Goal: Transaction & Acquisition: Purchase product/service

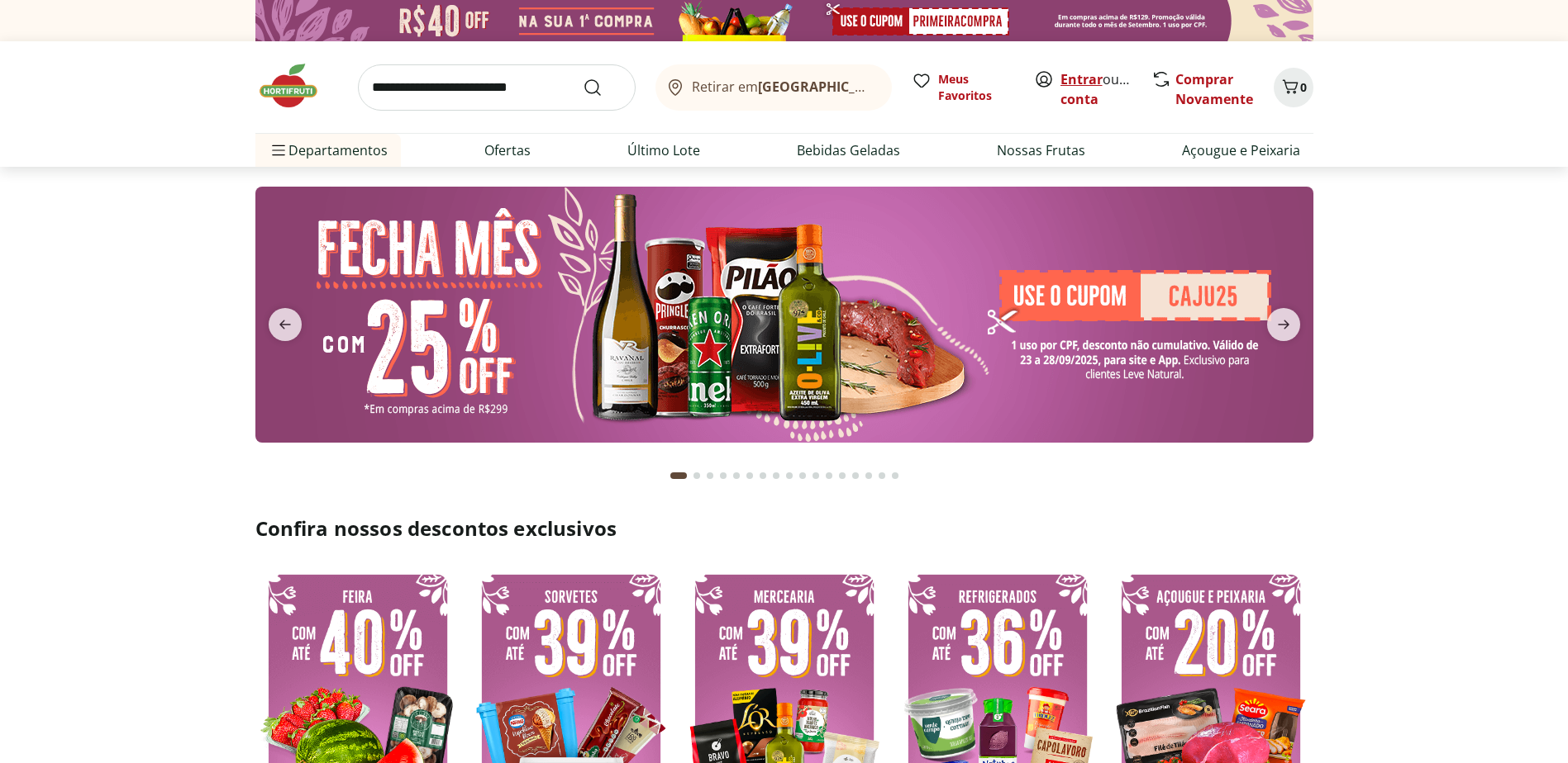
click at [1080, 78] on link "Entrar" at bounding box center [1081, 80] width 42 height 18
click at [444, 81] on input "search" at bounding box center [497, 87] width 277 height 46
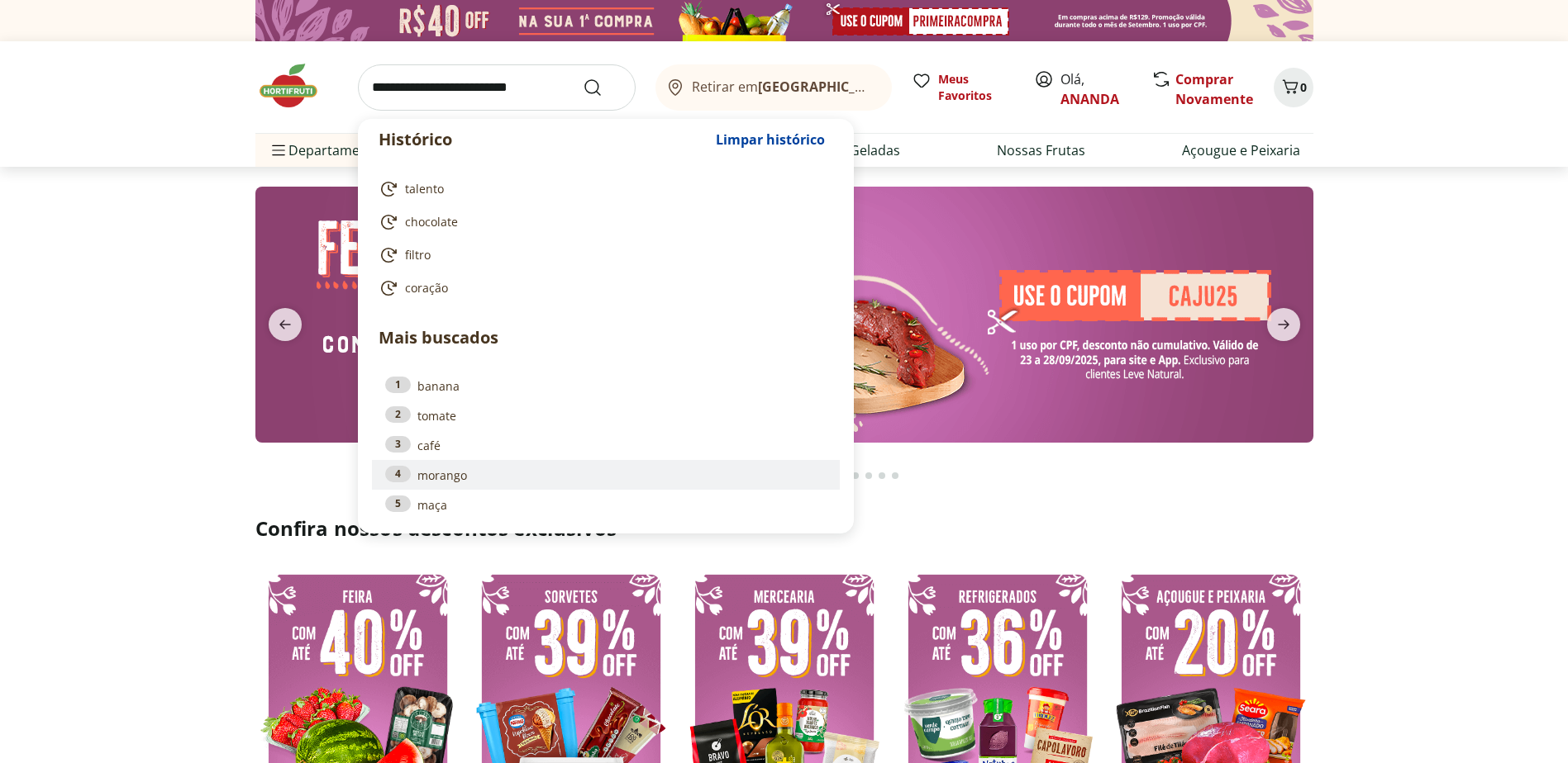
click at [428, 484] on li "4 morango" at bounding box center [605, 474] width 467 height 29
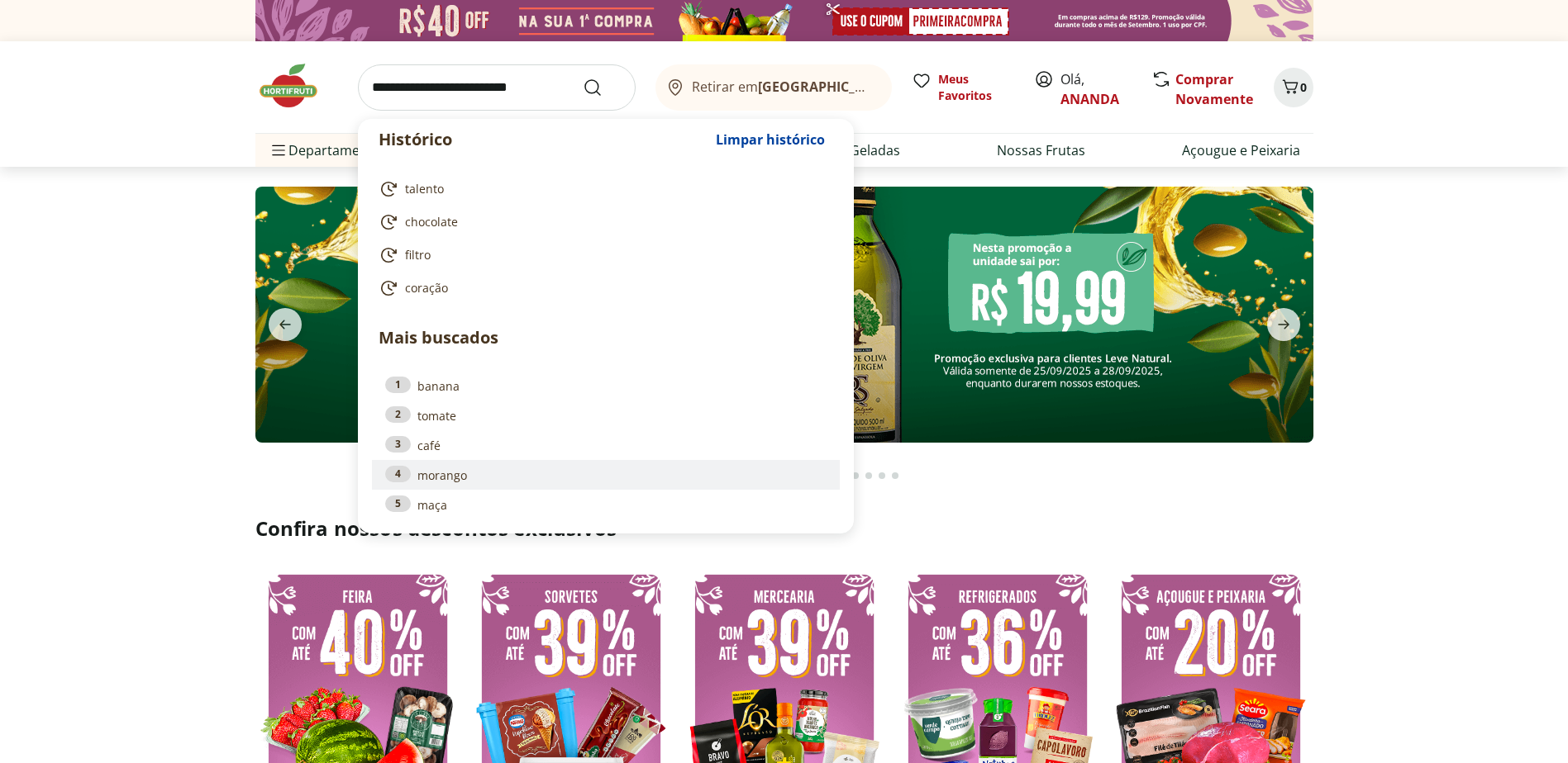
click at [429, 478] on link "4 morango" at bounding box center [605, 475] width 441 height 18
type input "*******"
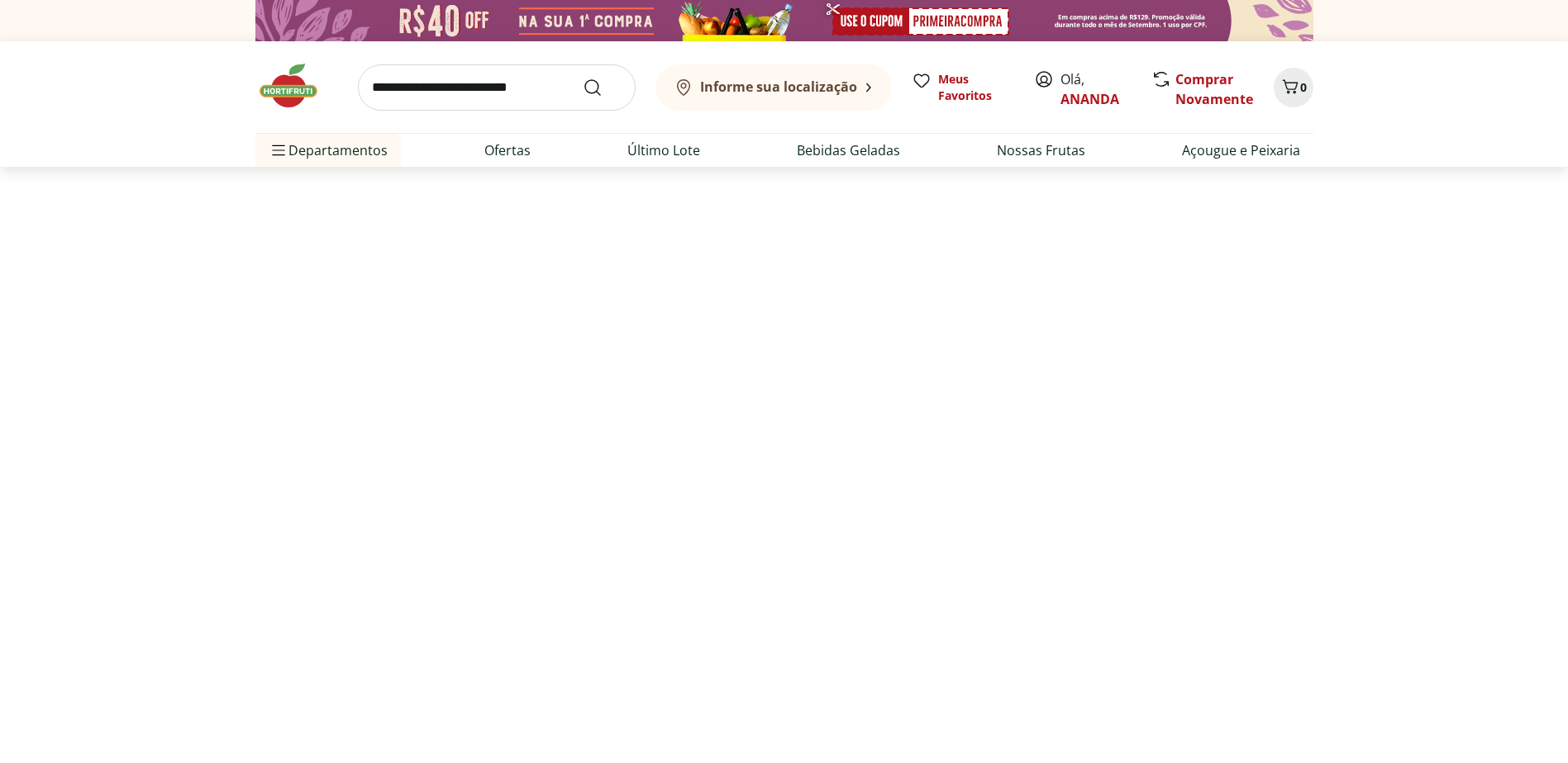
select select "**********"
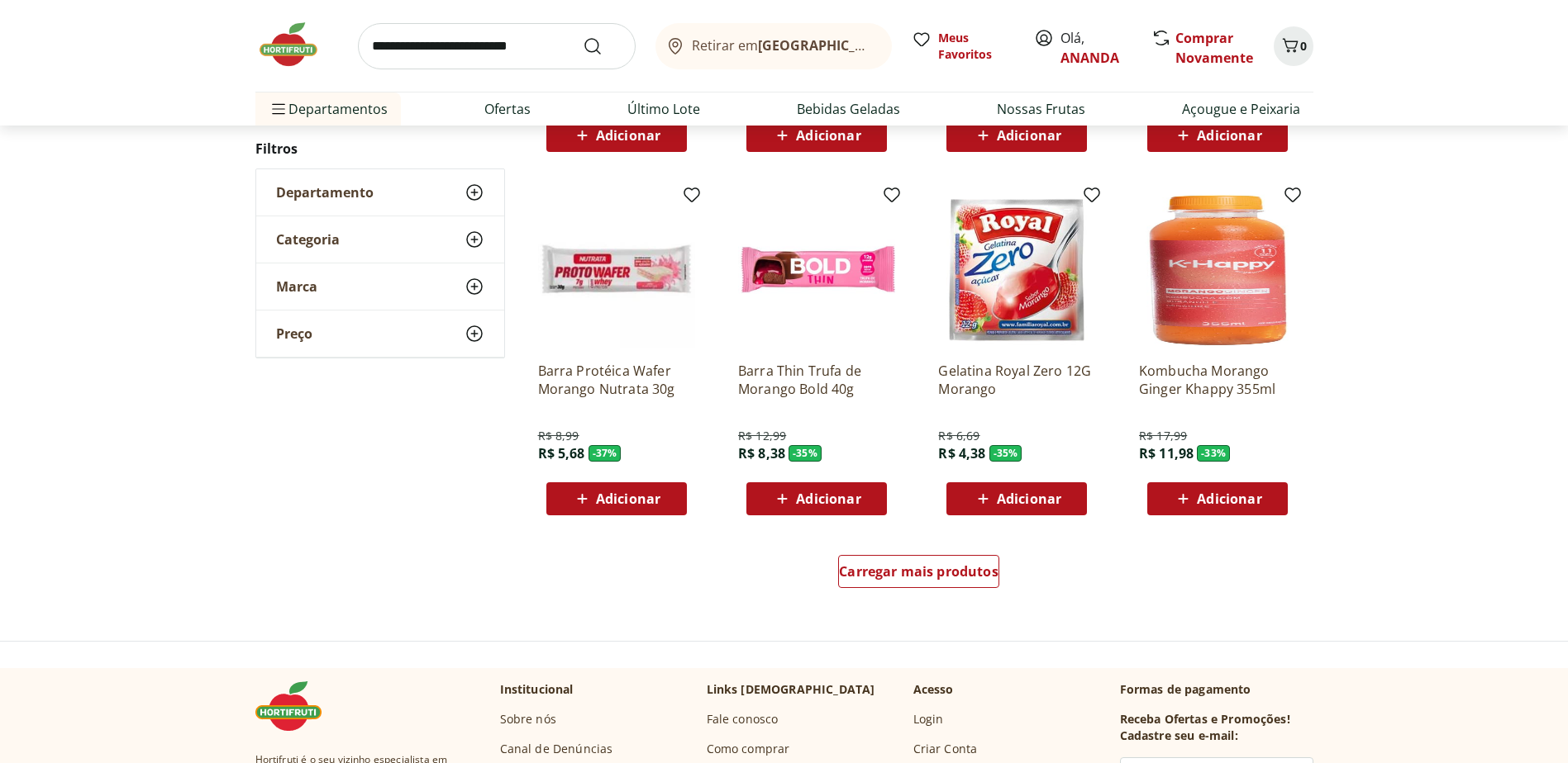
scroll to position [908, 0]
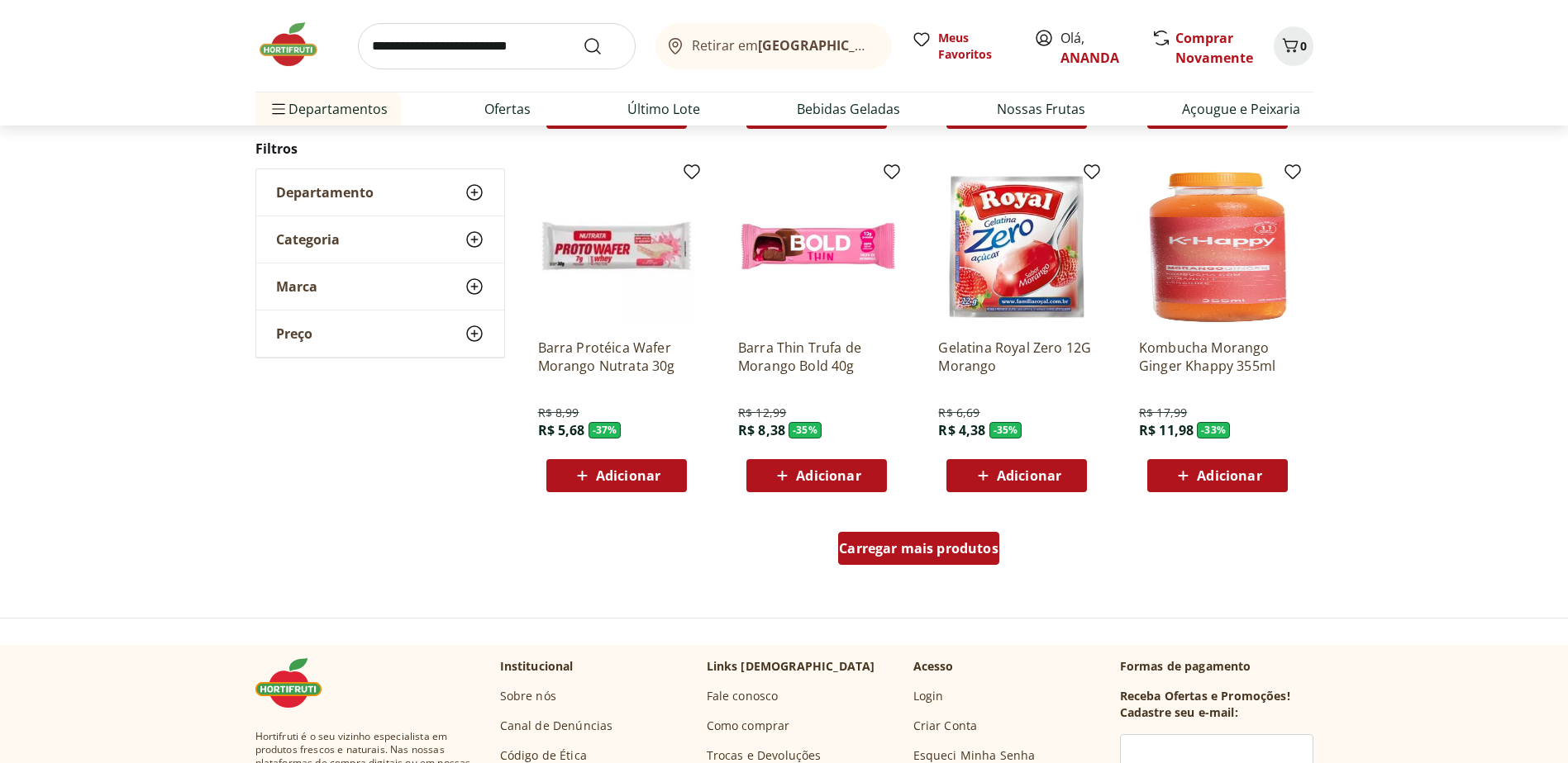
click at [915, 549] on span "Carregar mais produtos" at bounding box center [919, 549] width 160 height 13
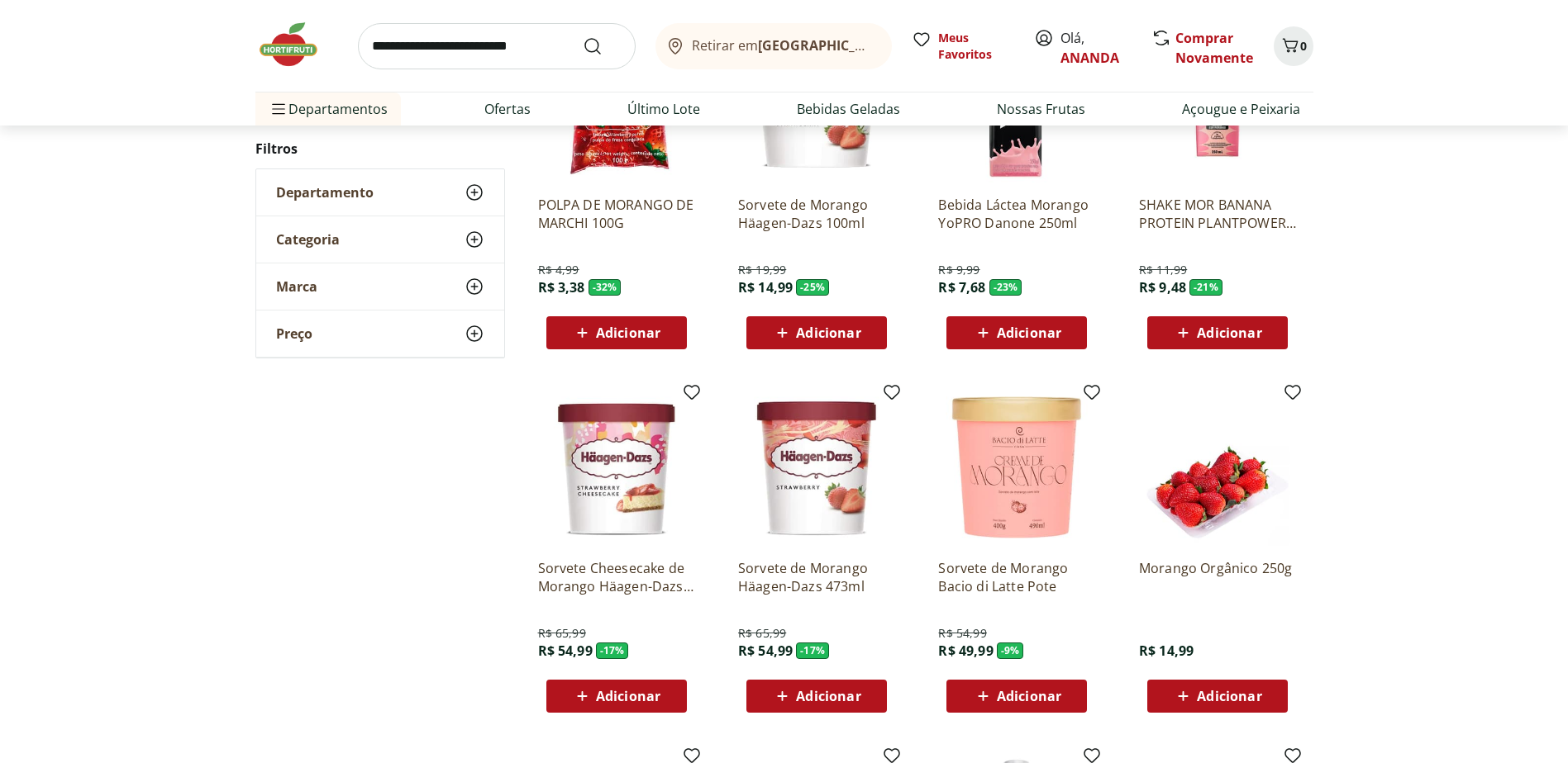
scroll to position [1404, 0]
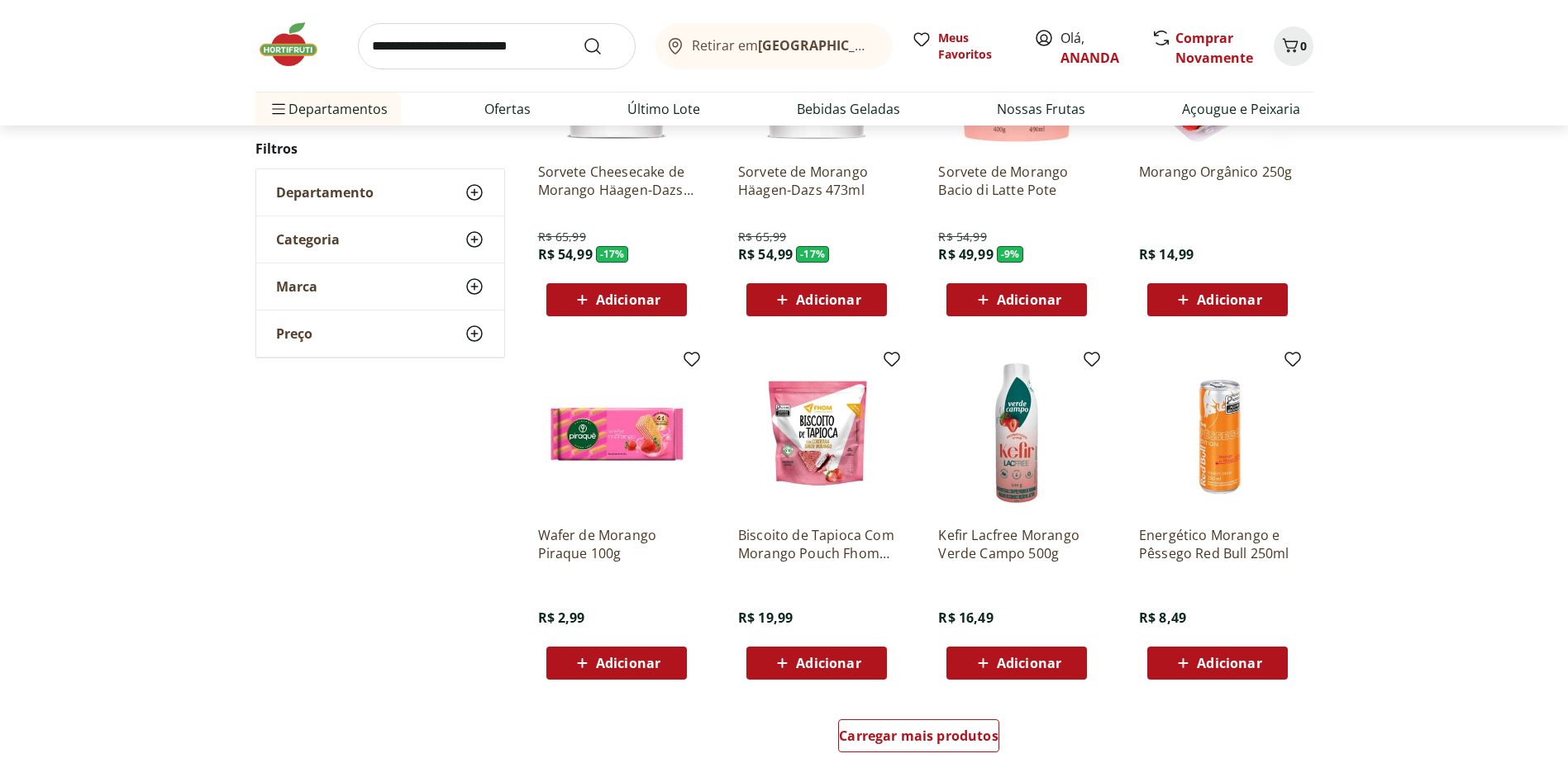
scroll to position [1074, 0]
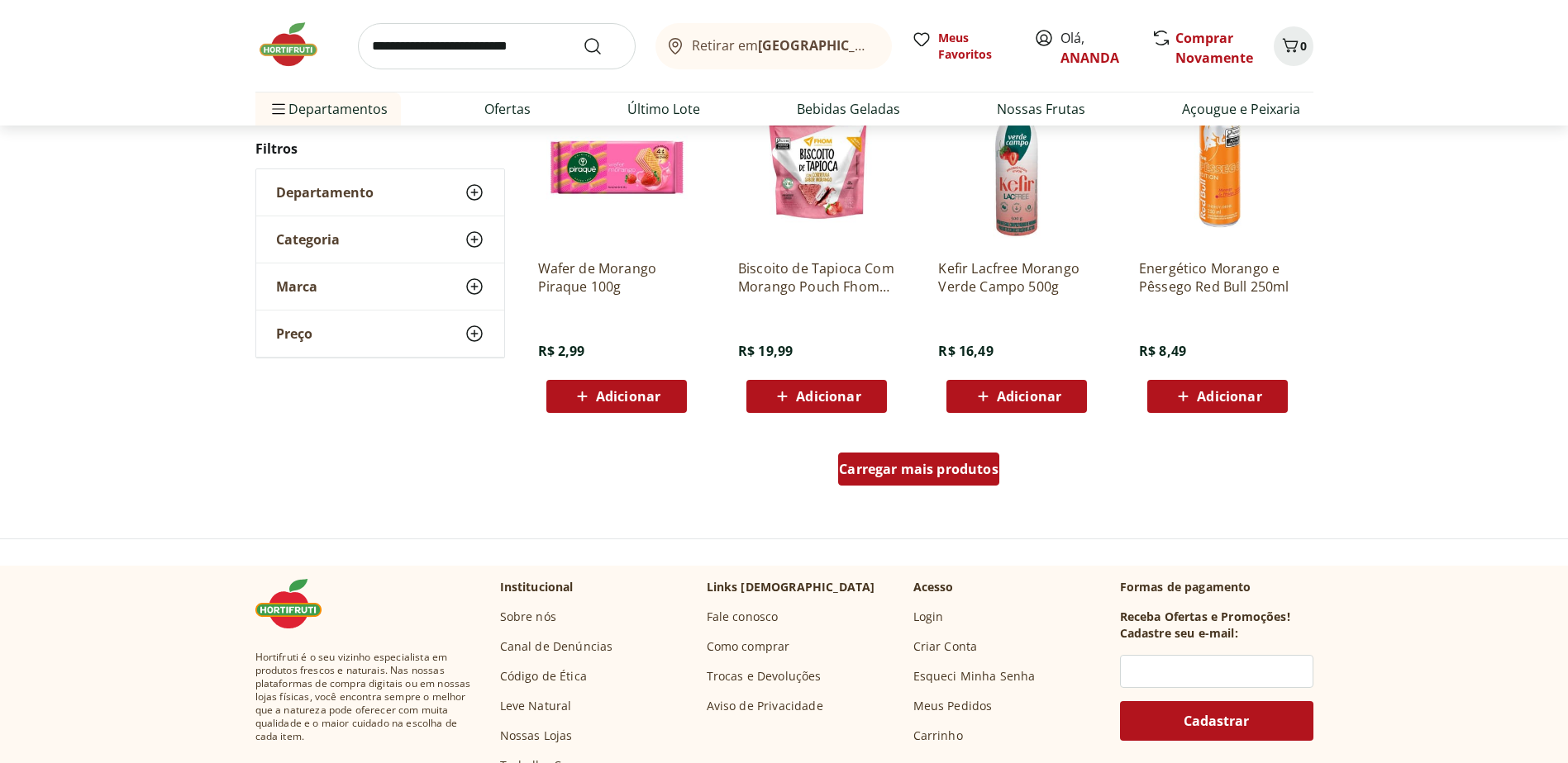
click at [956, 466] on span "Carregar mais produtos" at bounding box center [919, 469] width 160 height 13
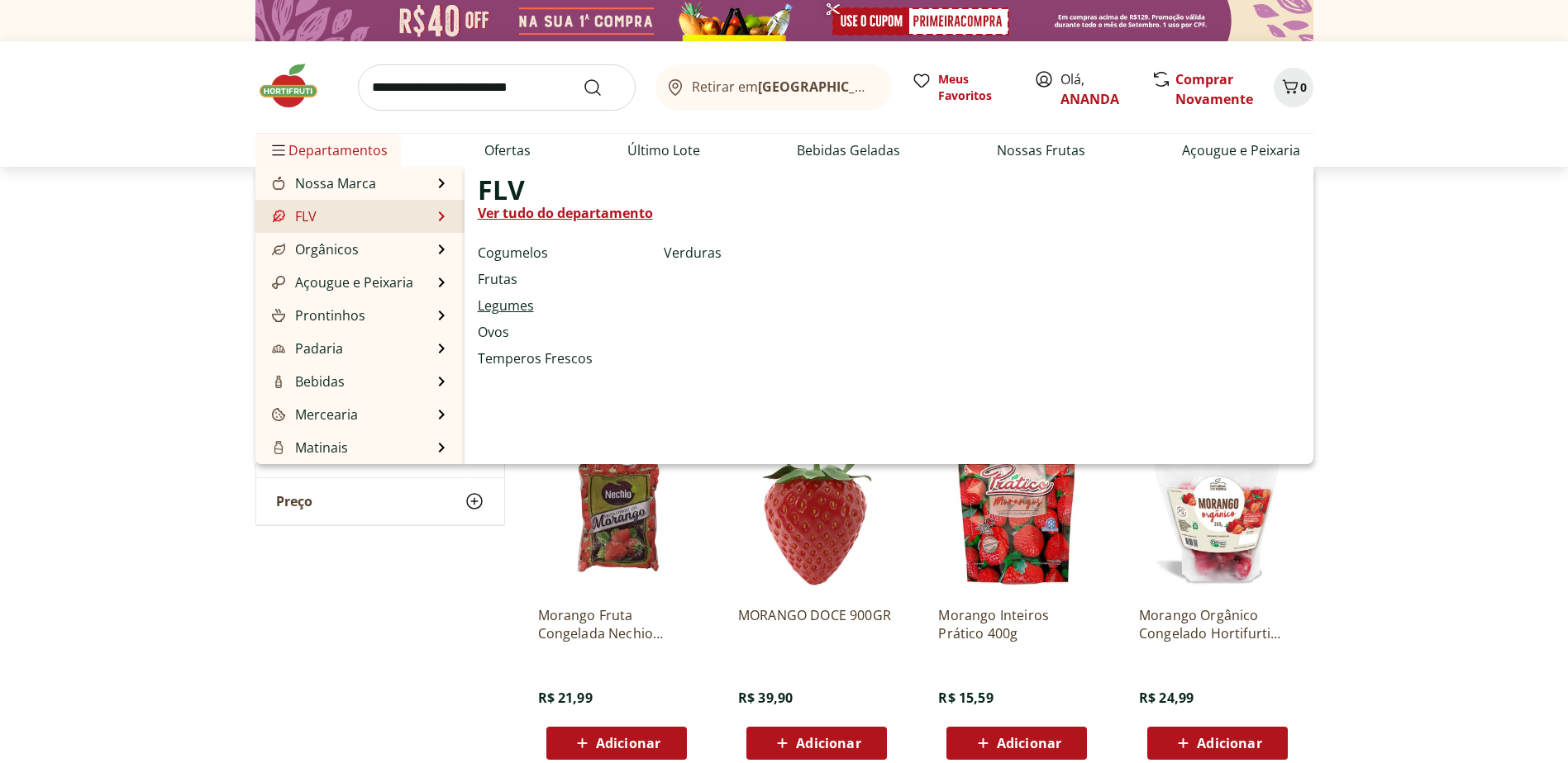
click at [512, 307] on link "Legumes" at bounding box center [505, 306] width 56 height 20
select select "**********"
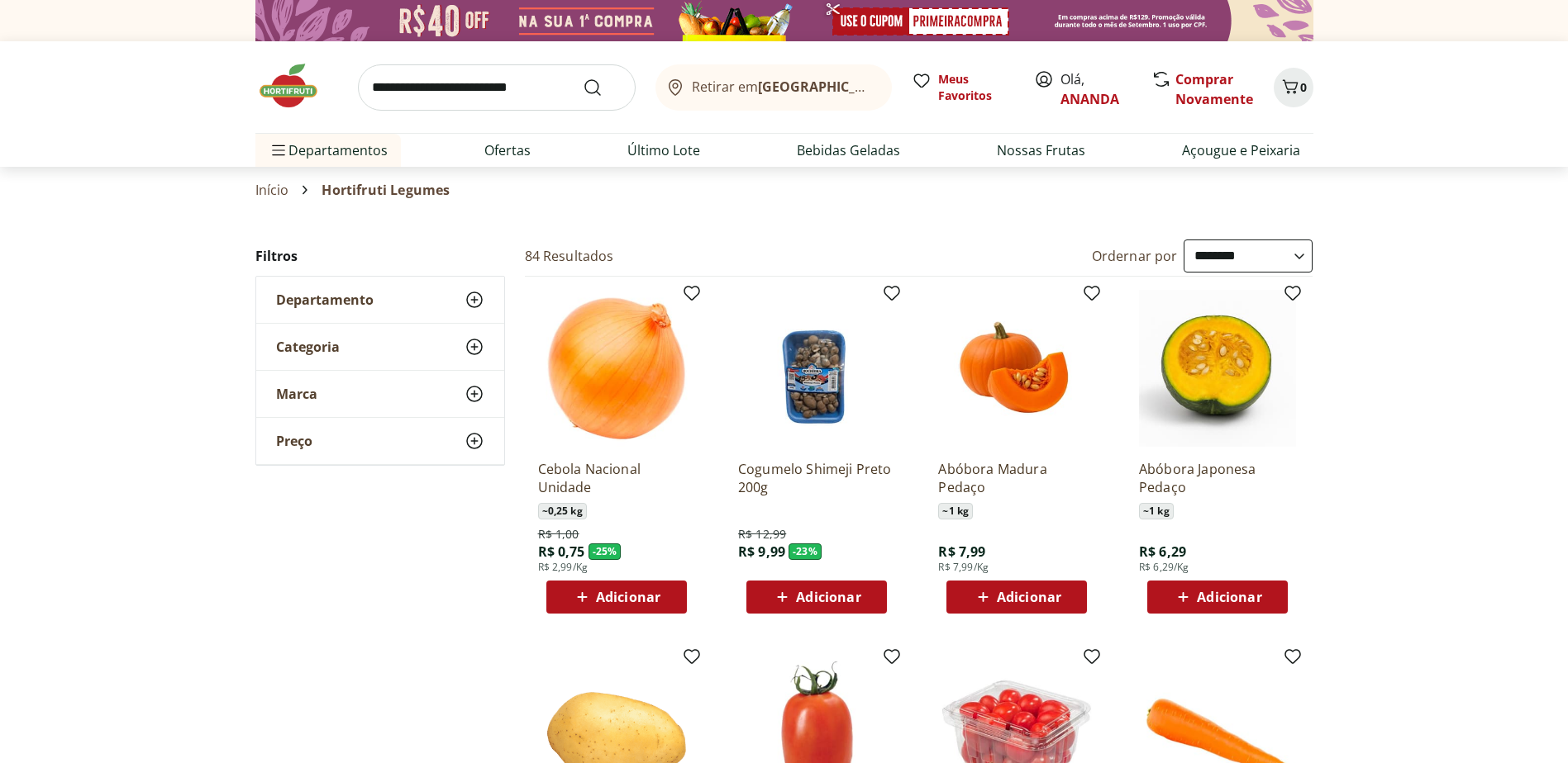
click at [1029, 587] on span "Adicionar" at bounding box center [1016, 597] width 88 height 20
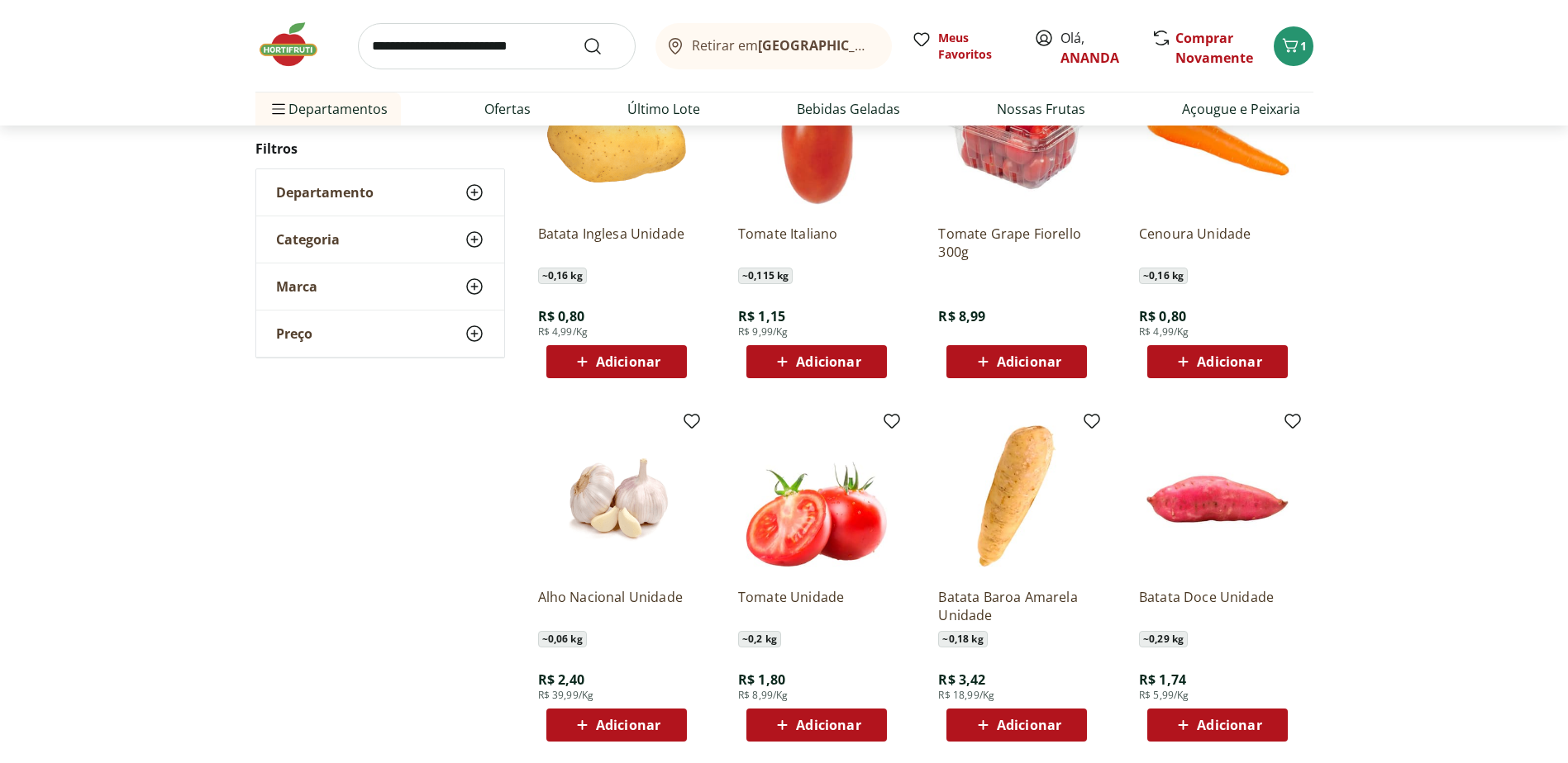
scroll to position [744, 0]
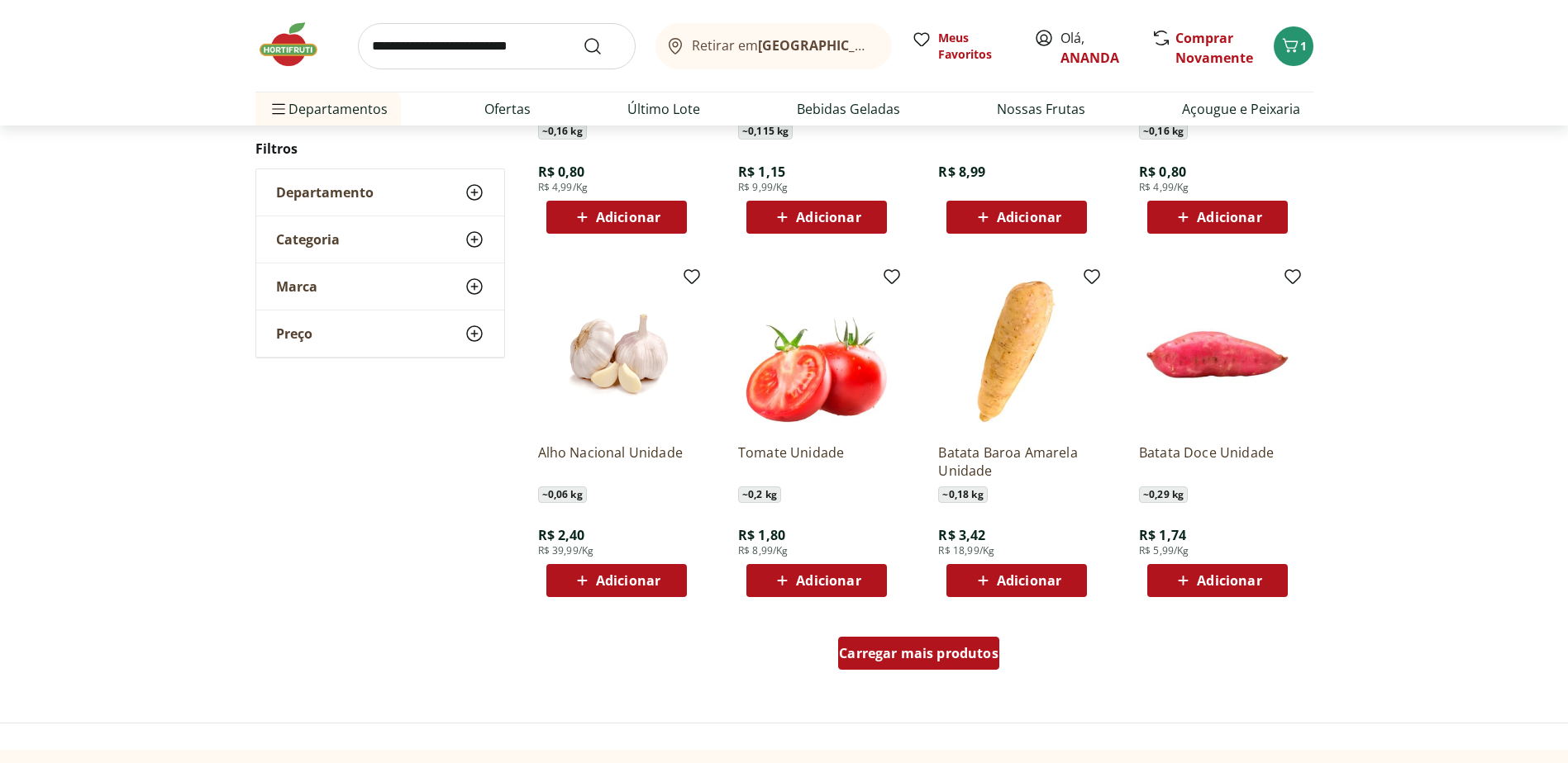
click at [910, 640] on div "Carregar mais produtos" at bounding box center [919, 653] width 161 height 33
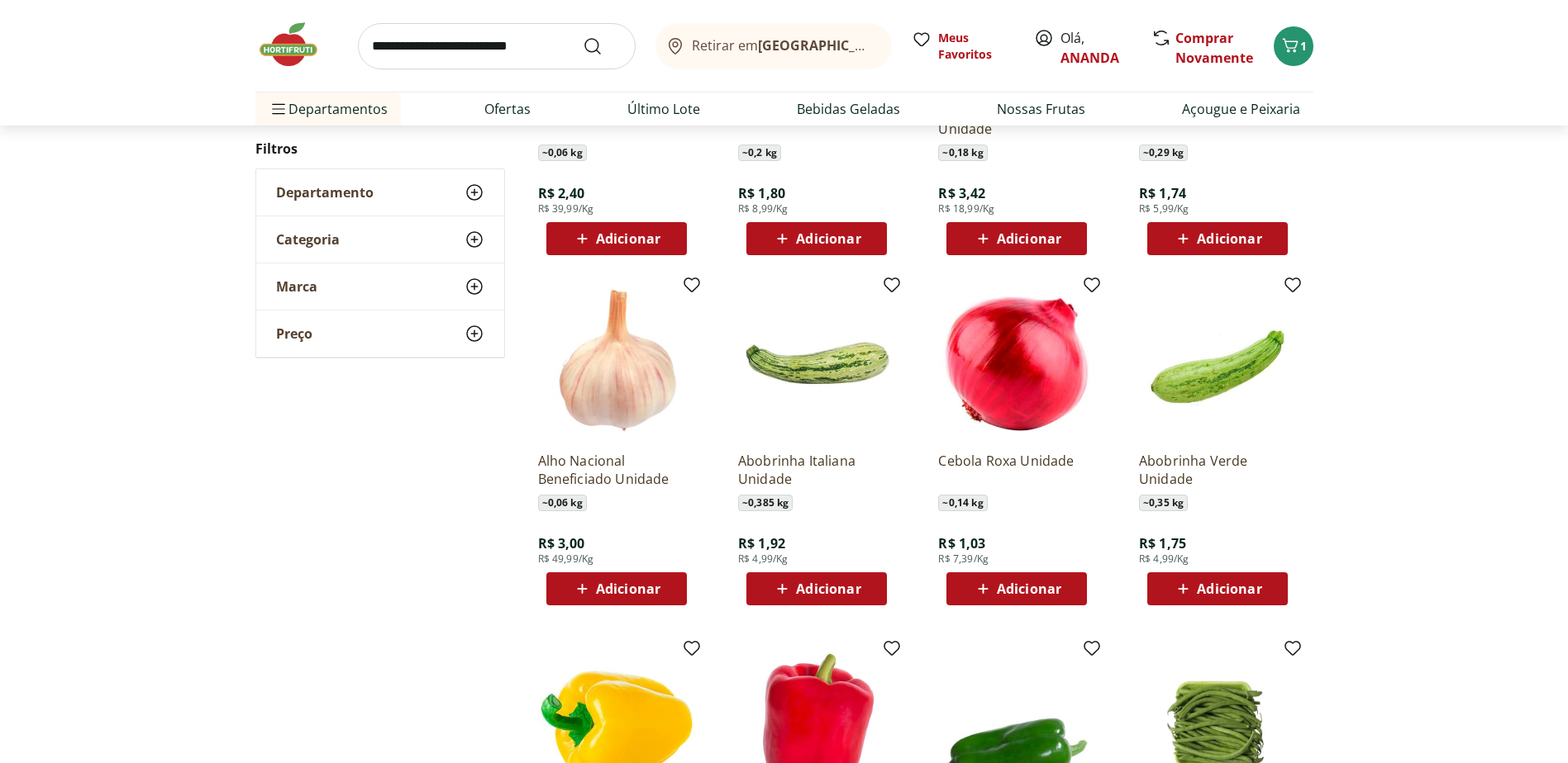
scroll to position [1239, 0]
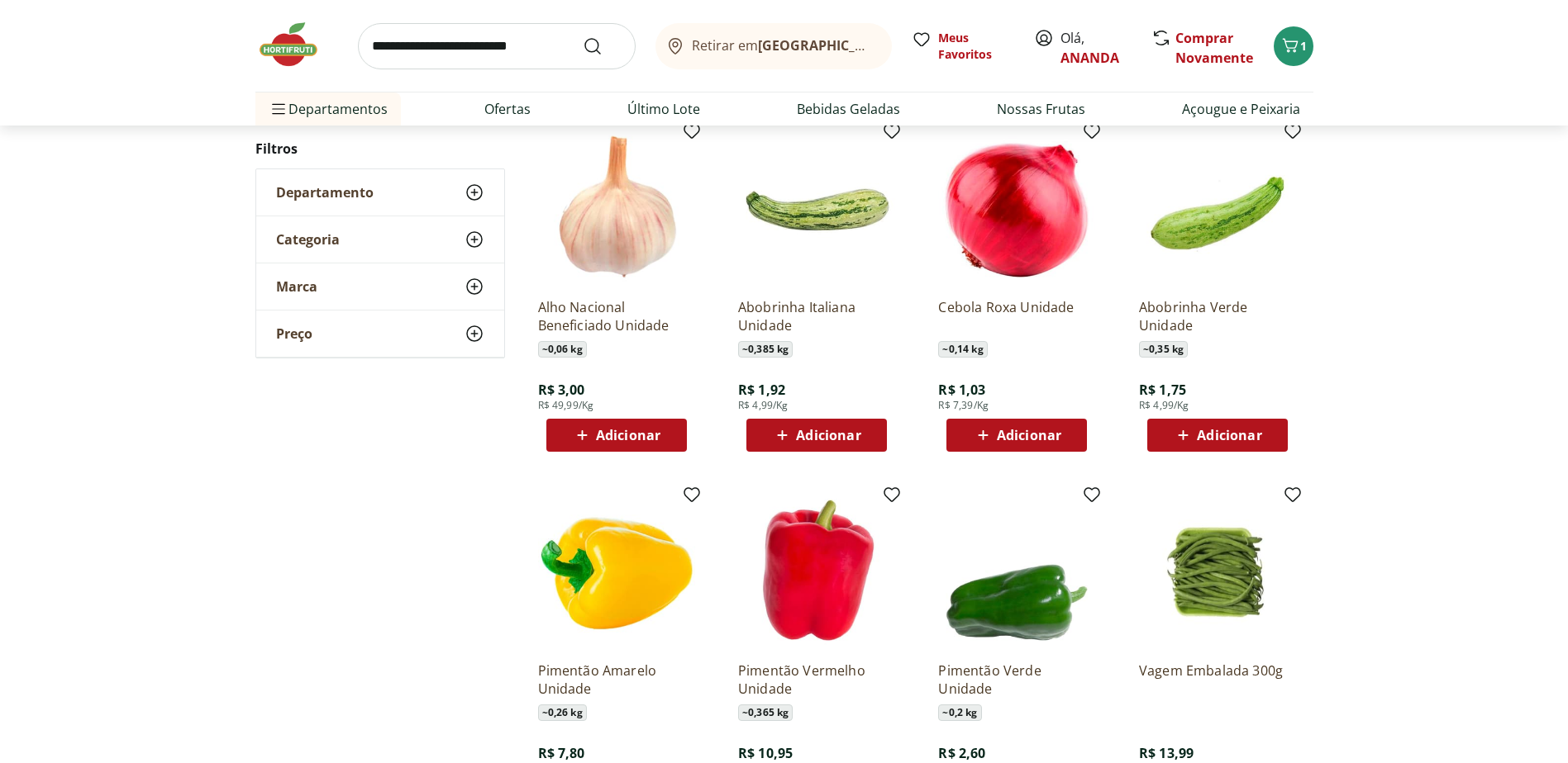
click at [1206, 437] on span "Adicionar" at bounding box center [1228, 435] width 65 height 13
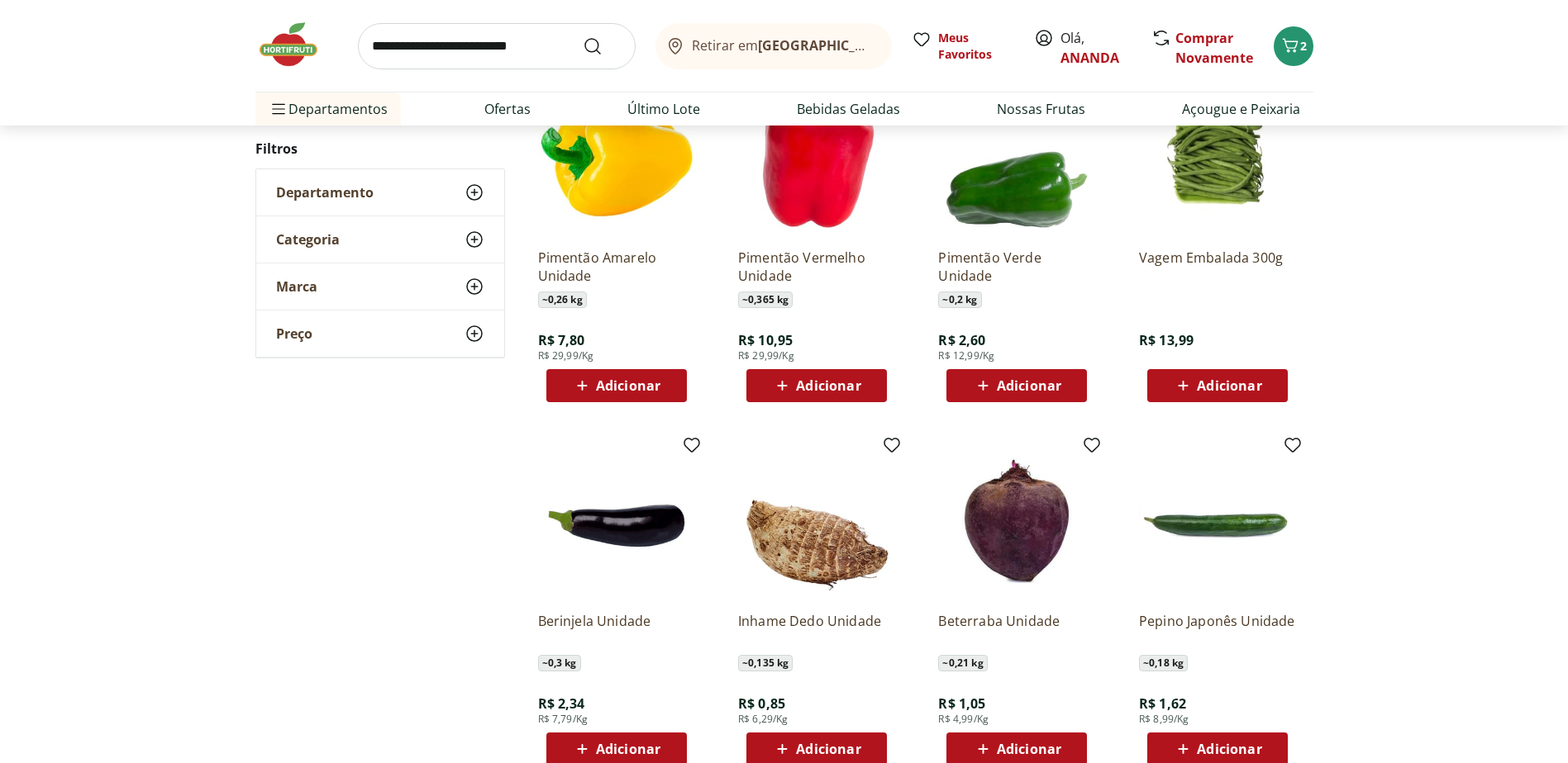
scroll to position [1074, 0]
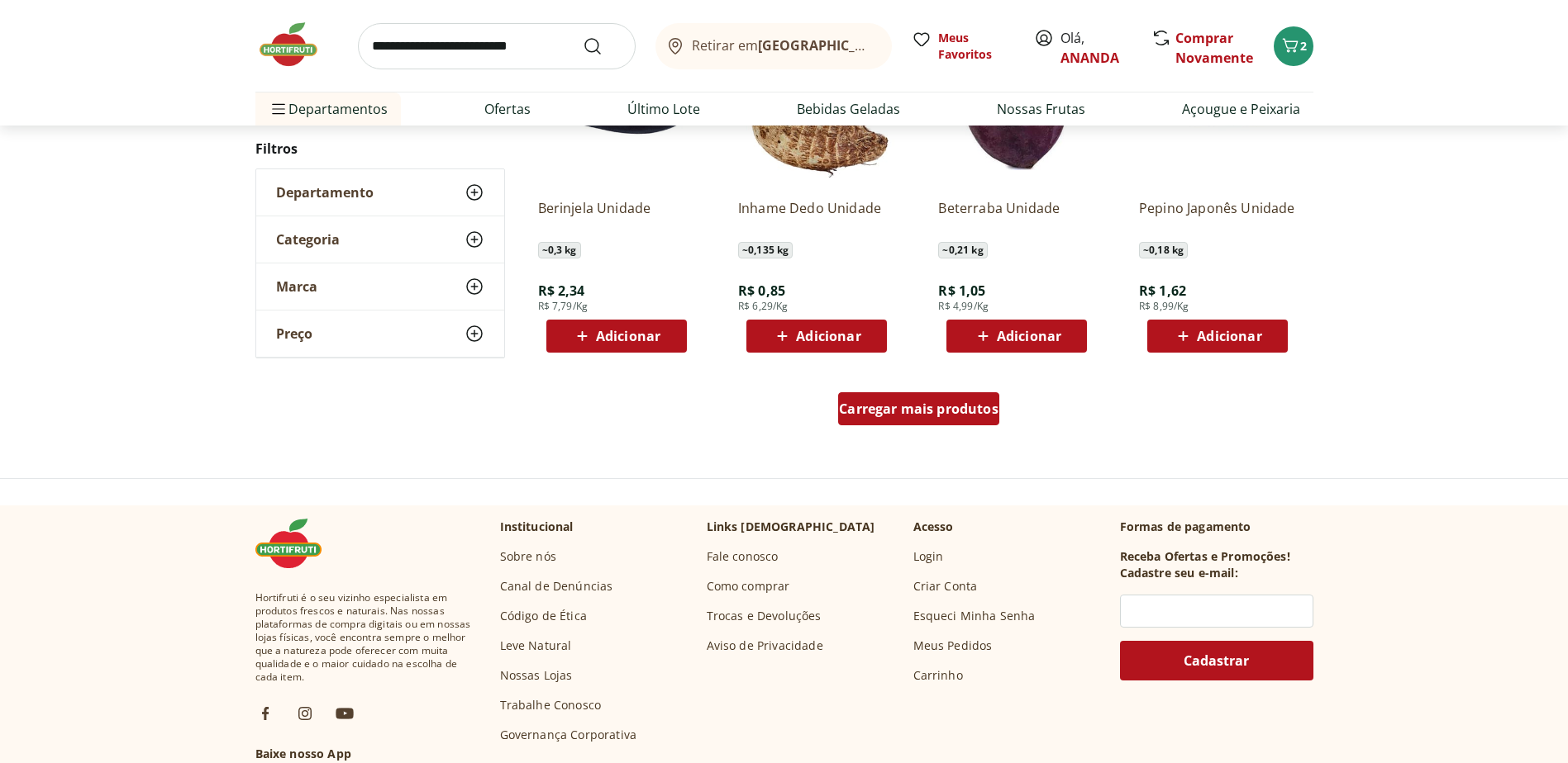
click at [926, 403] on span "Carregar mais produtos" at bounding box center [919, 409] width 160 height 13
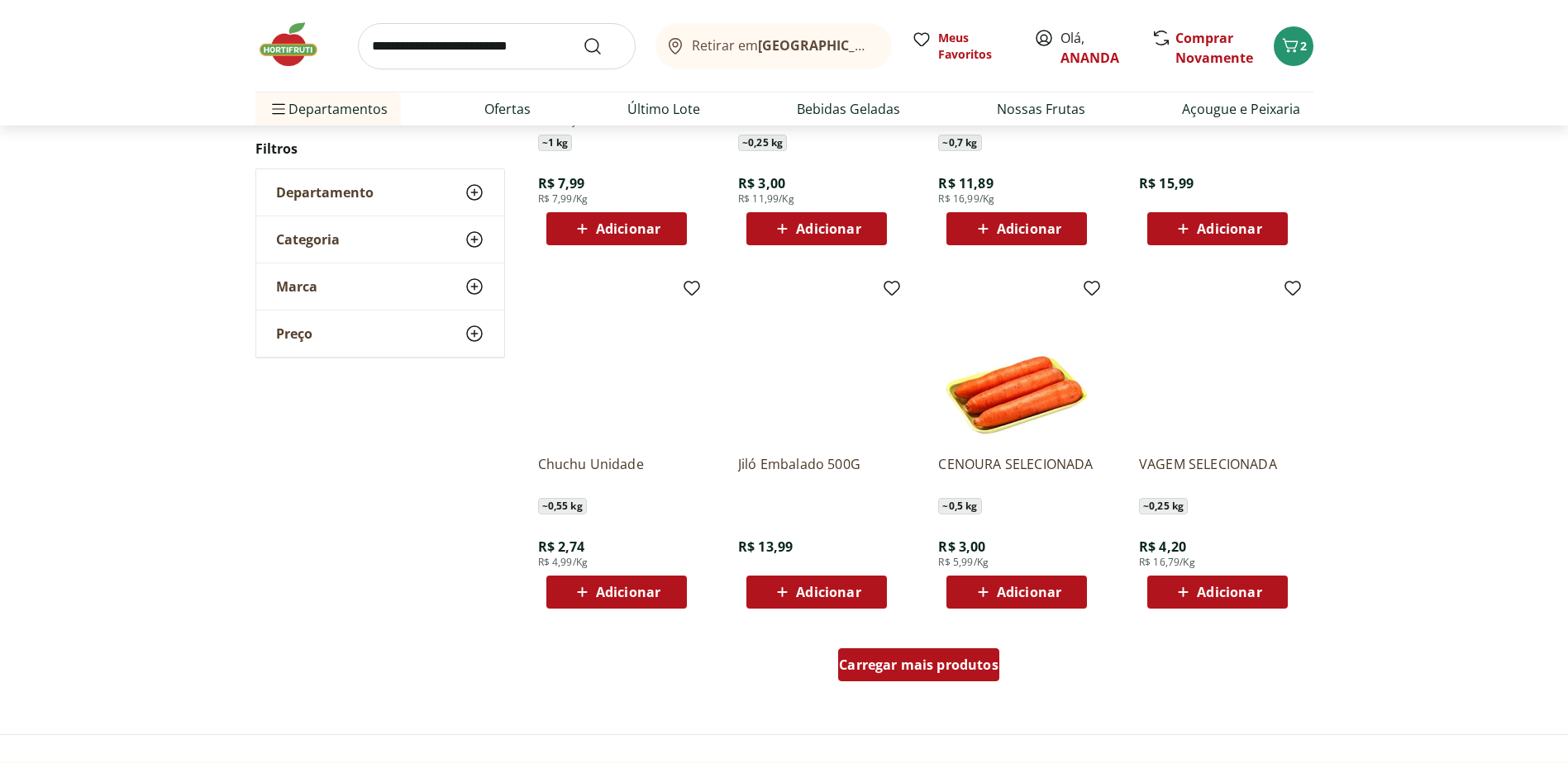
scroll to position [823, 0]
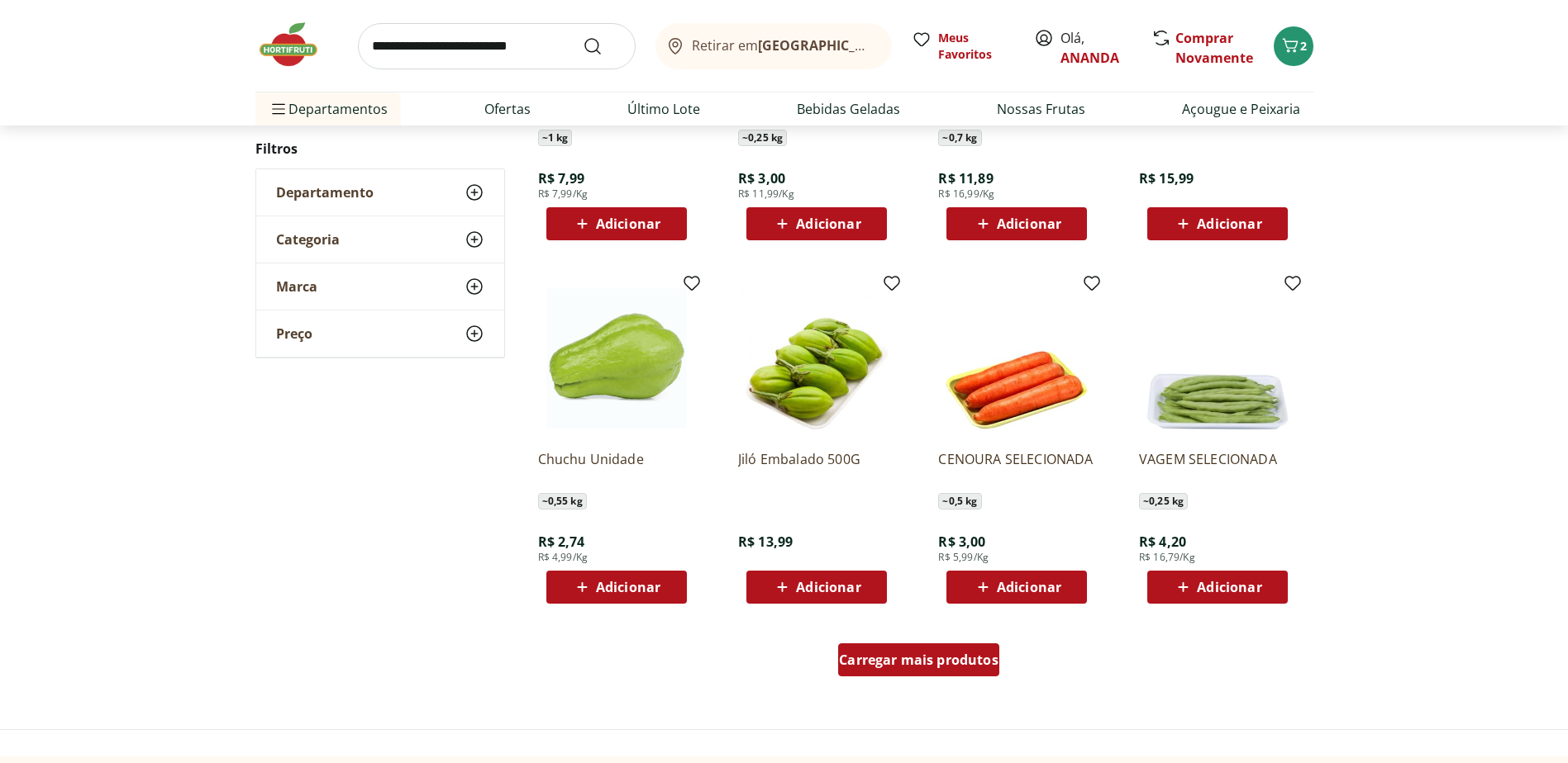
click at [899, 671] on div "Carregar mais produtos" at bounding box center [919, 660] width 161 height 33
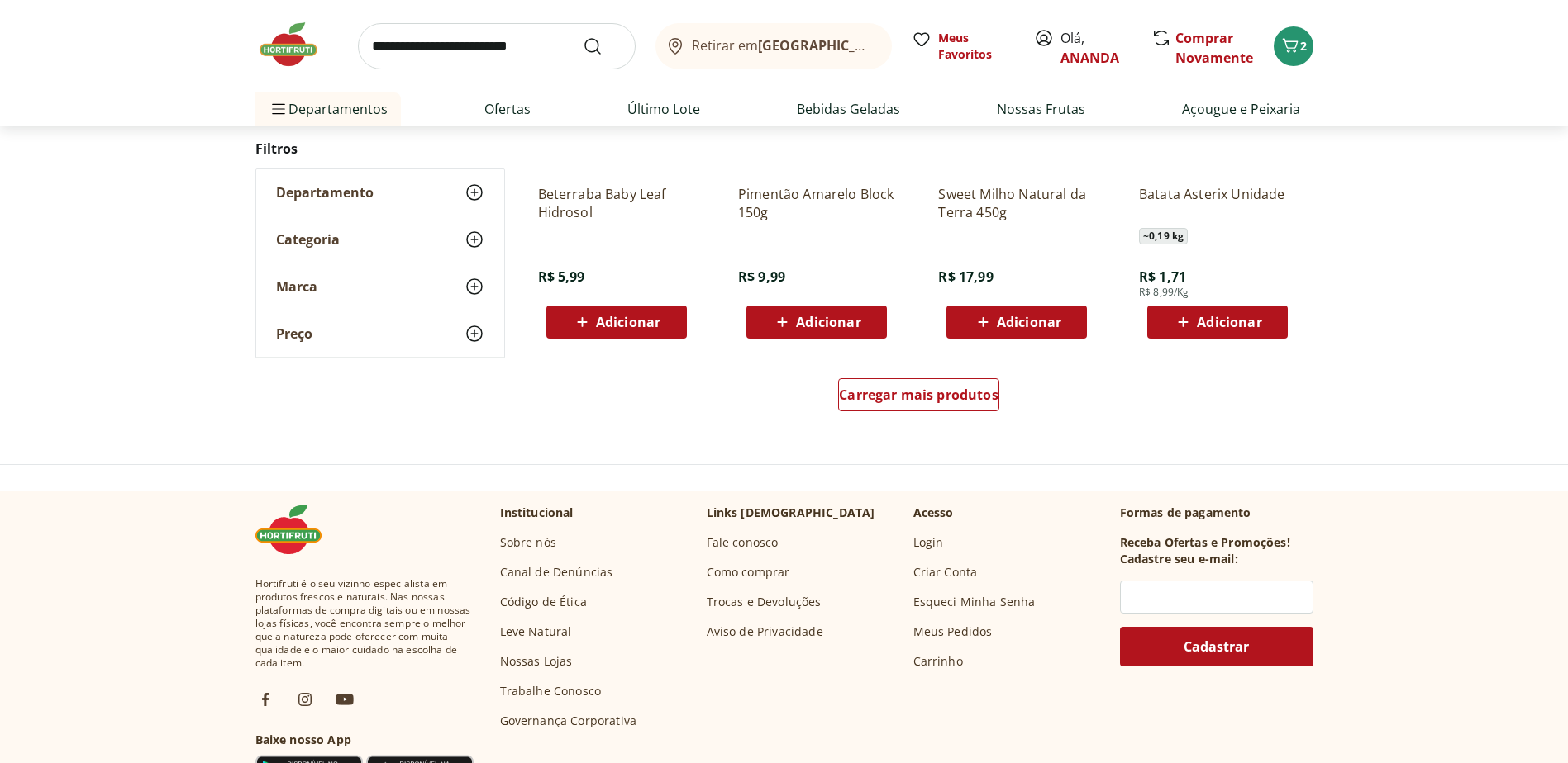
scroll to position [1150, 0]
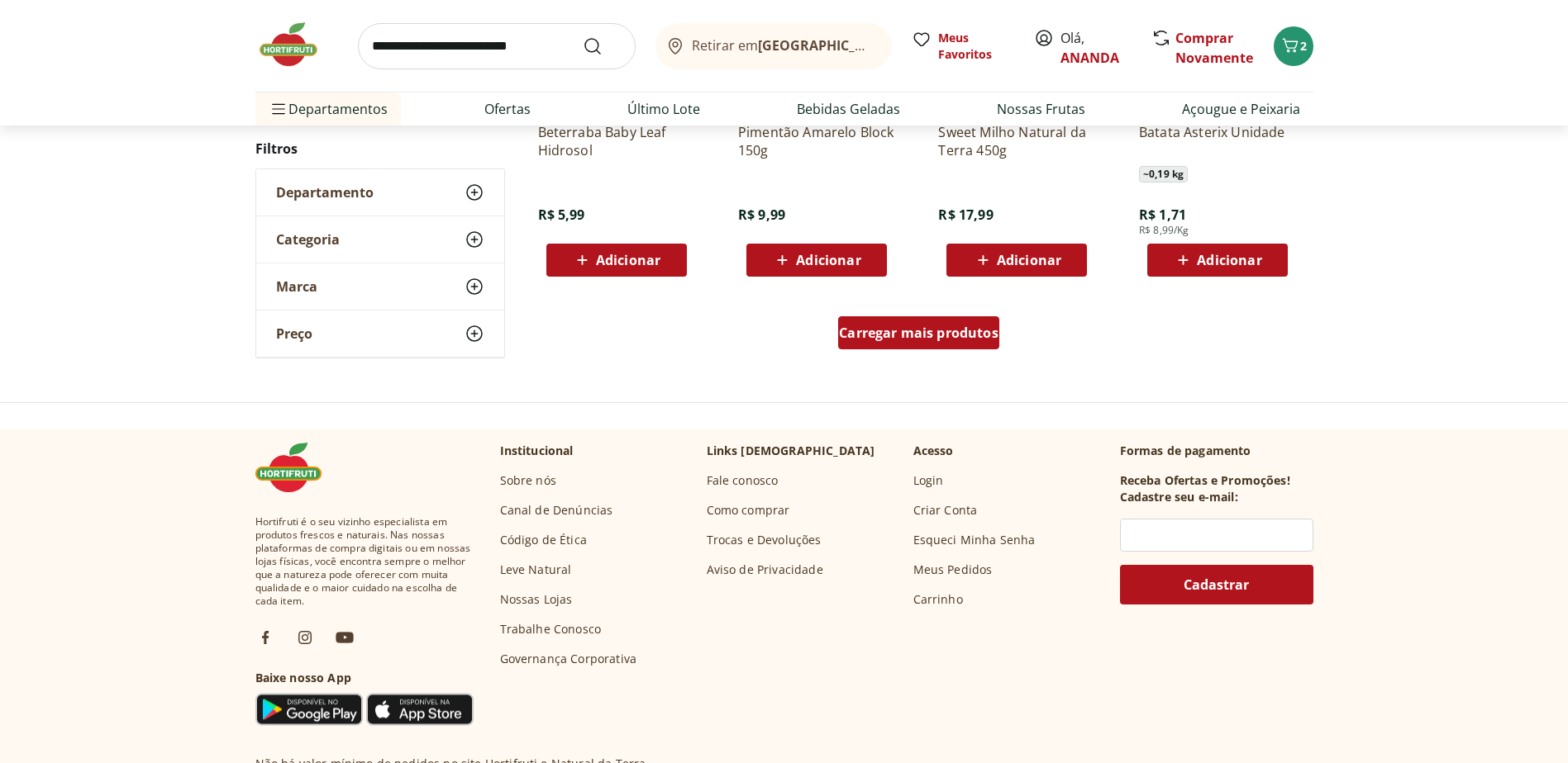
click at [921, 330] on span "Carregar mais produtos" at bounding box center [919, 333] width 160 height 13
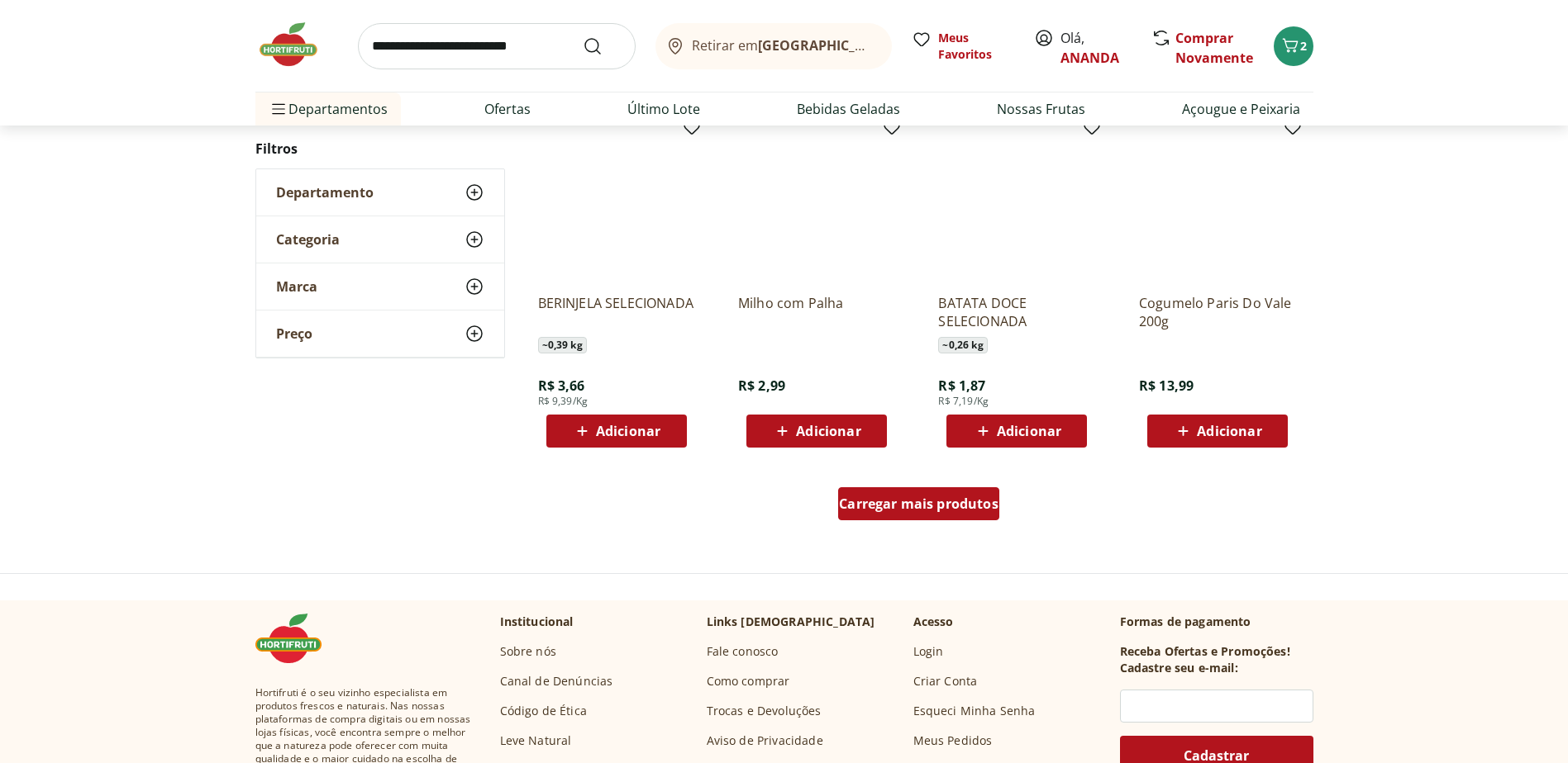
scroll to position [981, 0]
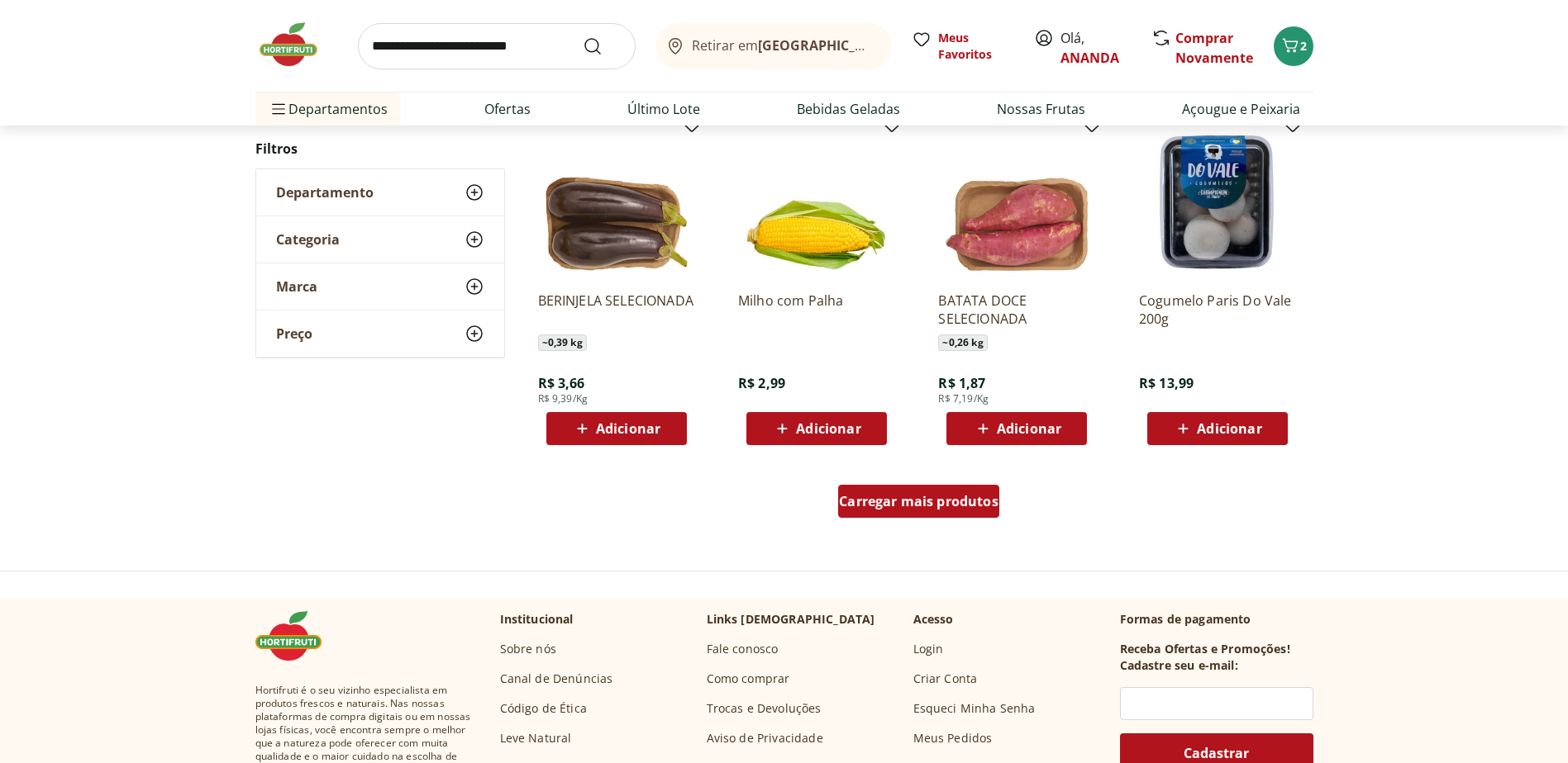
click at [917, 500] on span "Carregar mais produtos" at bounding box center [919, 502] width 160 height 13
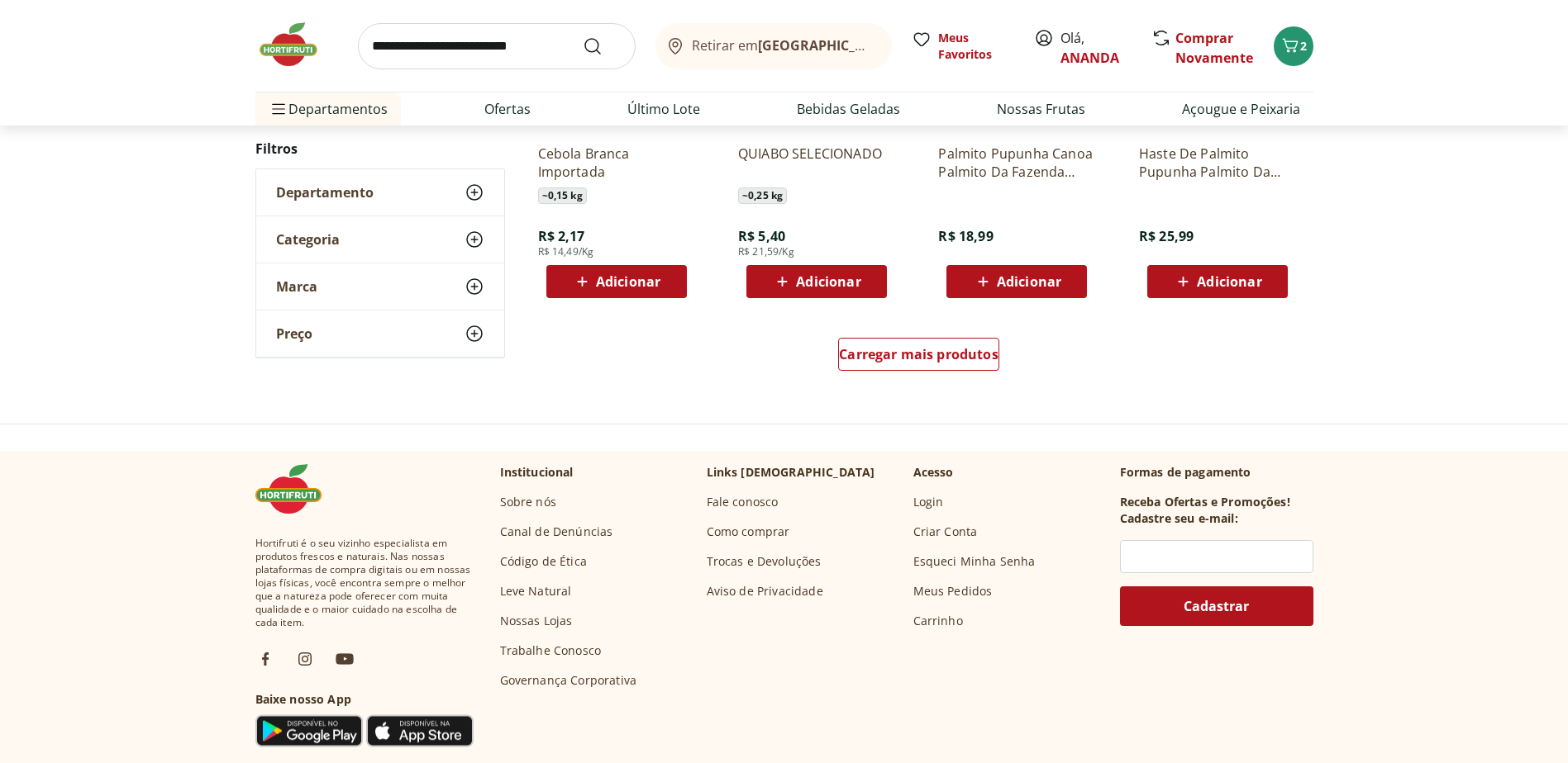
scroll to position [1143, 0]
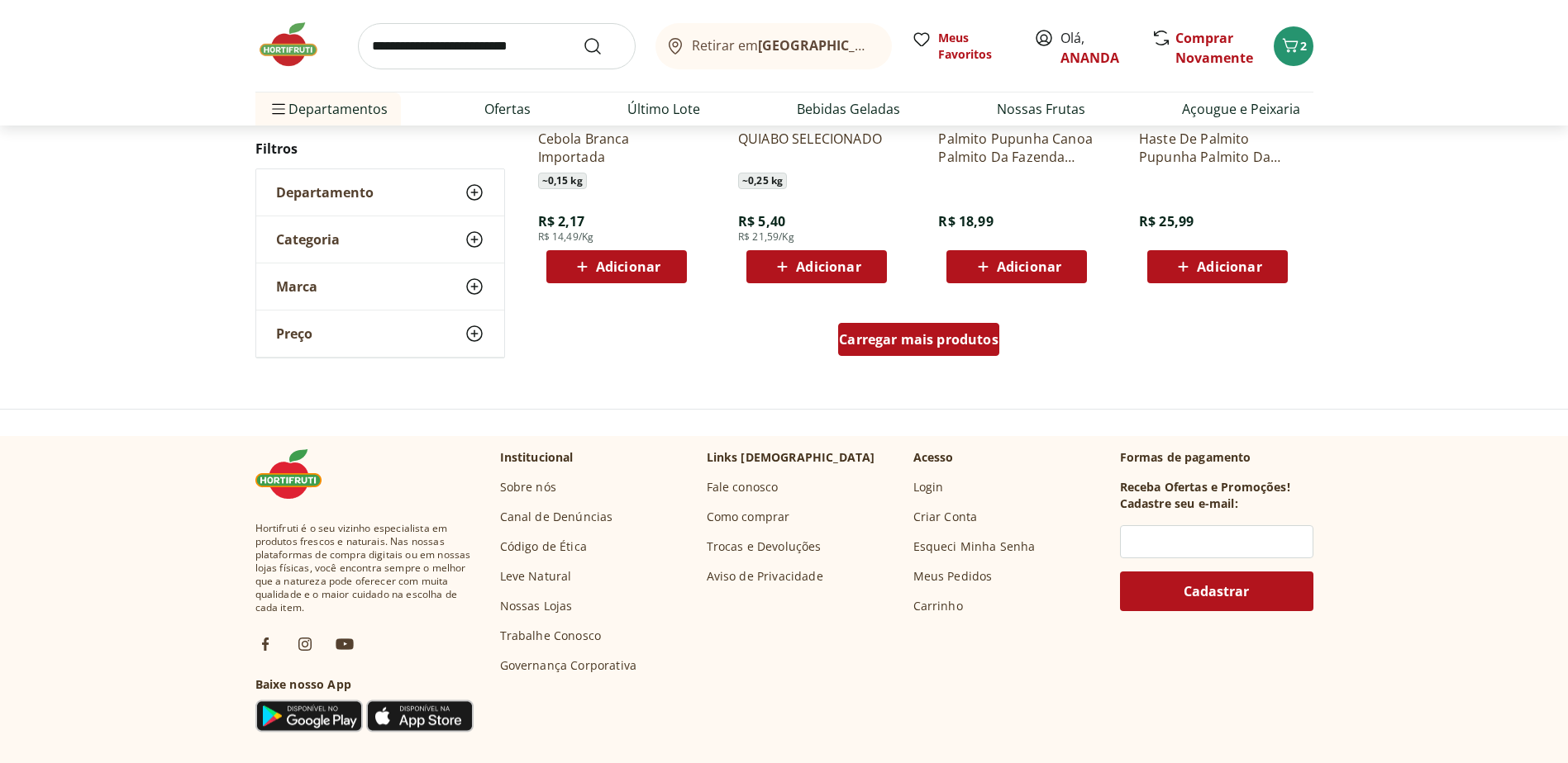
click at [924, 329] on div "Carregar mais produtos" at bounding box center [919, 339] width 161 height 33
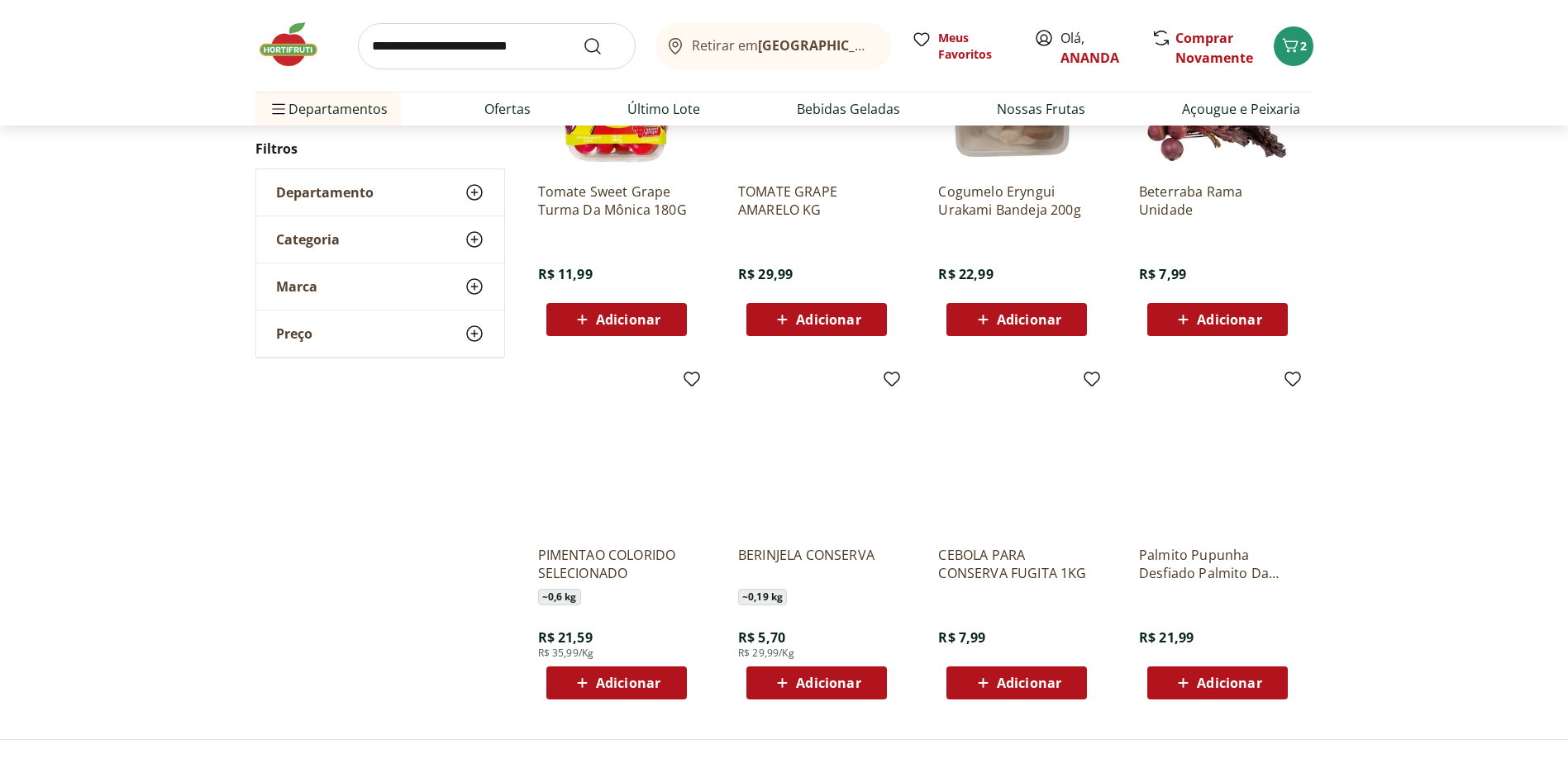
scroll to position [314, 0]
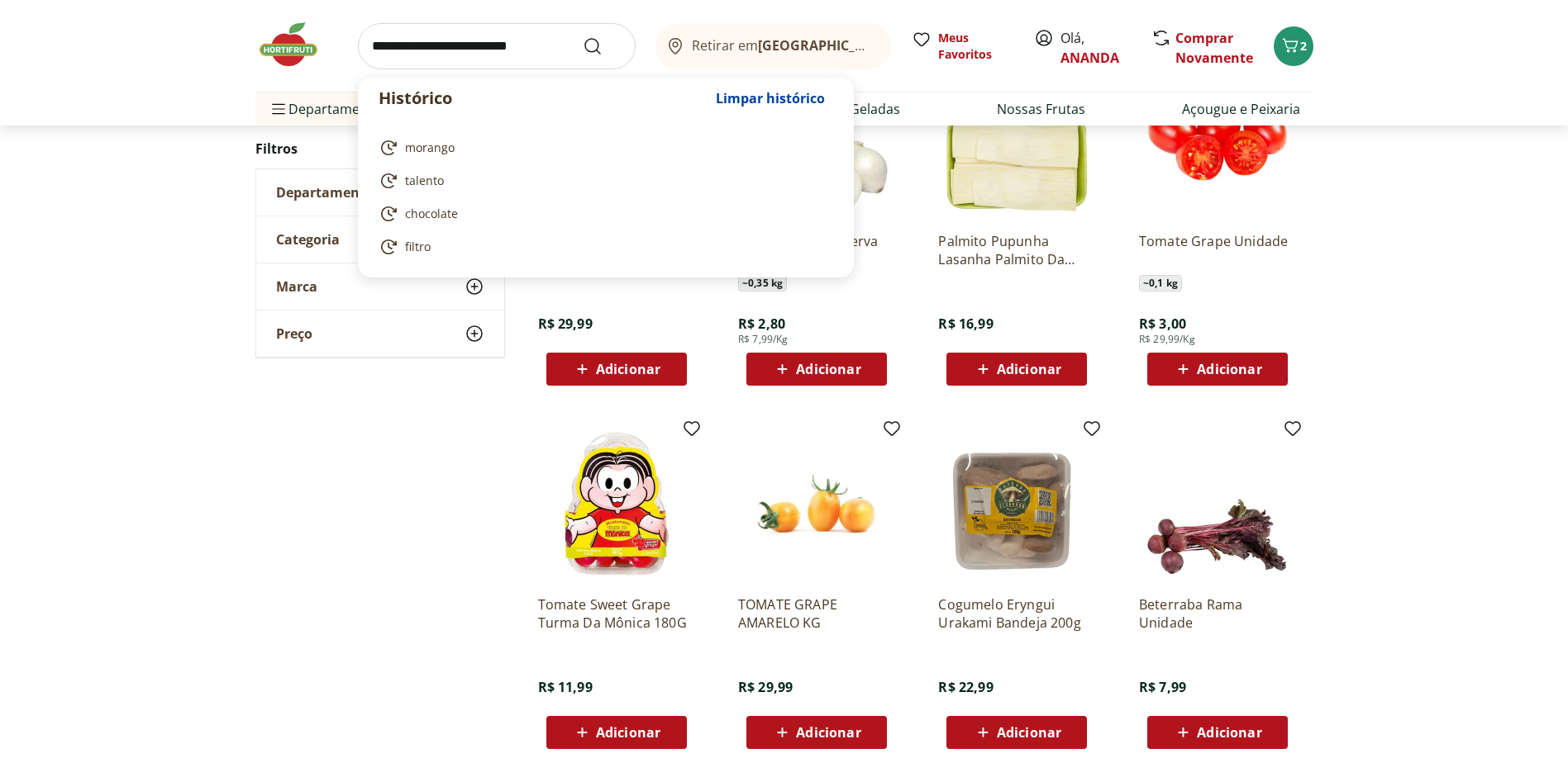
click at [555, 25] on input "search" at bounding box center [497, 46] width 277 height 46
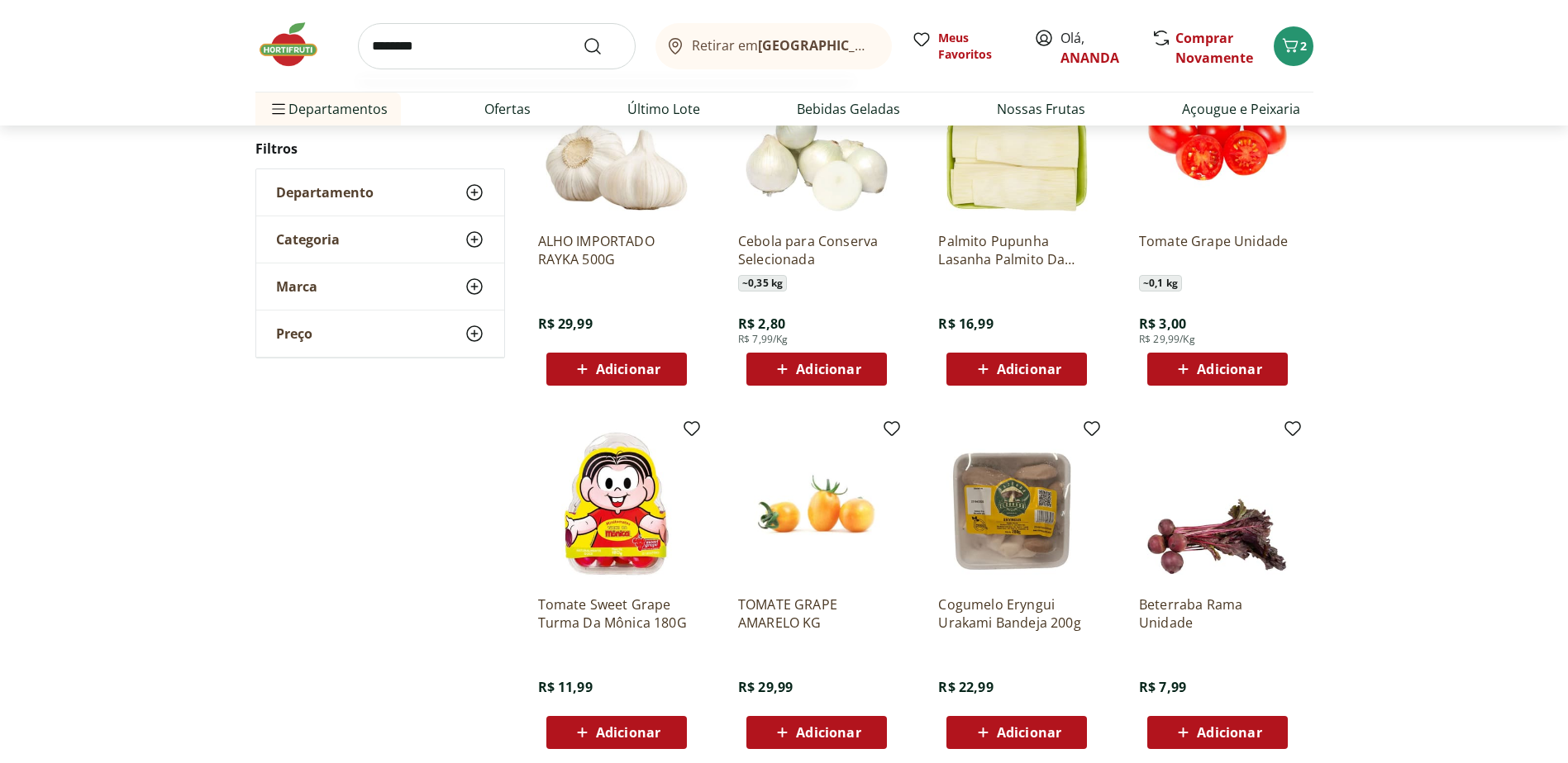
type input "********"
click at [583, 36] on button "Submit Search" at bounding box center [602, 46] width 40 height 20
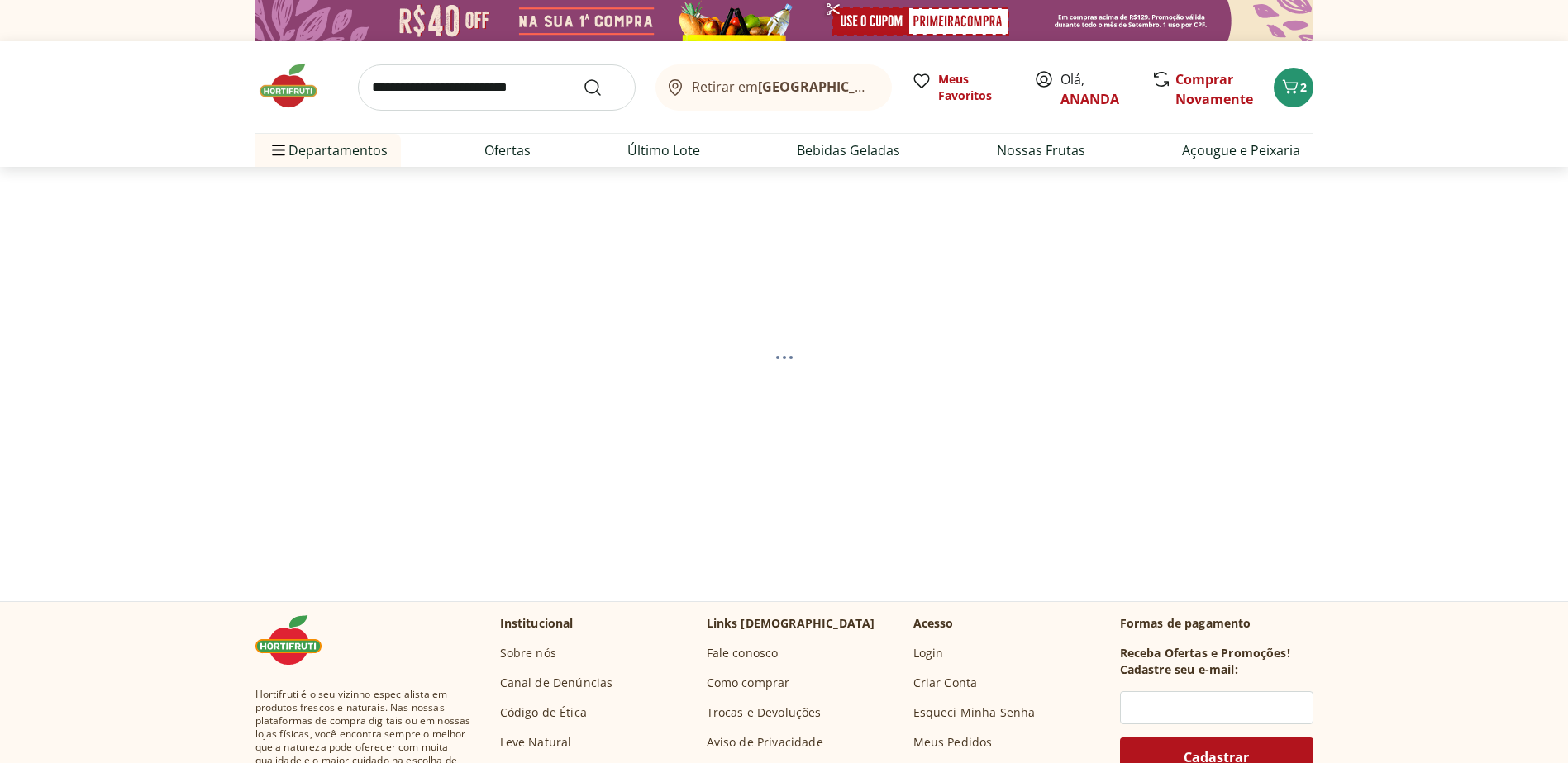
select select "**********"
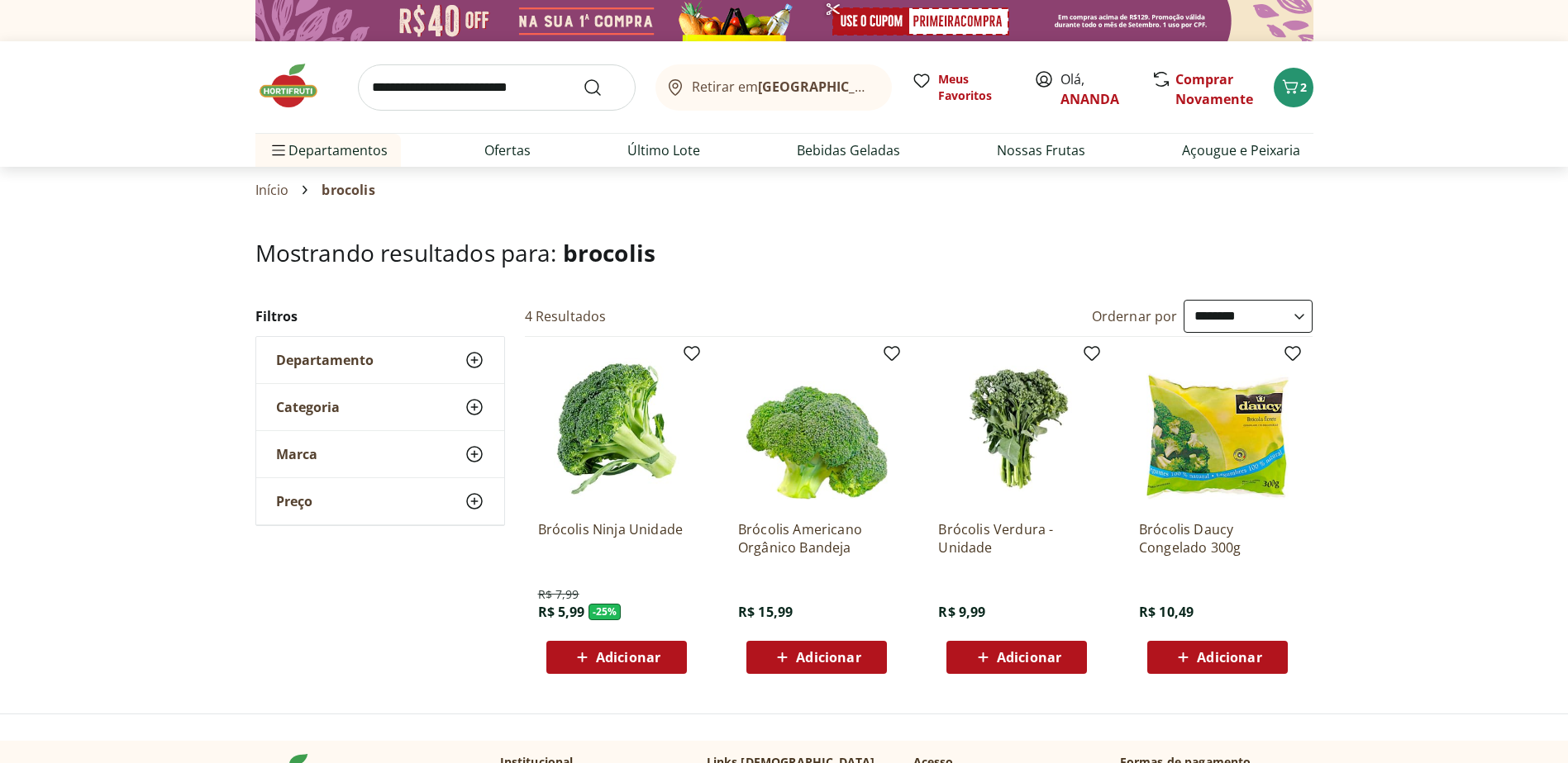
scroll to position [248, 0]
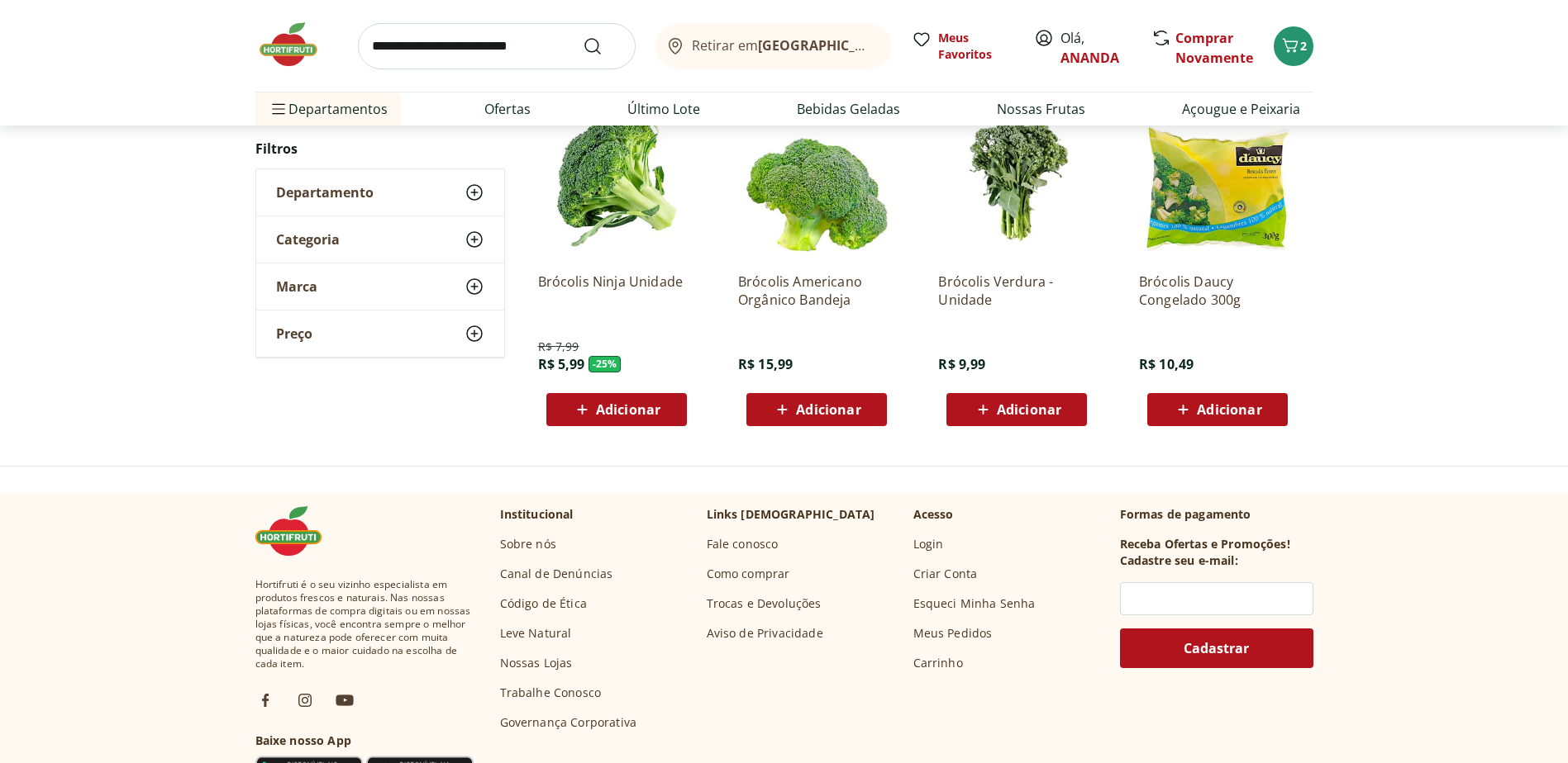
click at [624, 412] on span "Adicionar" at bounding box center [628, 410] width 65 height 13
click at [1293, 38] on icon "Carrinho" at bounding box center [1291, 45] width 20 height 20
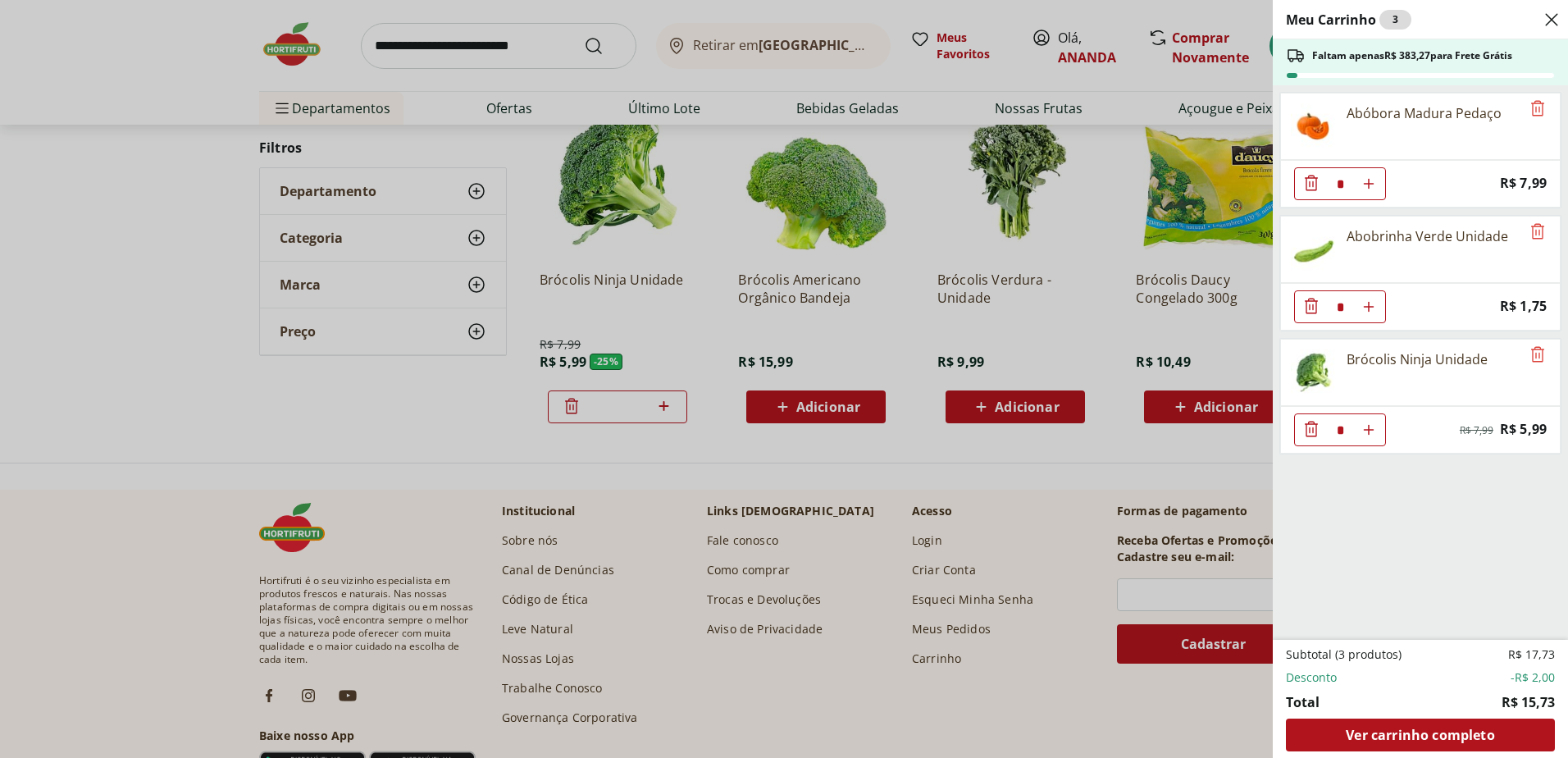
click at [1224, 457] on div "Meu Carrinho 3 Faltam apenas R$ 383,27 para Frete Grátis Abóbora Madura Pedaço …" at bounding box center [784, 379] width 1568 height 758
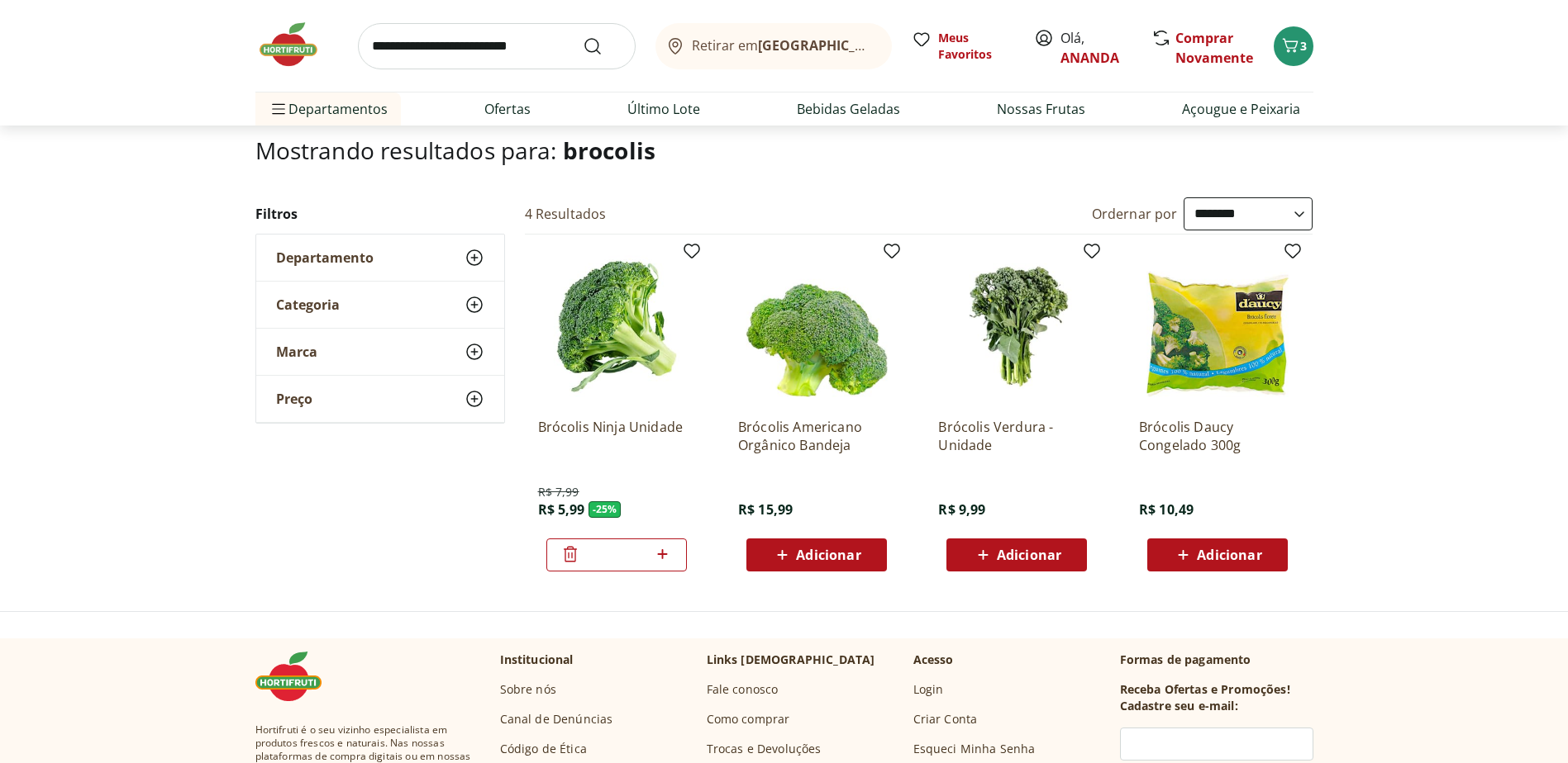
scroll to position [0, 0]
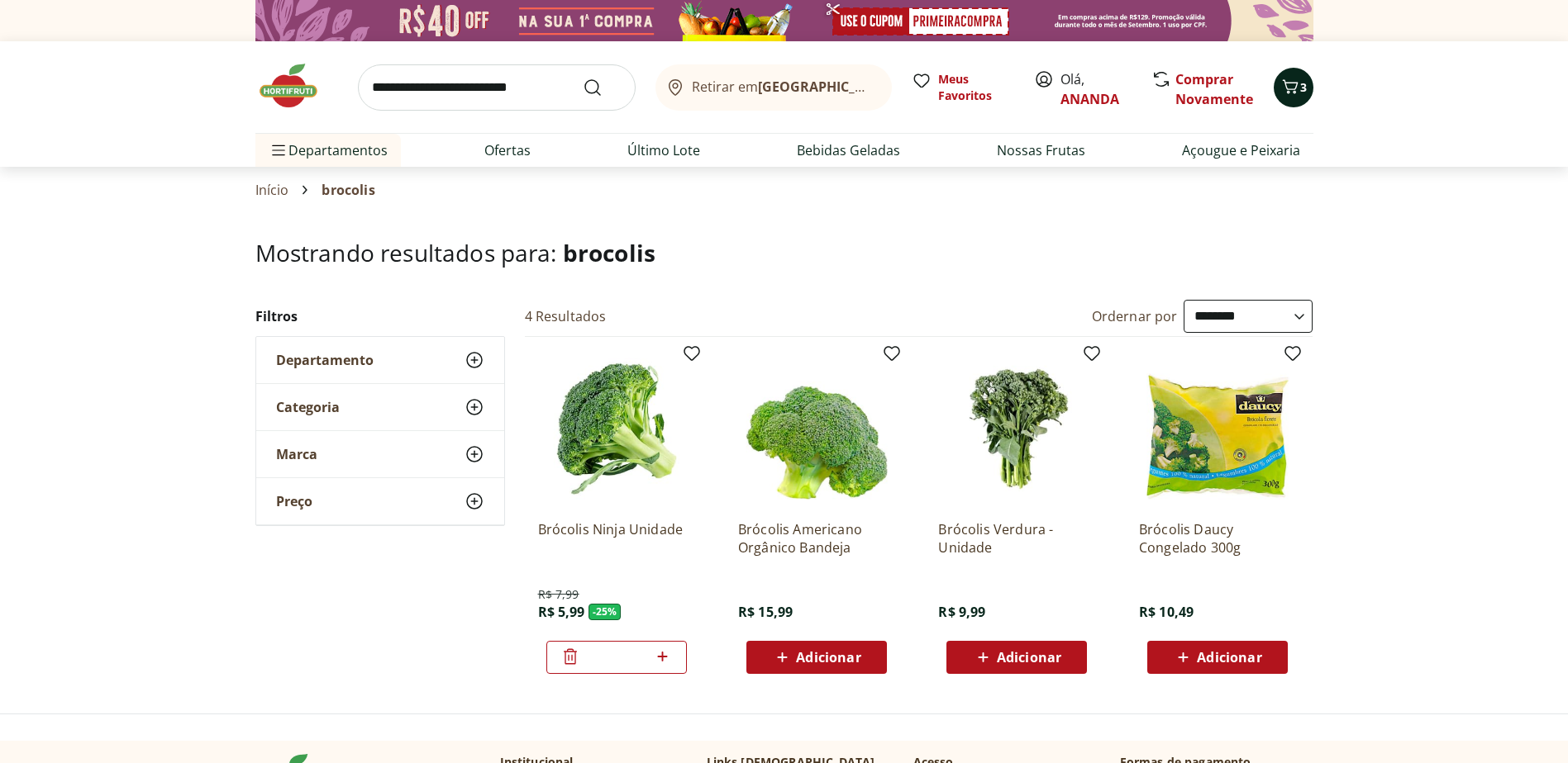
click at [1308, 87] on button "3" at bounding box center [1293, 87] width 40 height 39
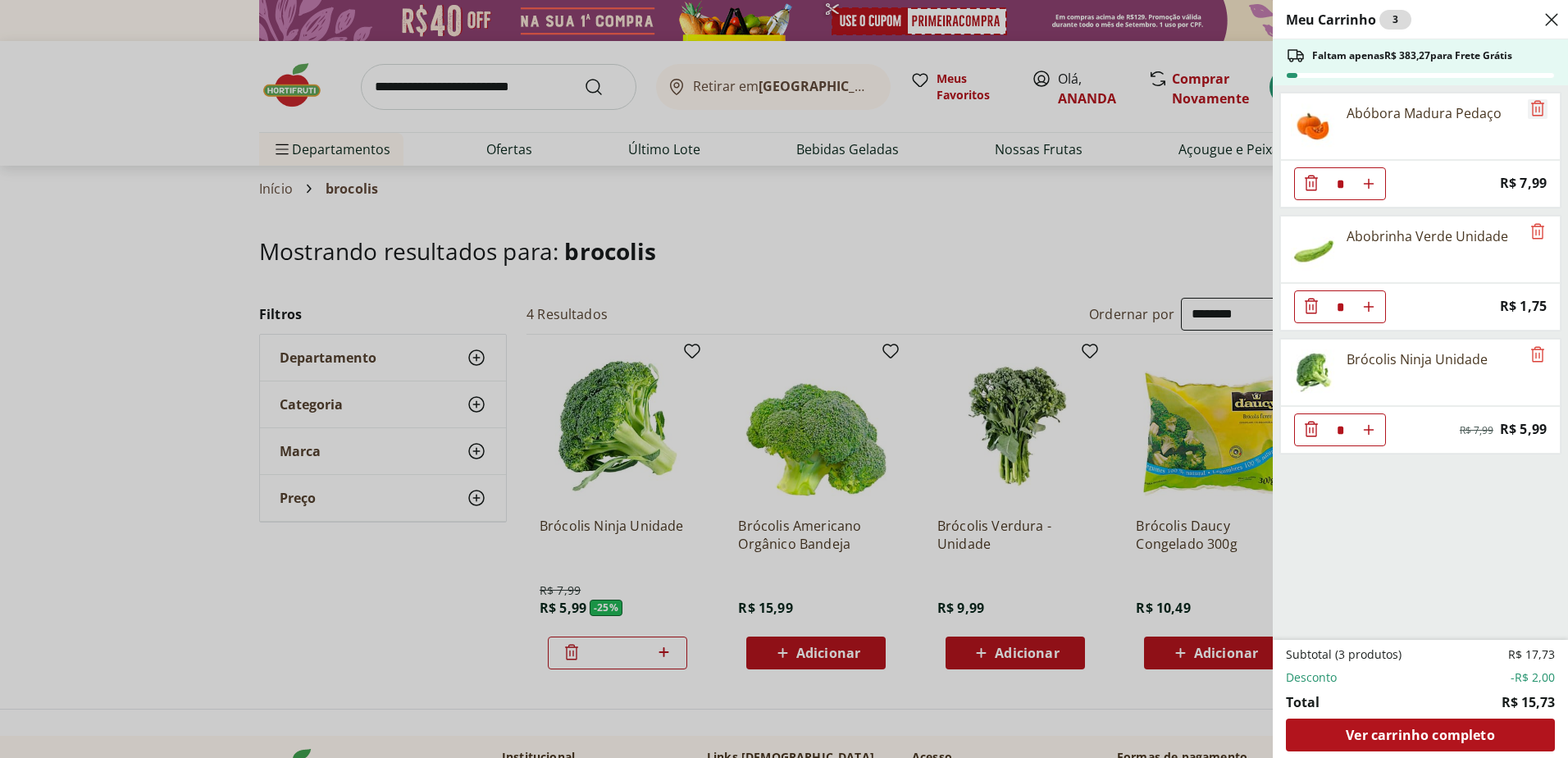
click at [1533, 111] on icon "Remove" at bounding box center [1538, 108] width 13 height 16
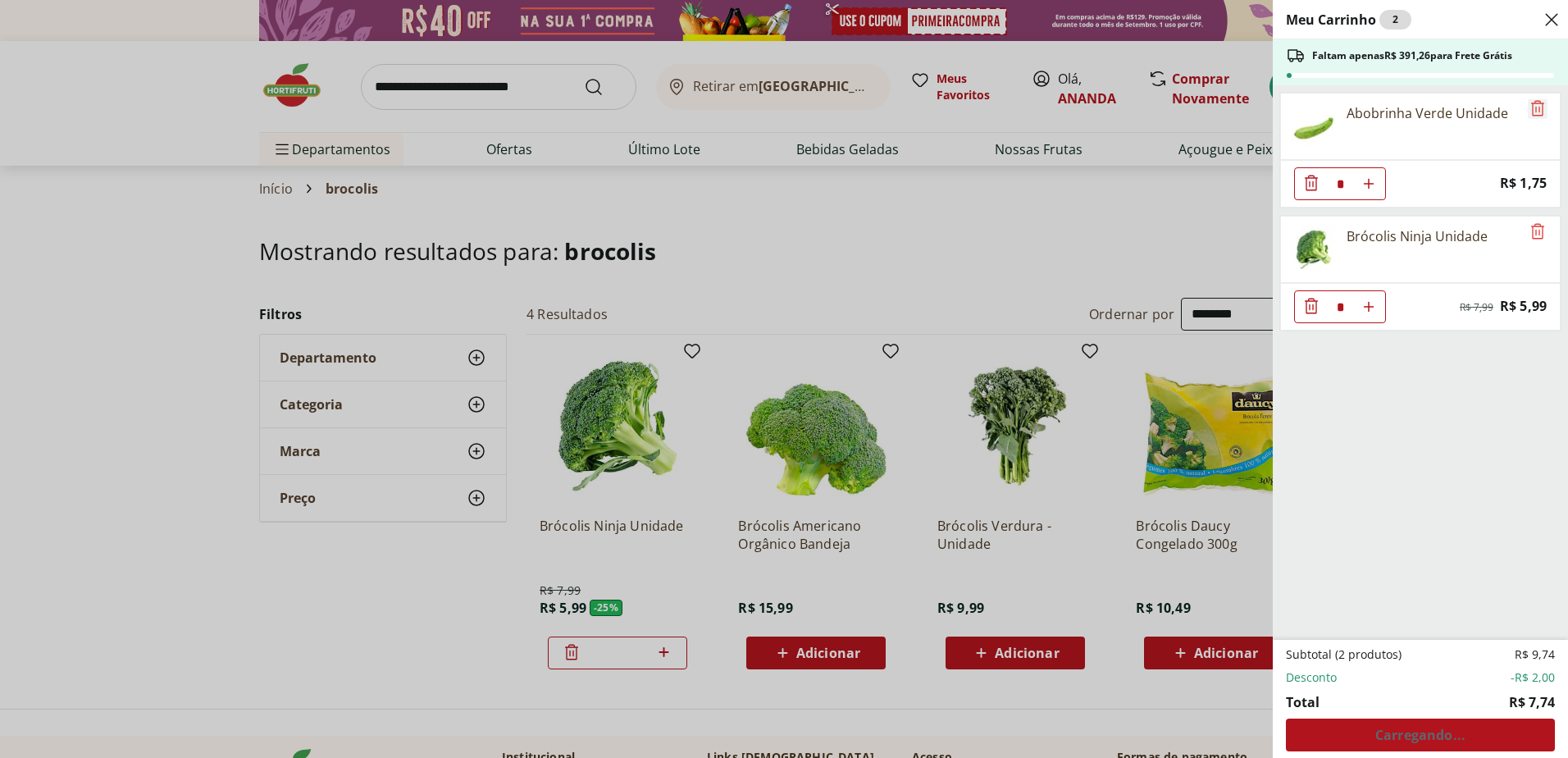
click at [1533, 111] on icon "Remove" at bounding box center [1538, 108] width 13 height 16
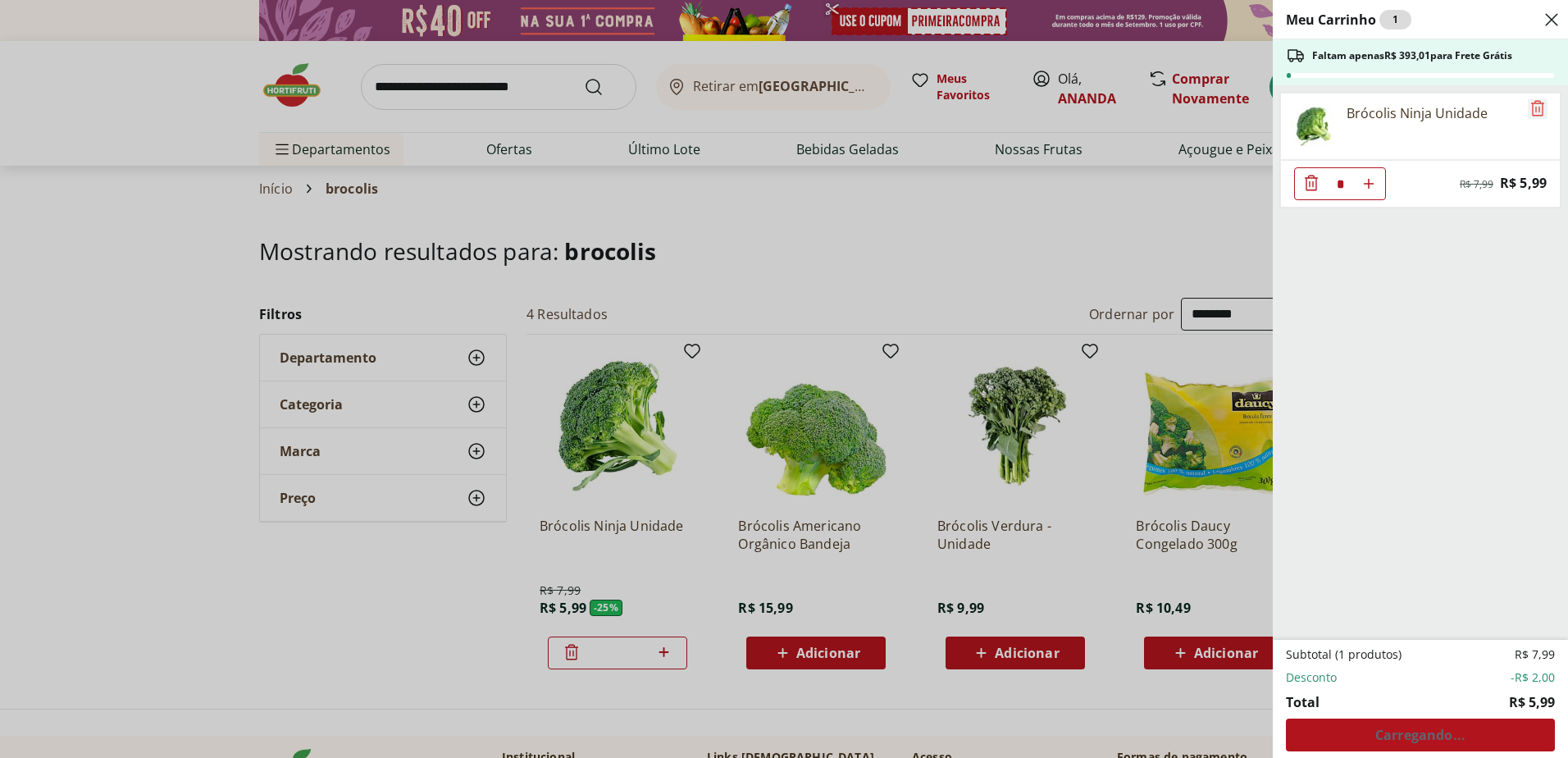
click at [1533, 111] on icon "Remove" at bounding box center [1538, 108] width 13 height 16
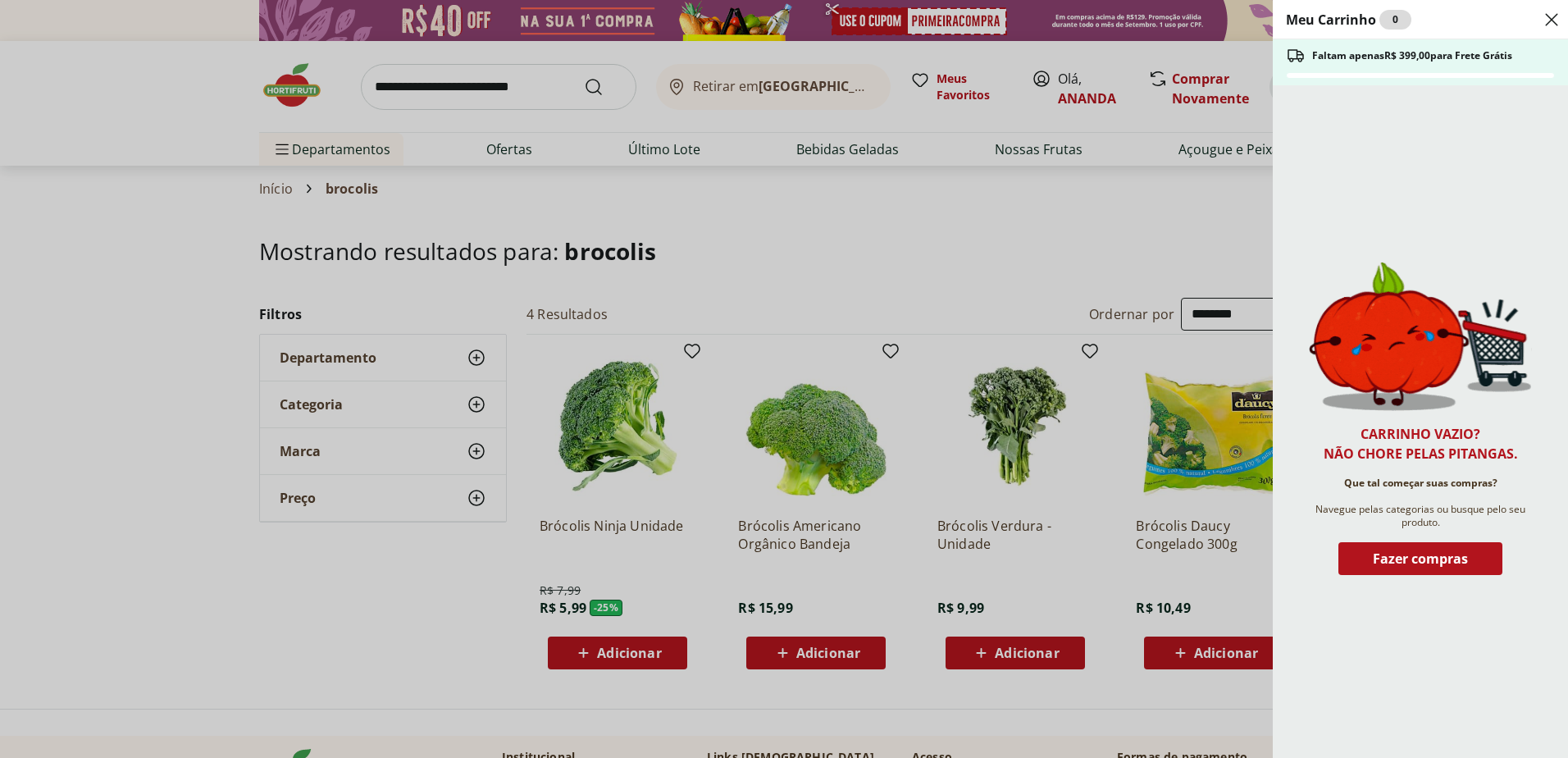
click at [1548, 20] on icon "Close" at bounding box center [1552, 20] width 20 height 20
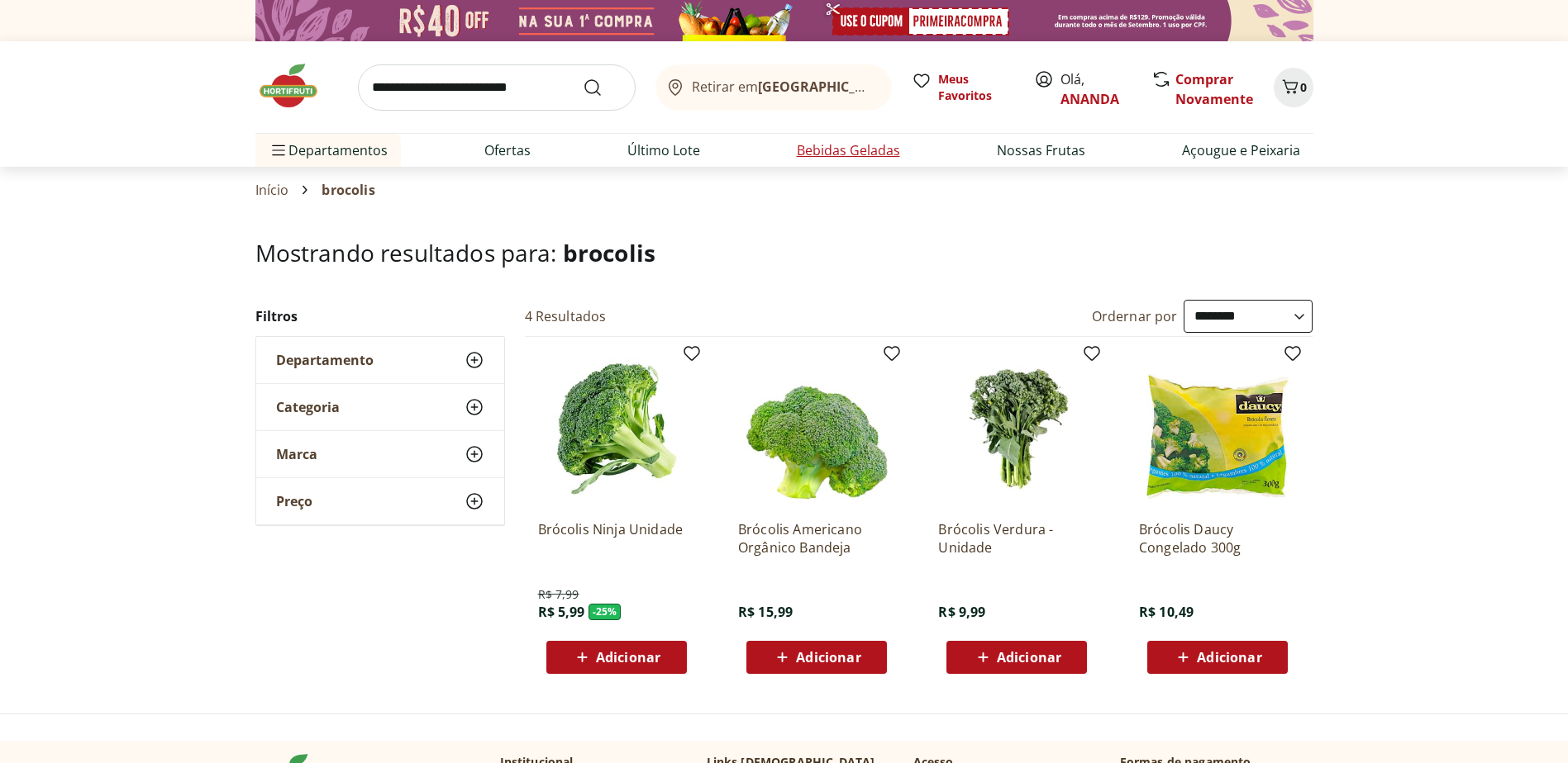
click at [856, 150] on link "Bebidas Geladas" at bounding box center [848, 150] width 103 height 20
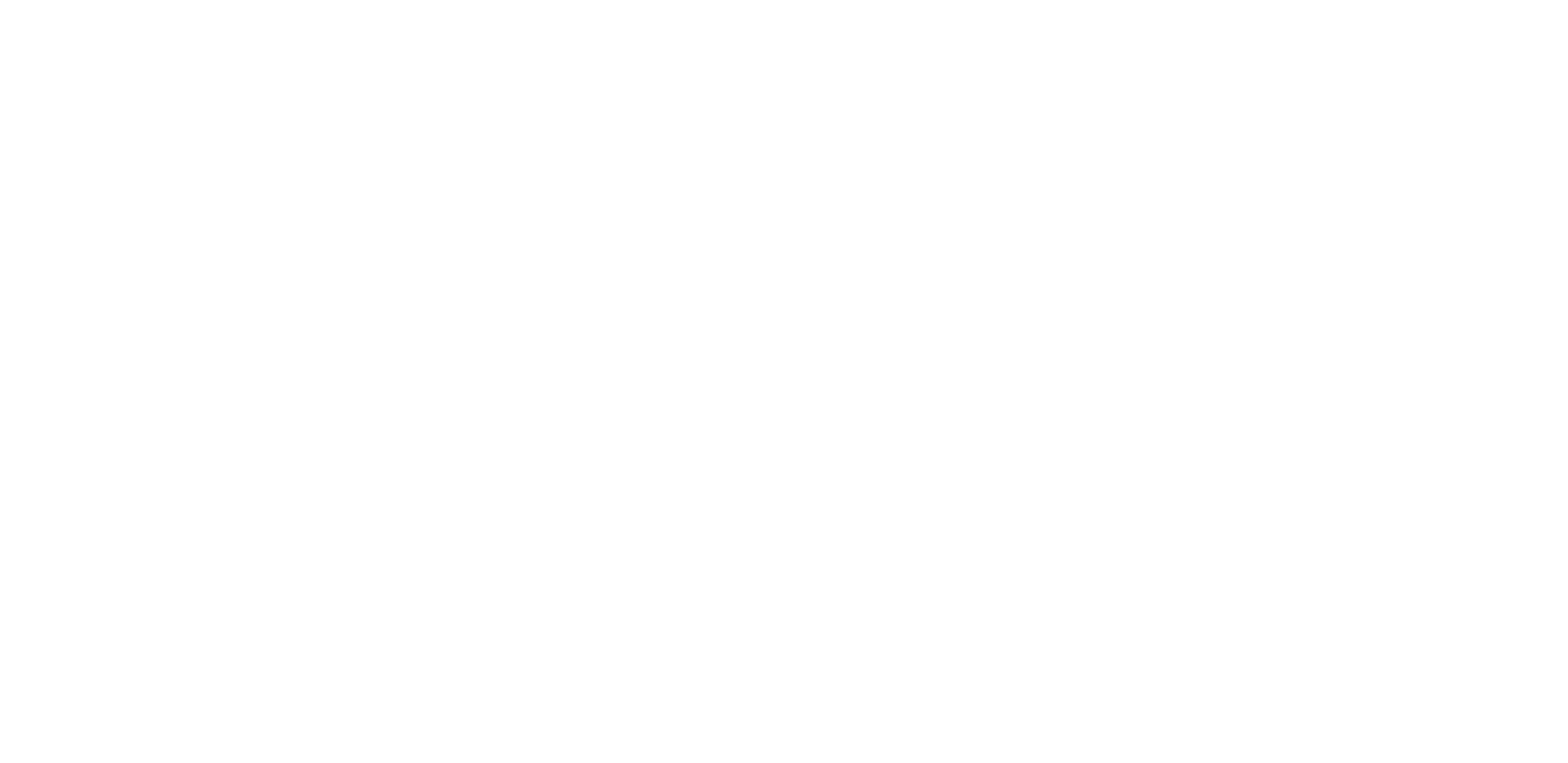
select select "**********"
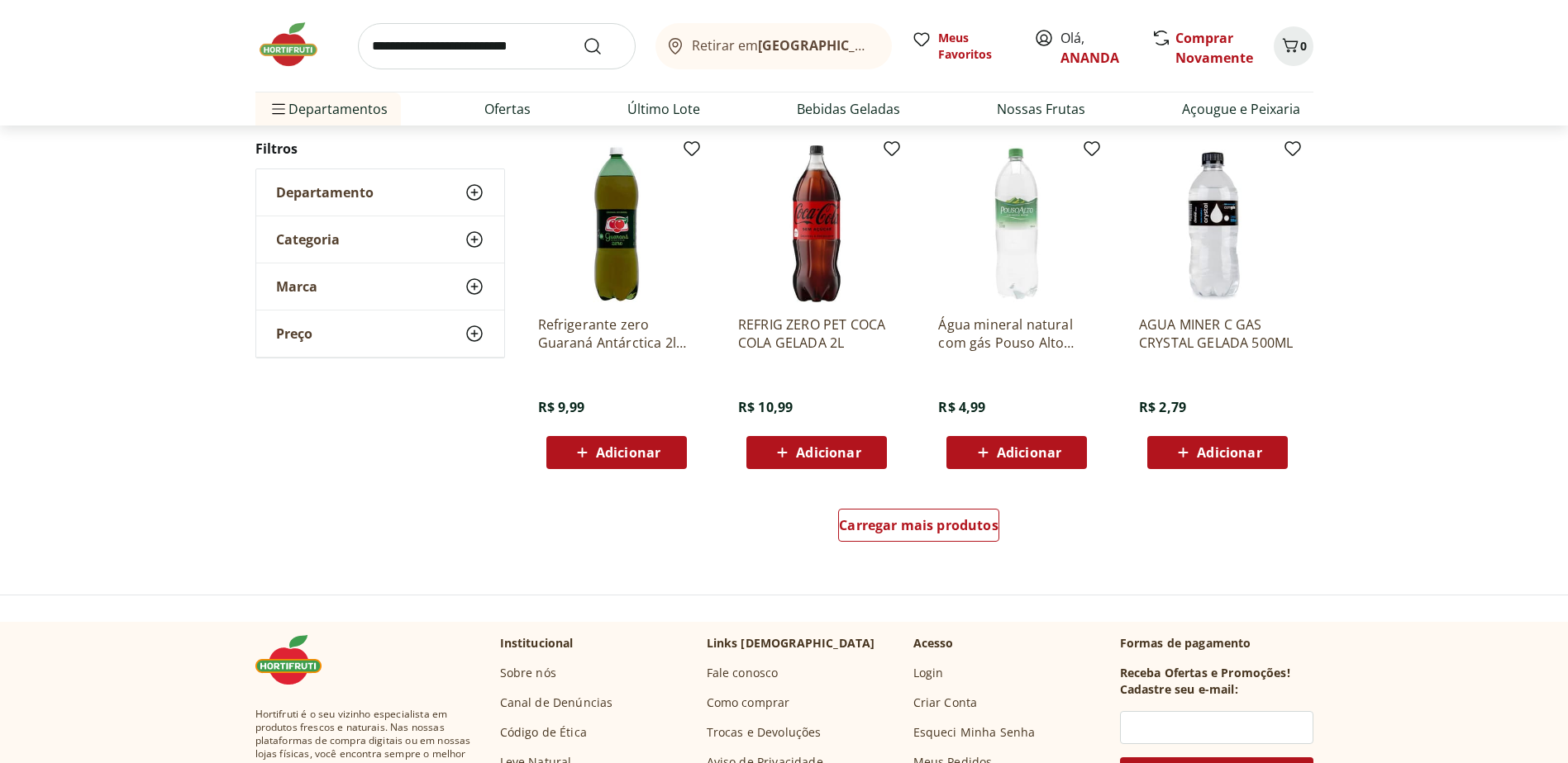
scroll to position [376, 0]
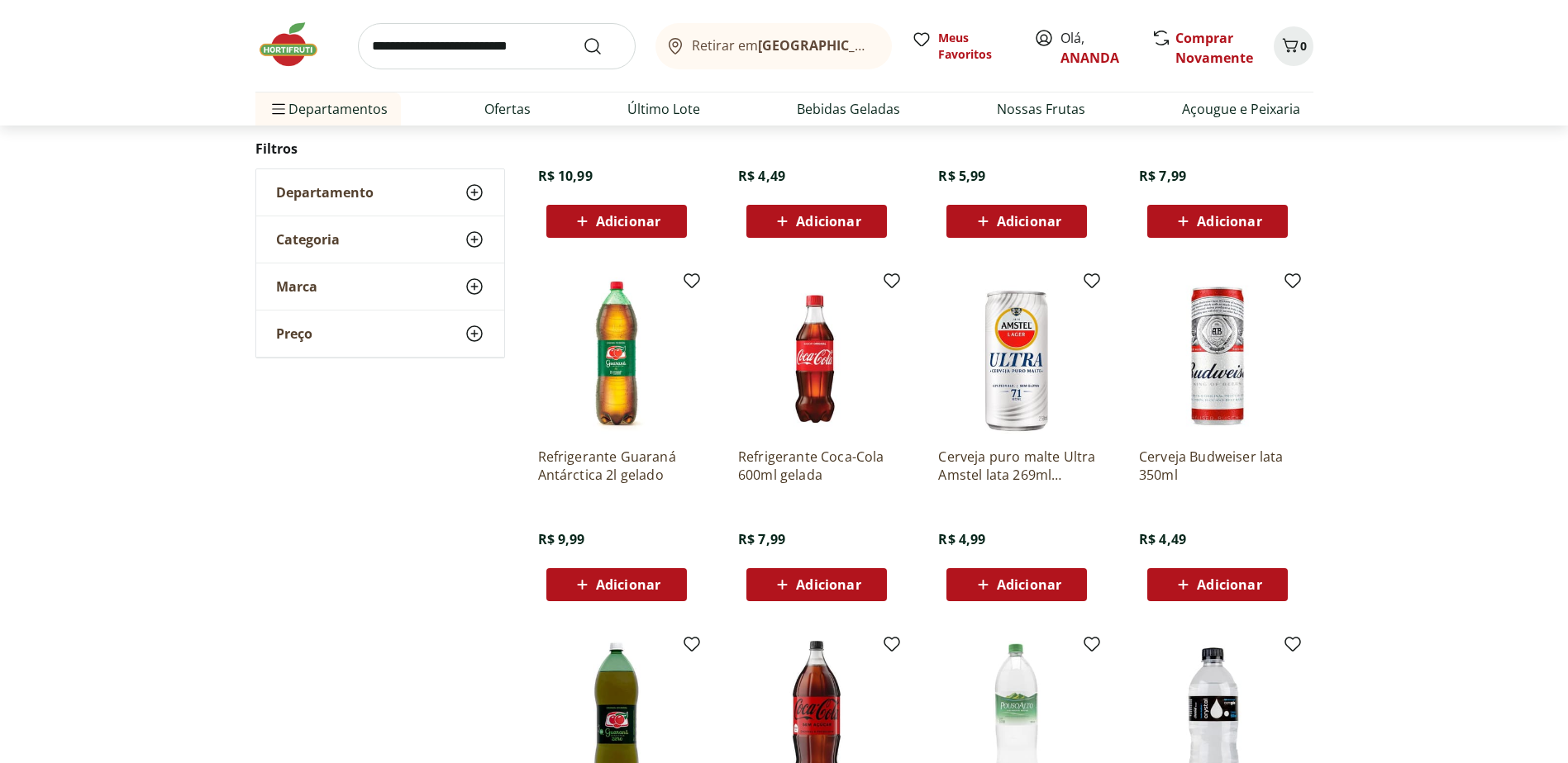
click at [506, 54] on input "search" at bounding box center [497, 46] width 277 height 46
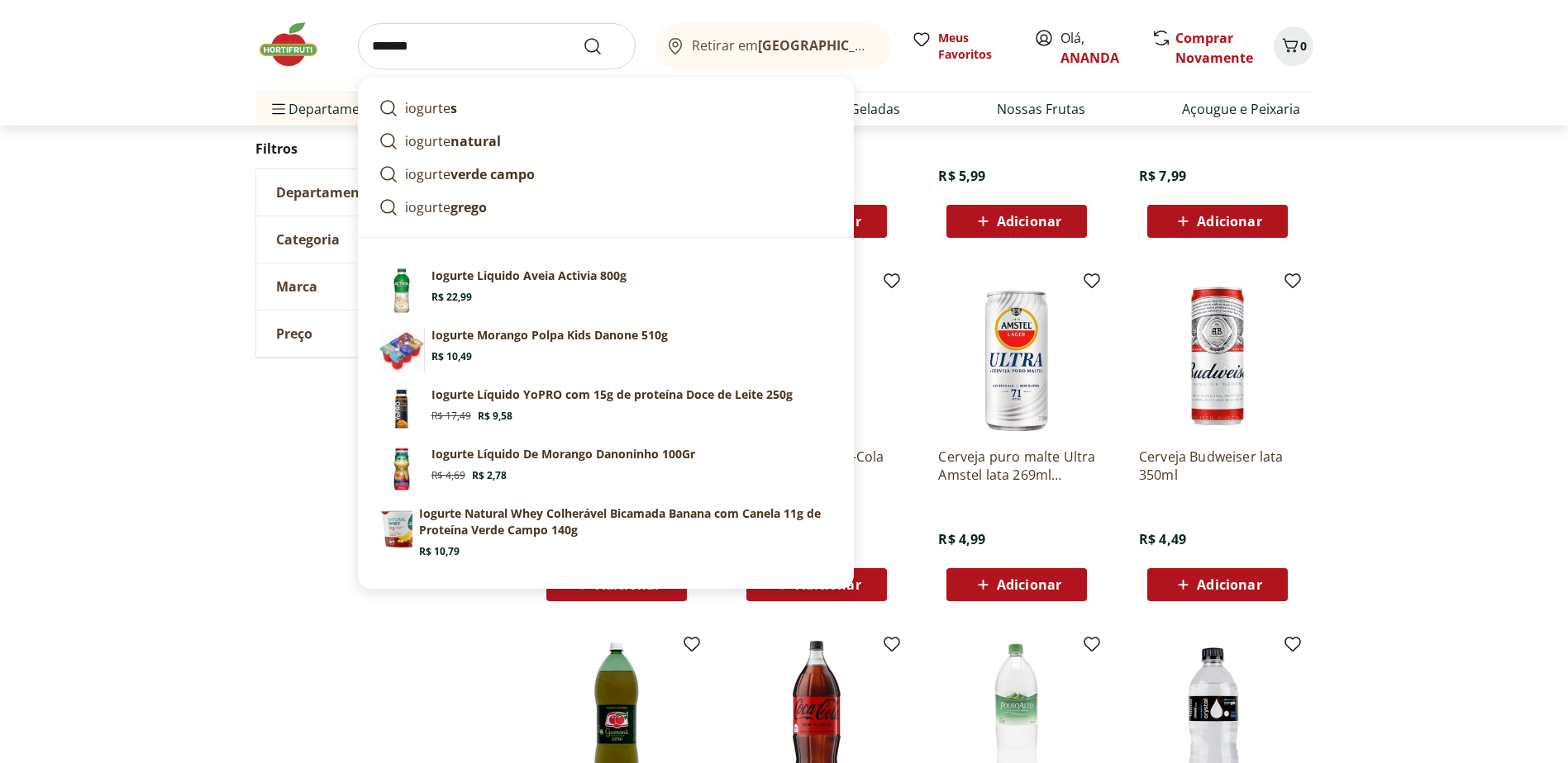
type input "*******"
click at [583, 36] on button "Submit Search" at bounding box center [602, 46] width 40 height 20
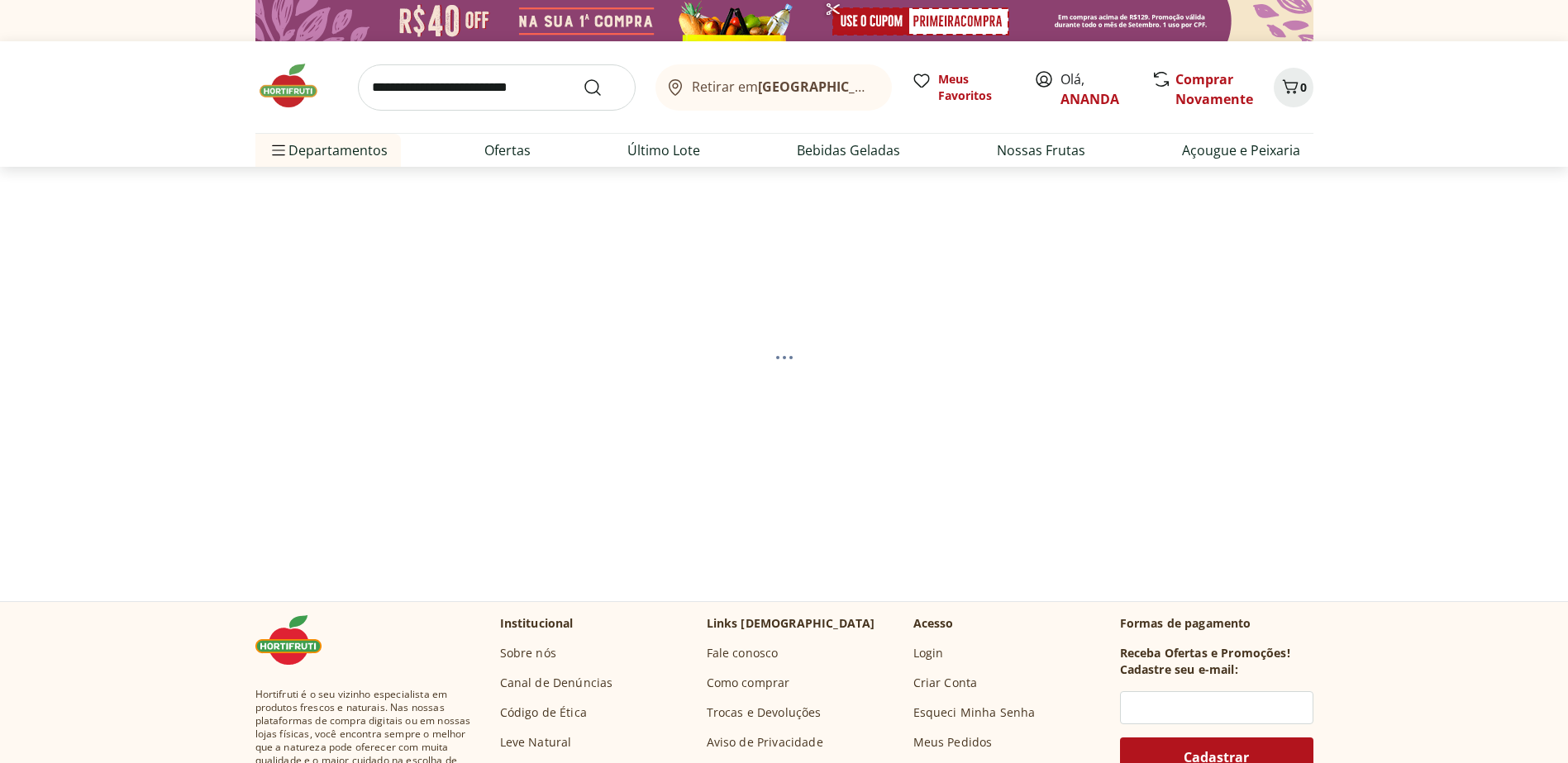
select select "**********"
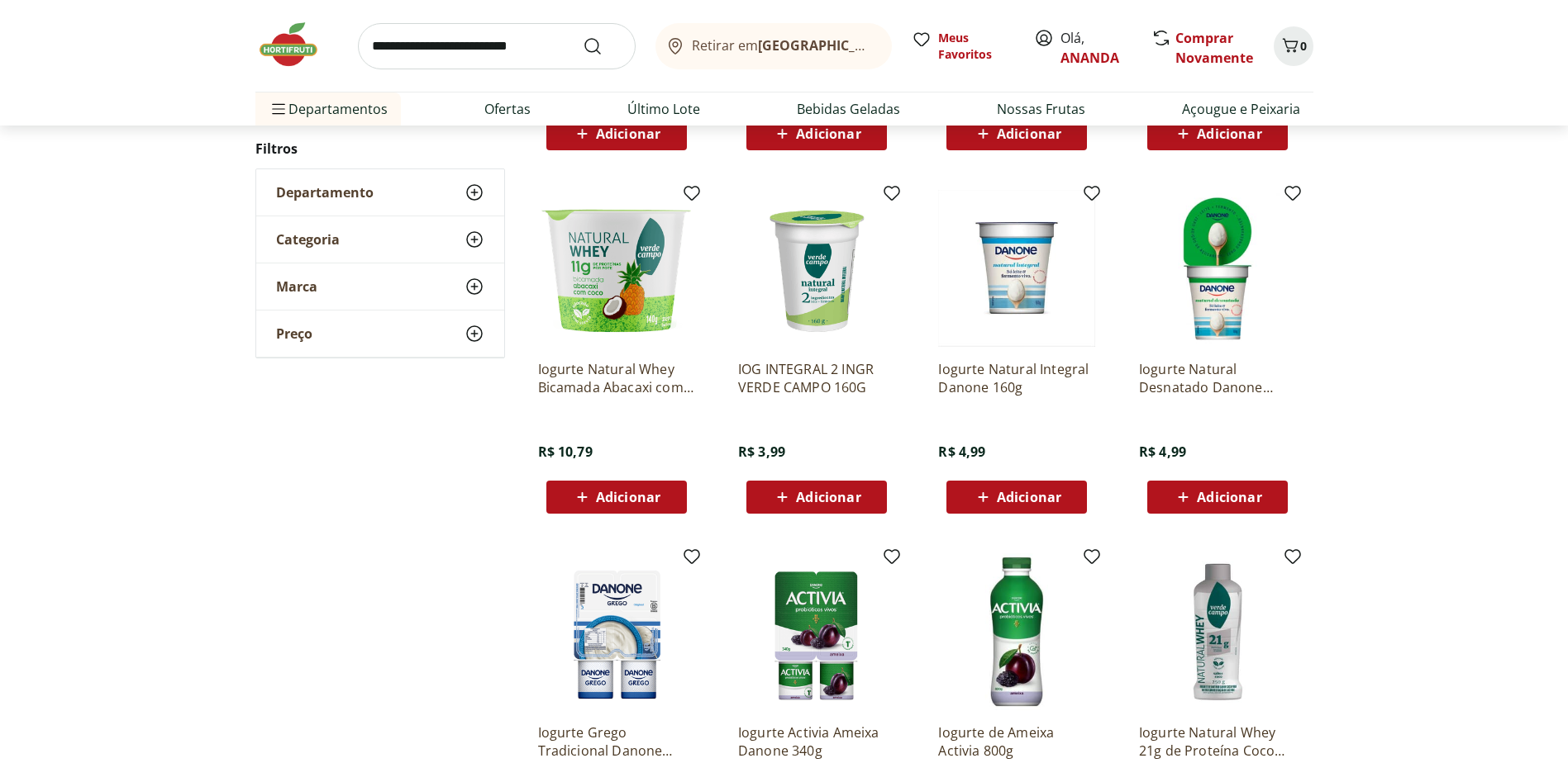
scroll to position [826, 0]
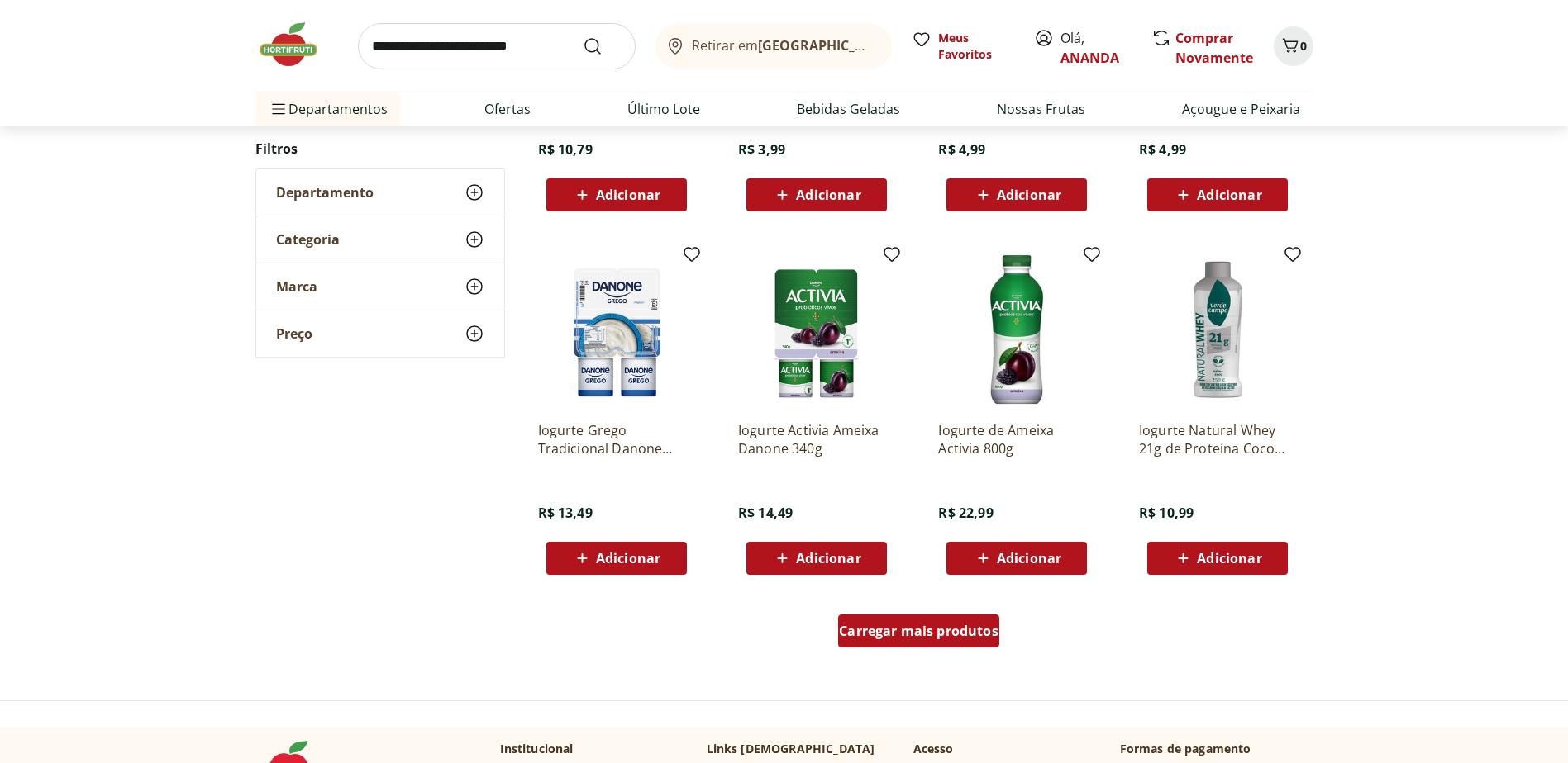
click at [959, 630] on span "Carregar mais produtos" at bounding box center [919, 631] width 160 height 13
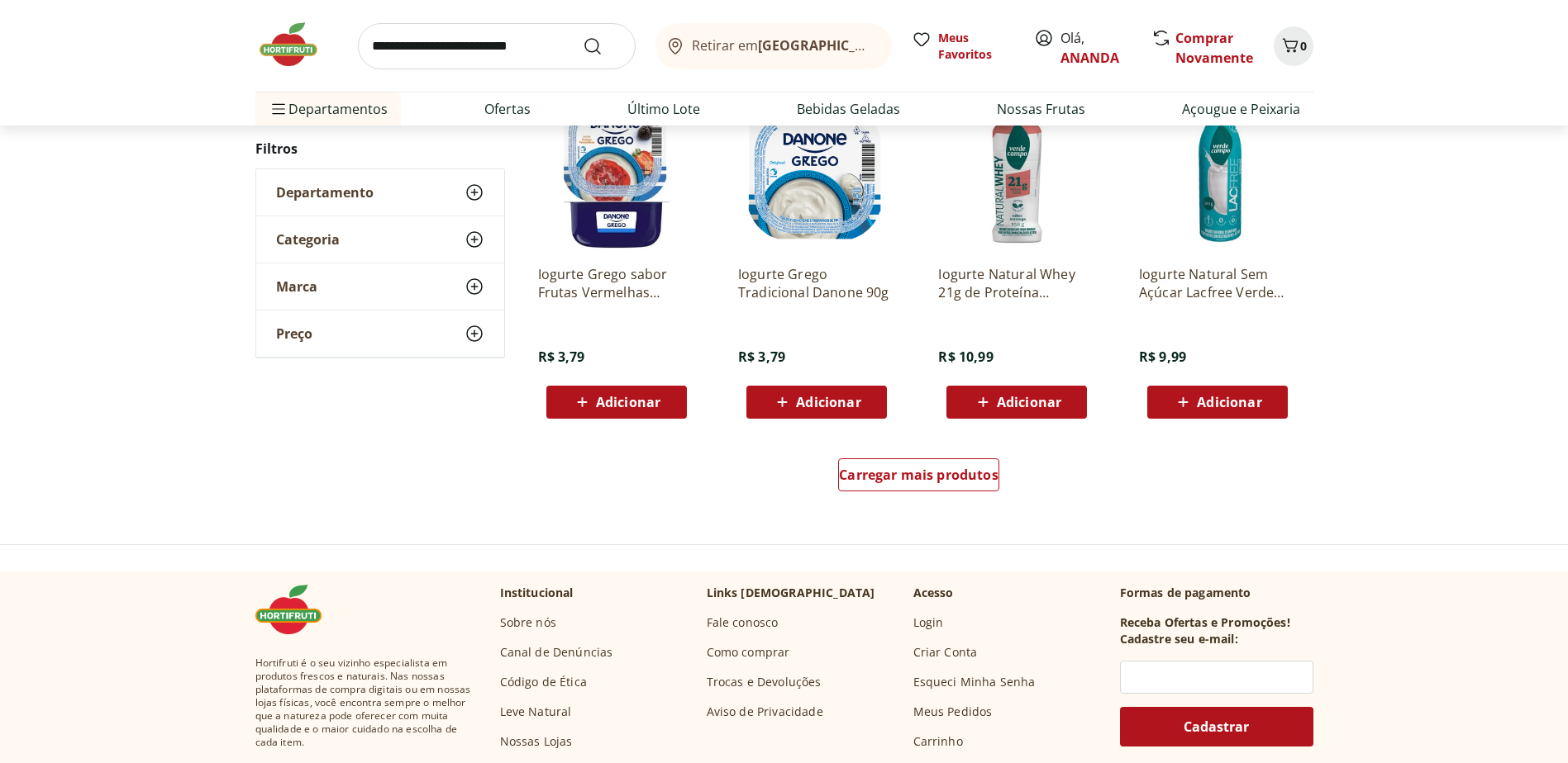
scroll to position [1074, 0]
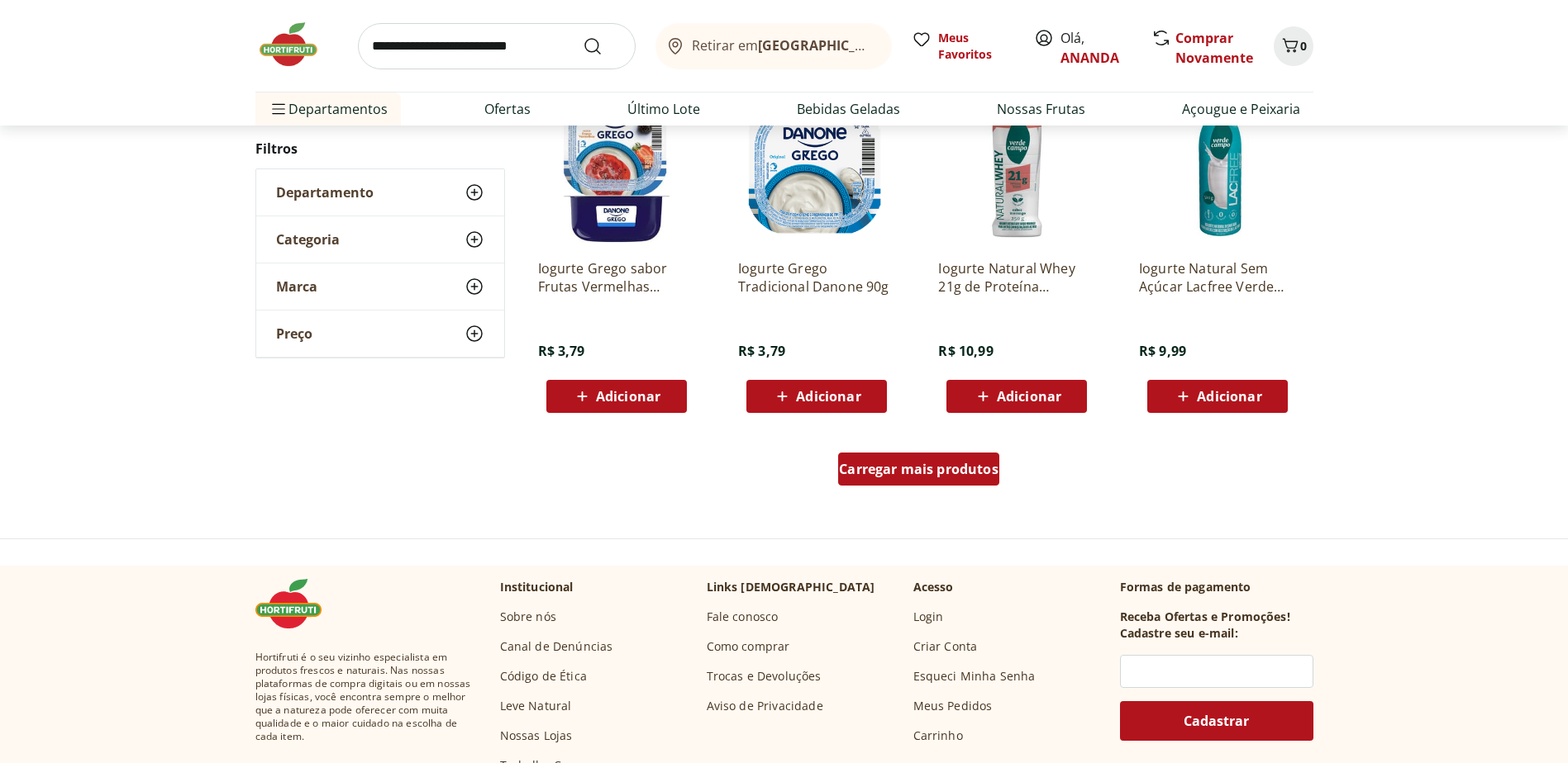
click at [926, 462] on span "Carregar mais produtos" at bounding box center [919, 469] width 160 height 13
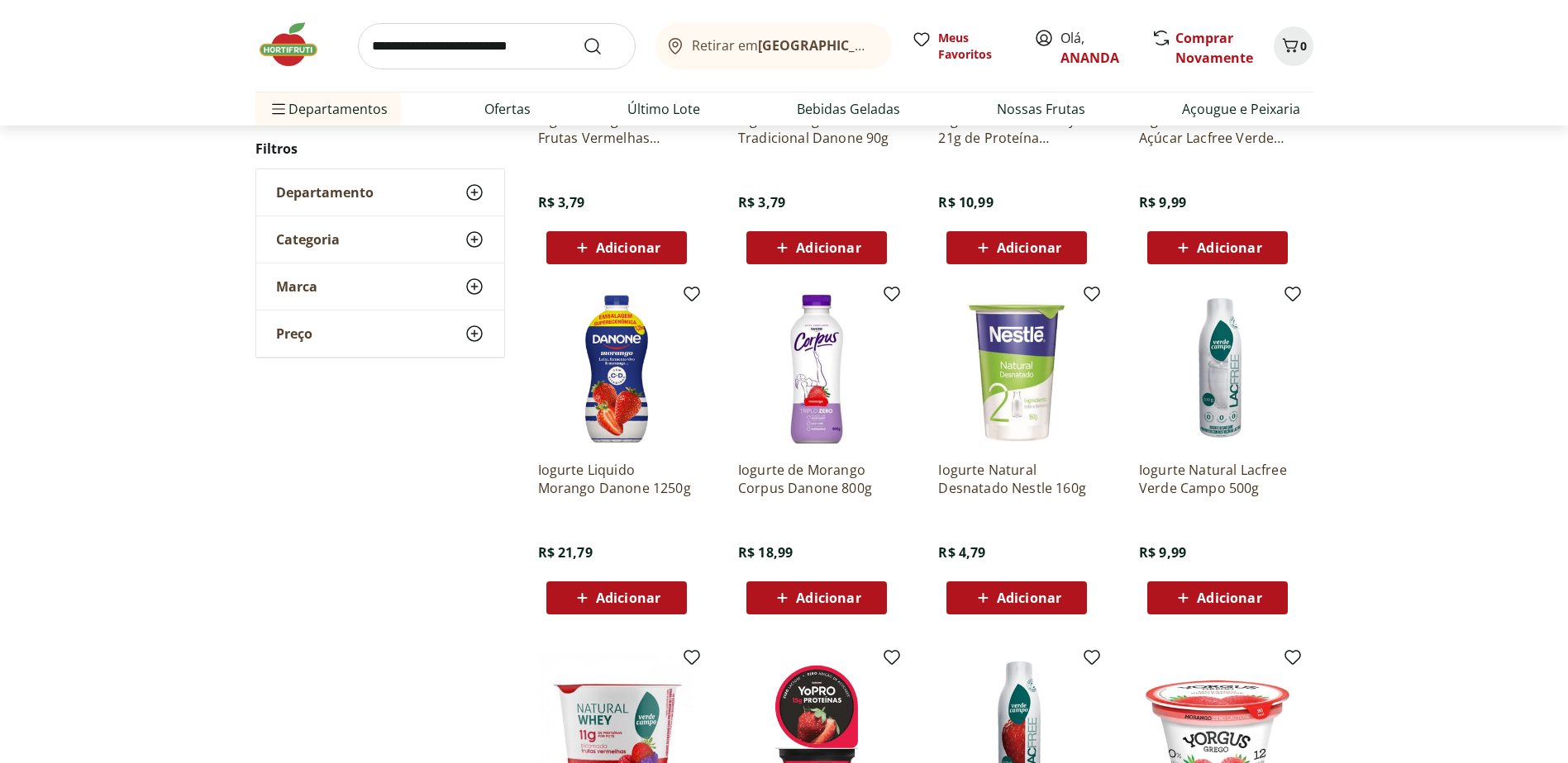
scroll to position [1487, 0]
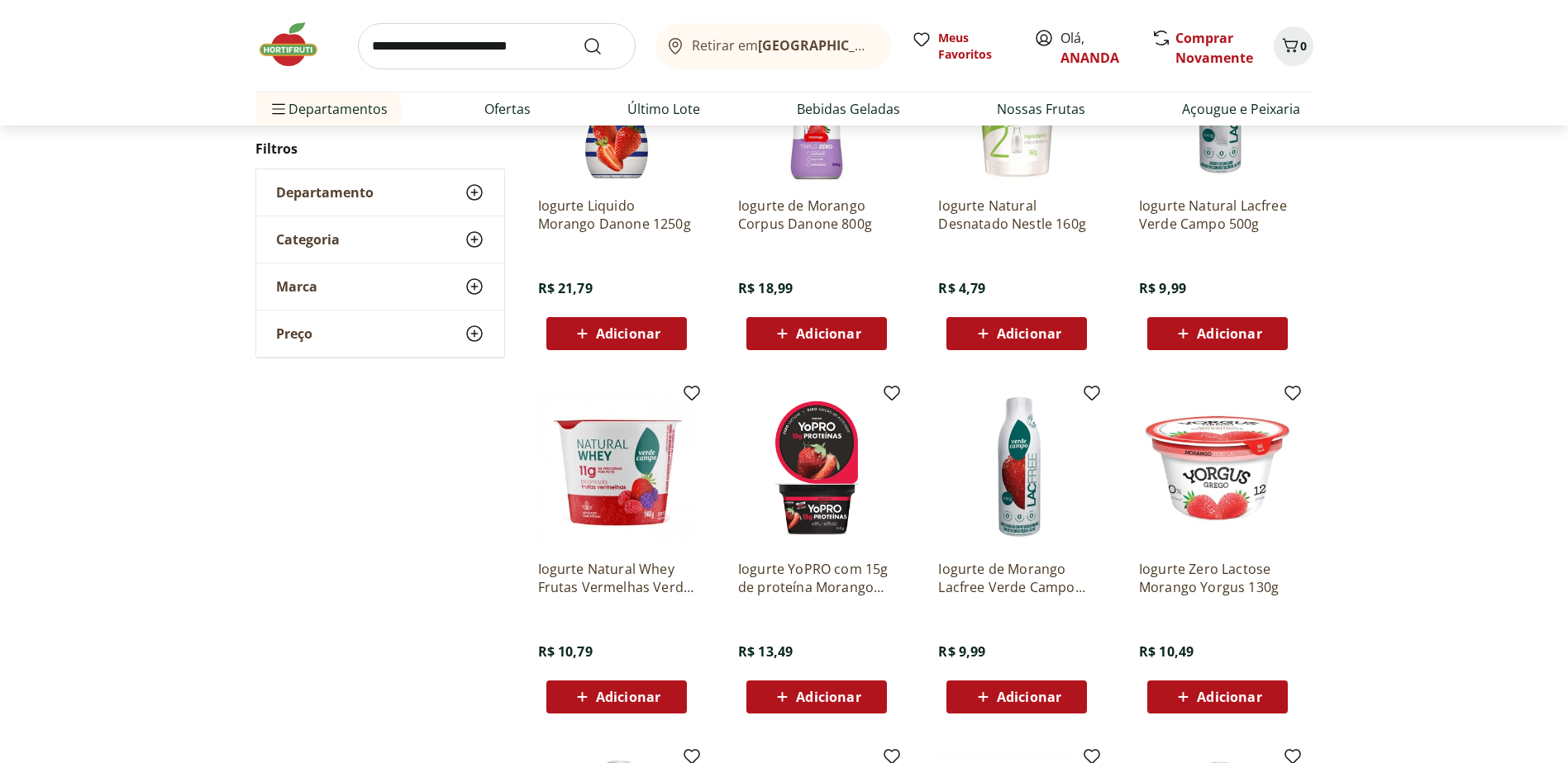
scroll to position [905, 0]
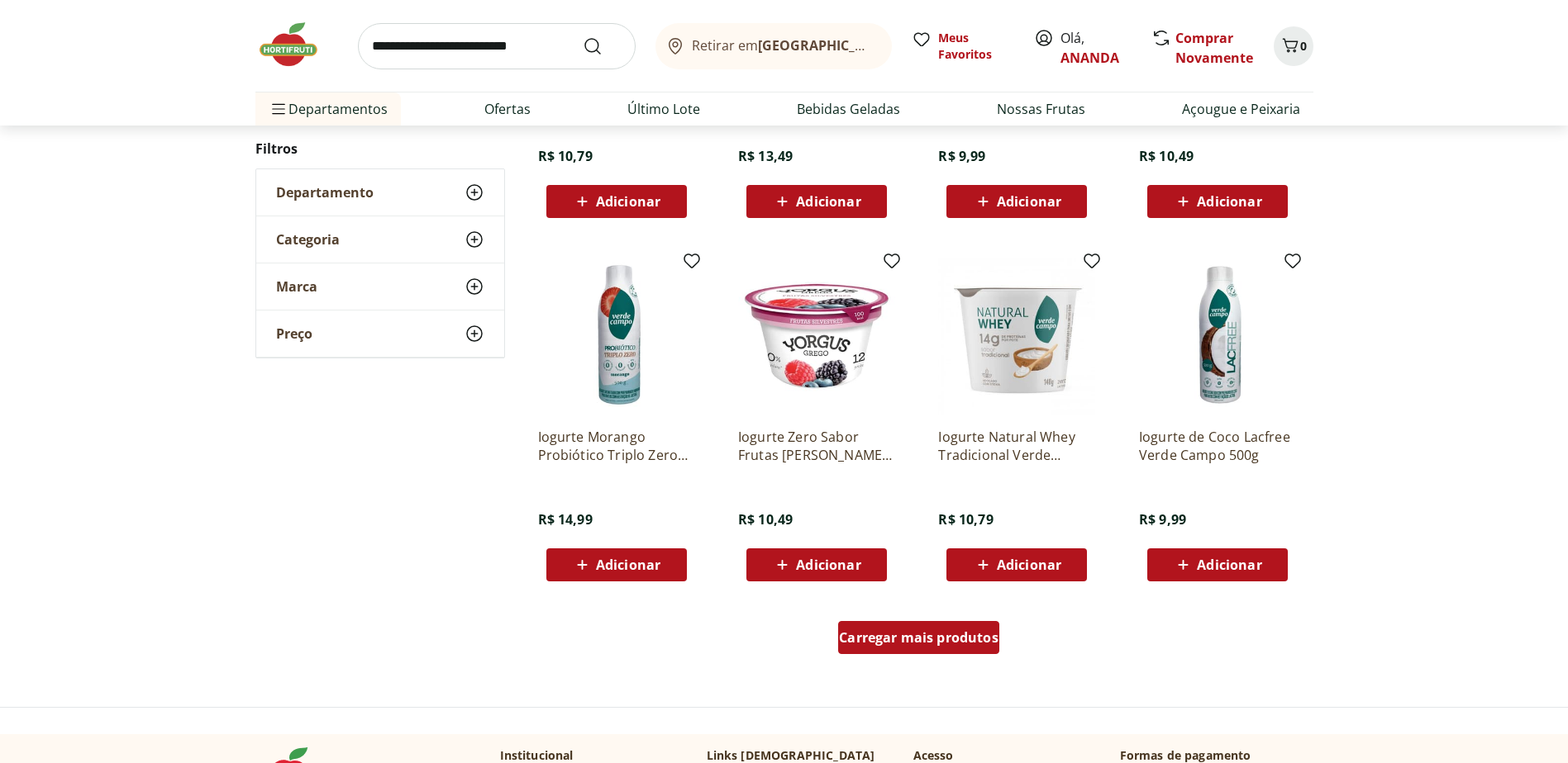
click at [952, 634] on span "Carregar mais produtos" at bounding box center [919, 638] width 160 height 13
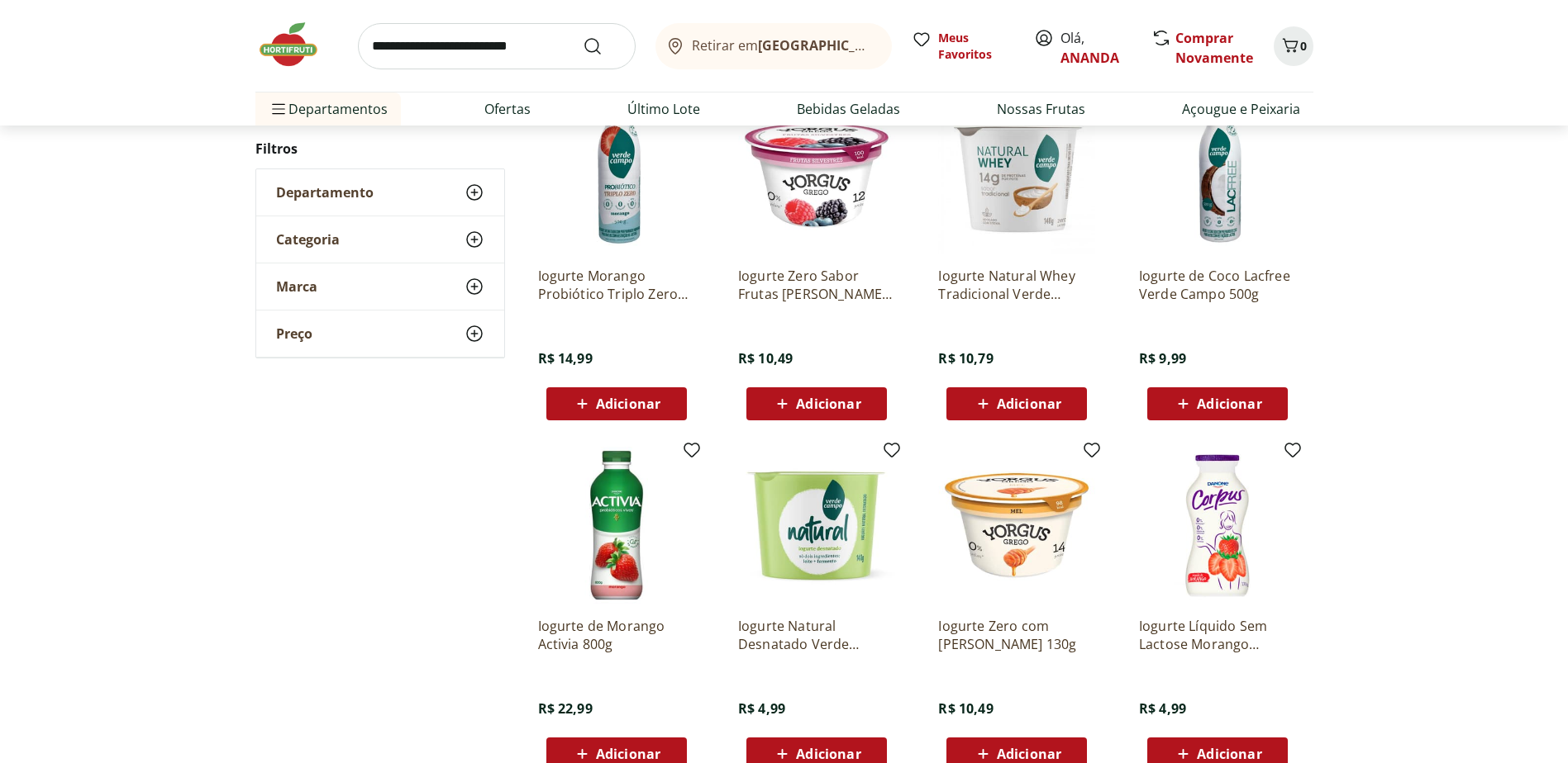
scroll to position [1318, 0]
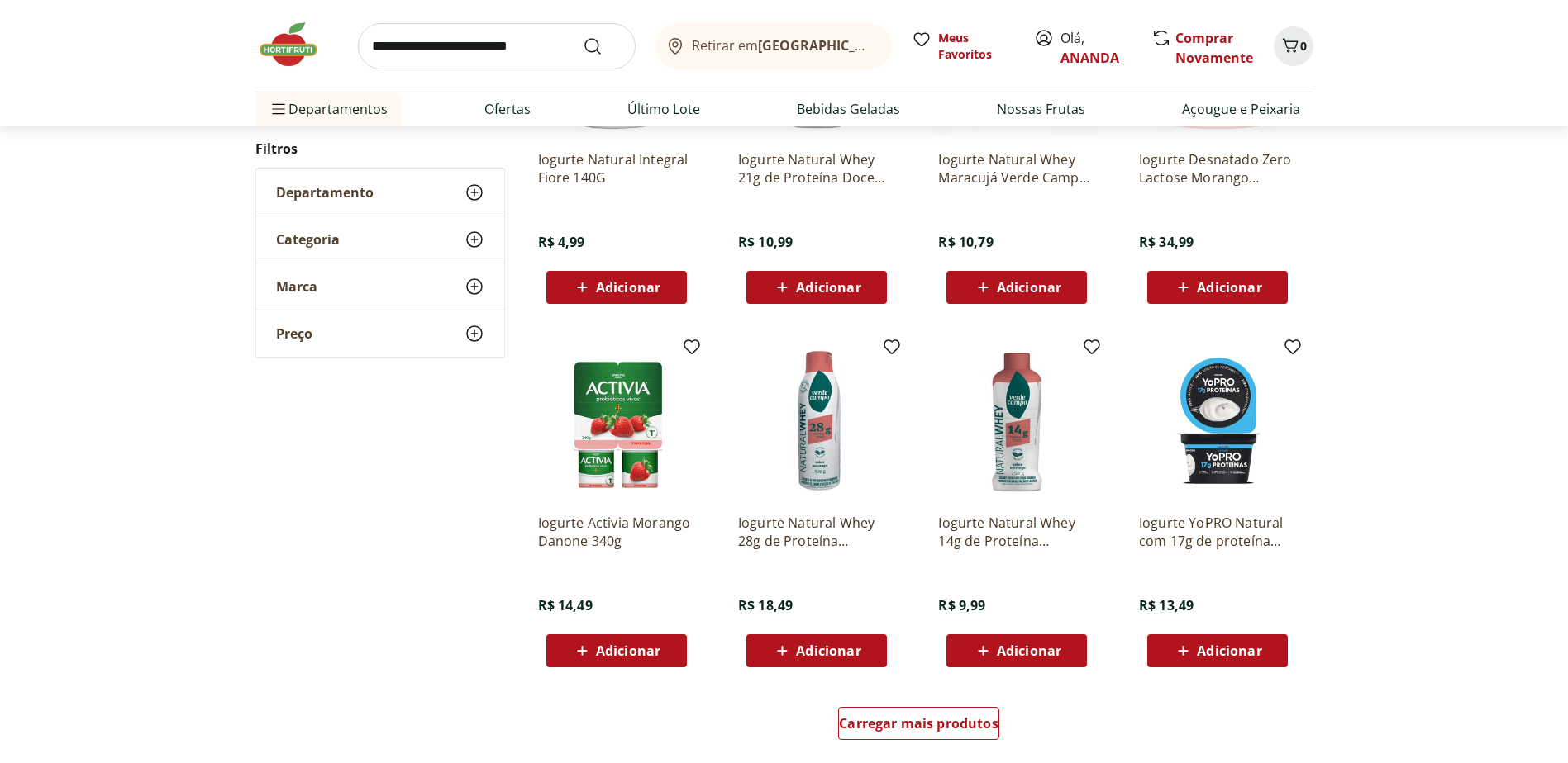
scroll to position [1067, 0]
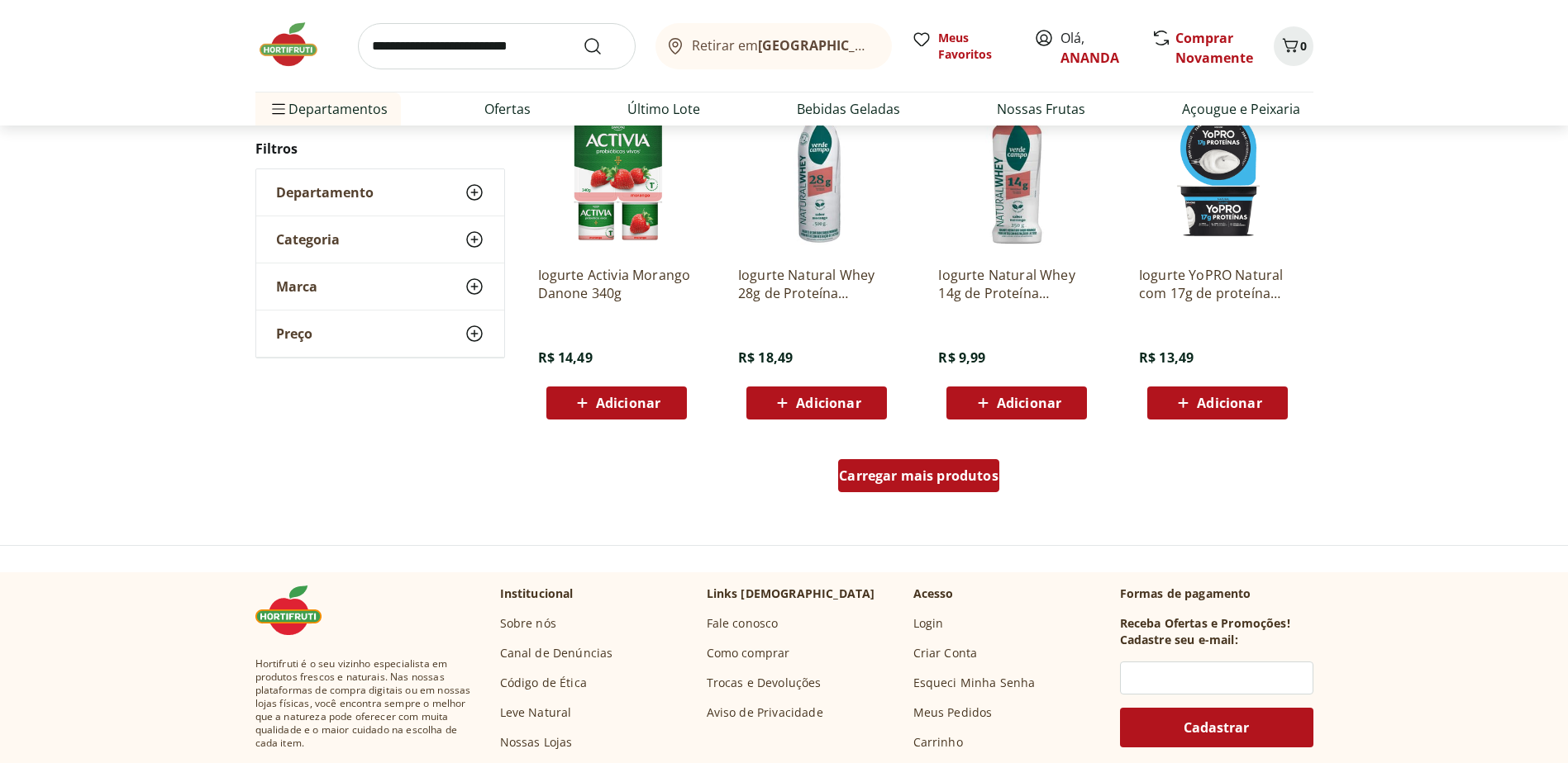
click at [970, 481] on span "Carregar mais produtos" at bounding box center [919, 476] width 160 height 13
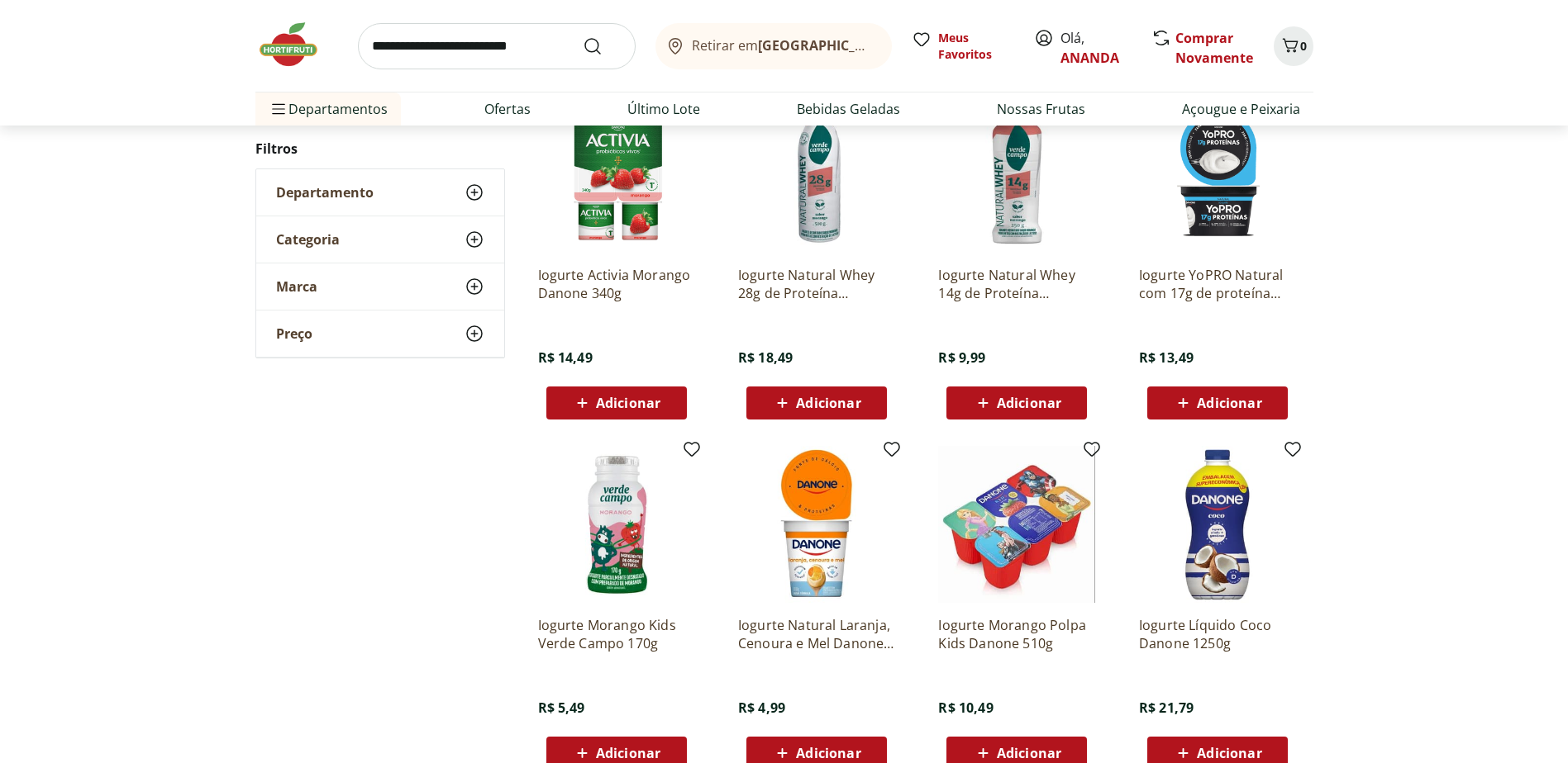
scroll to position [486, 0]
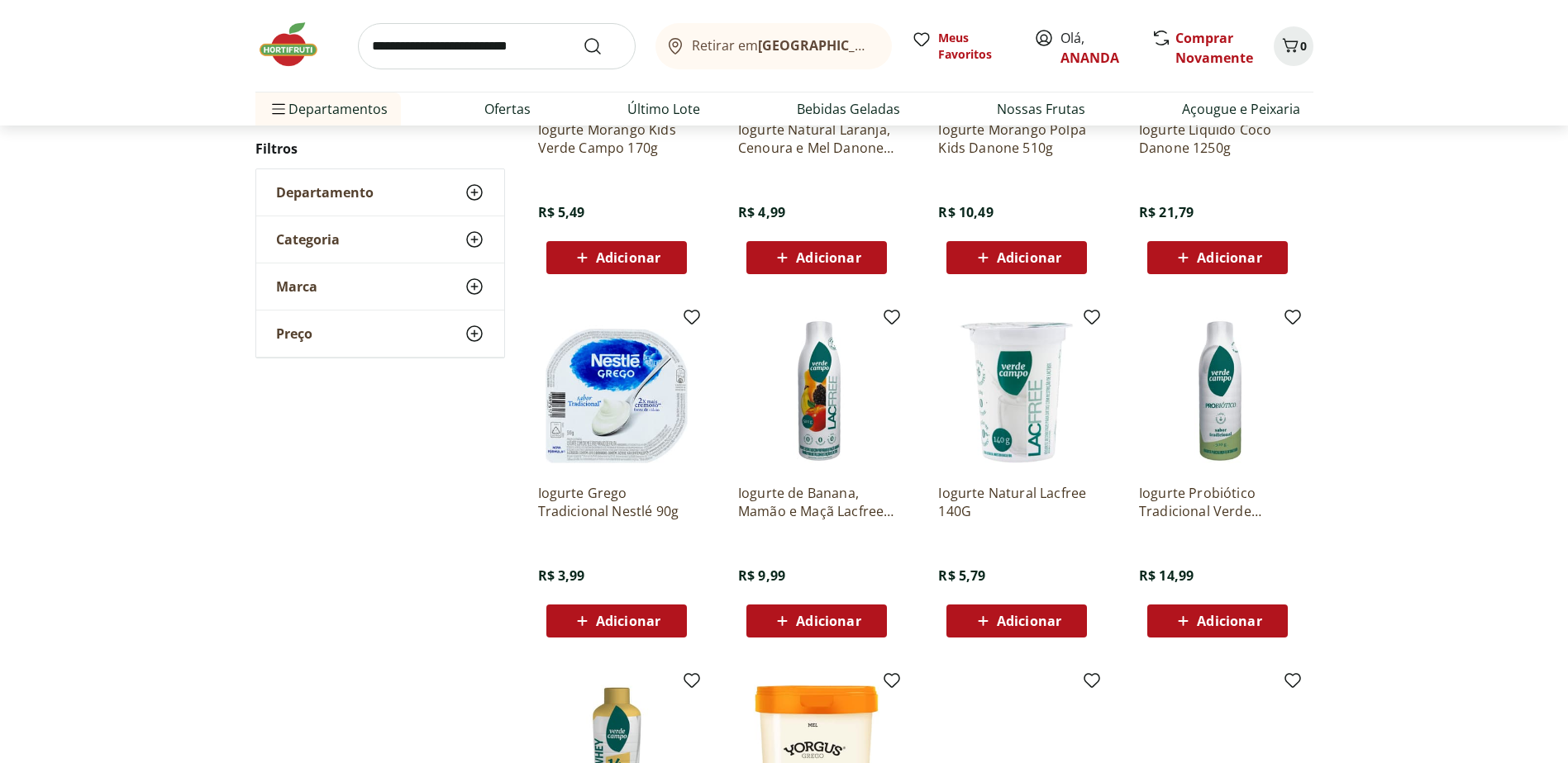
scroll to position [981, 0]
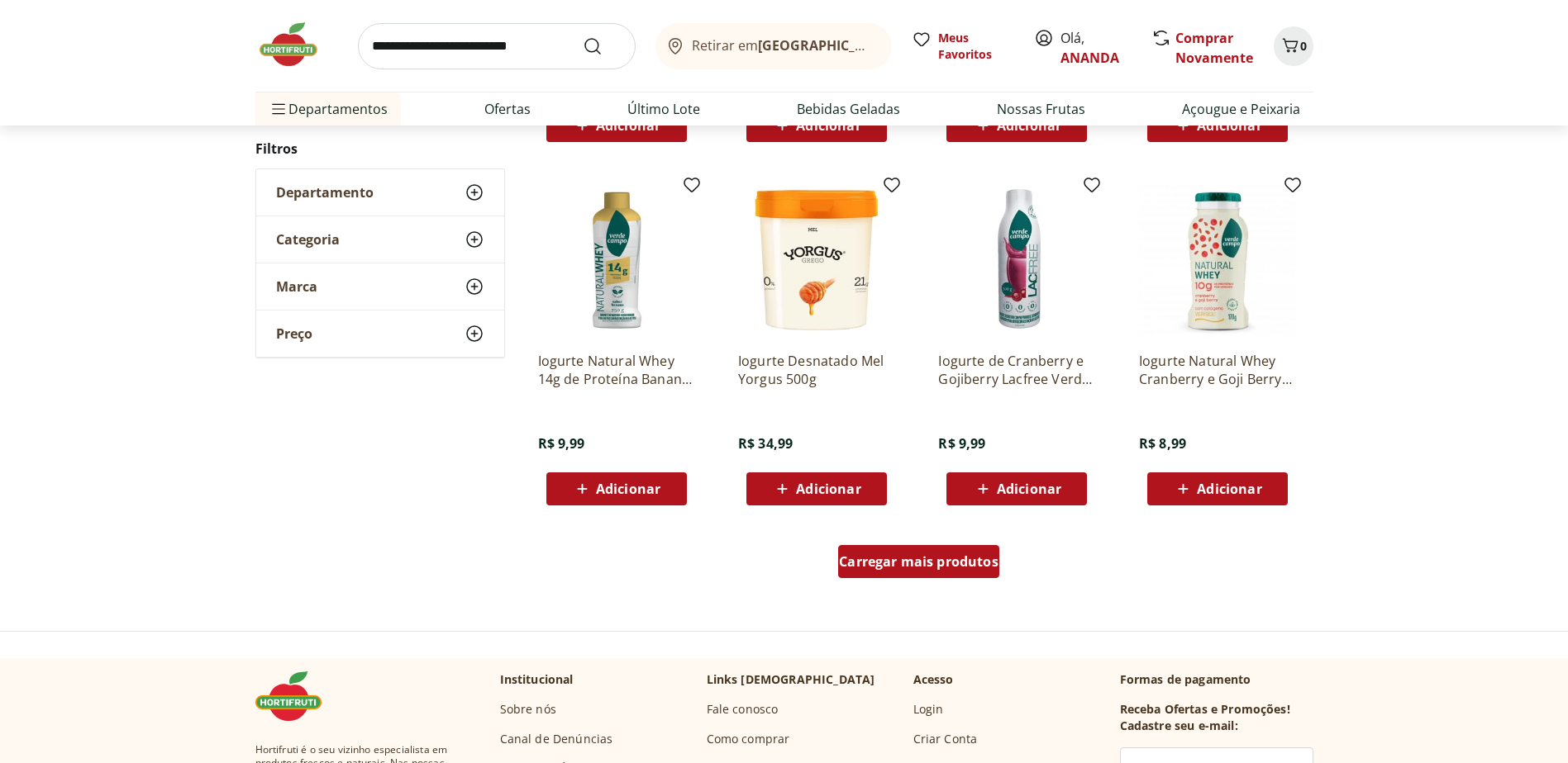
click at [875, 576] on div "Carregar mais produtos" at bounding box center [919, 561] width 161 height 33
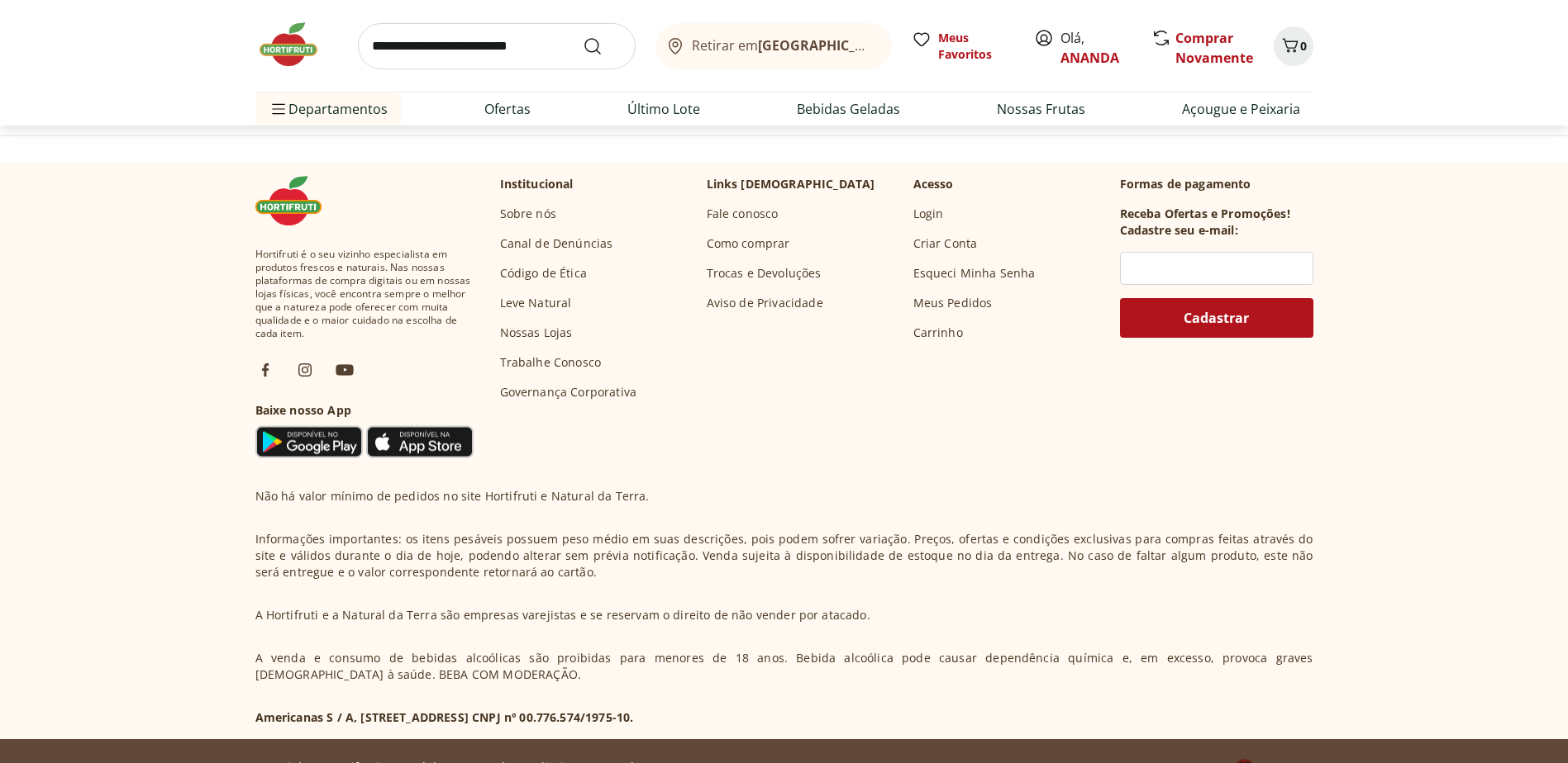
scroll to position [978, 0]
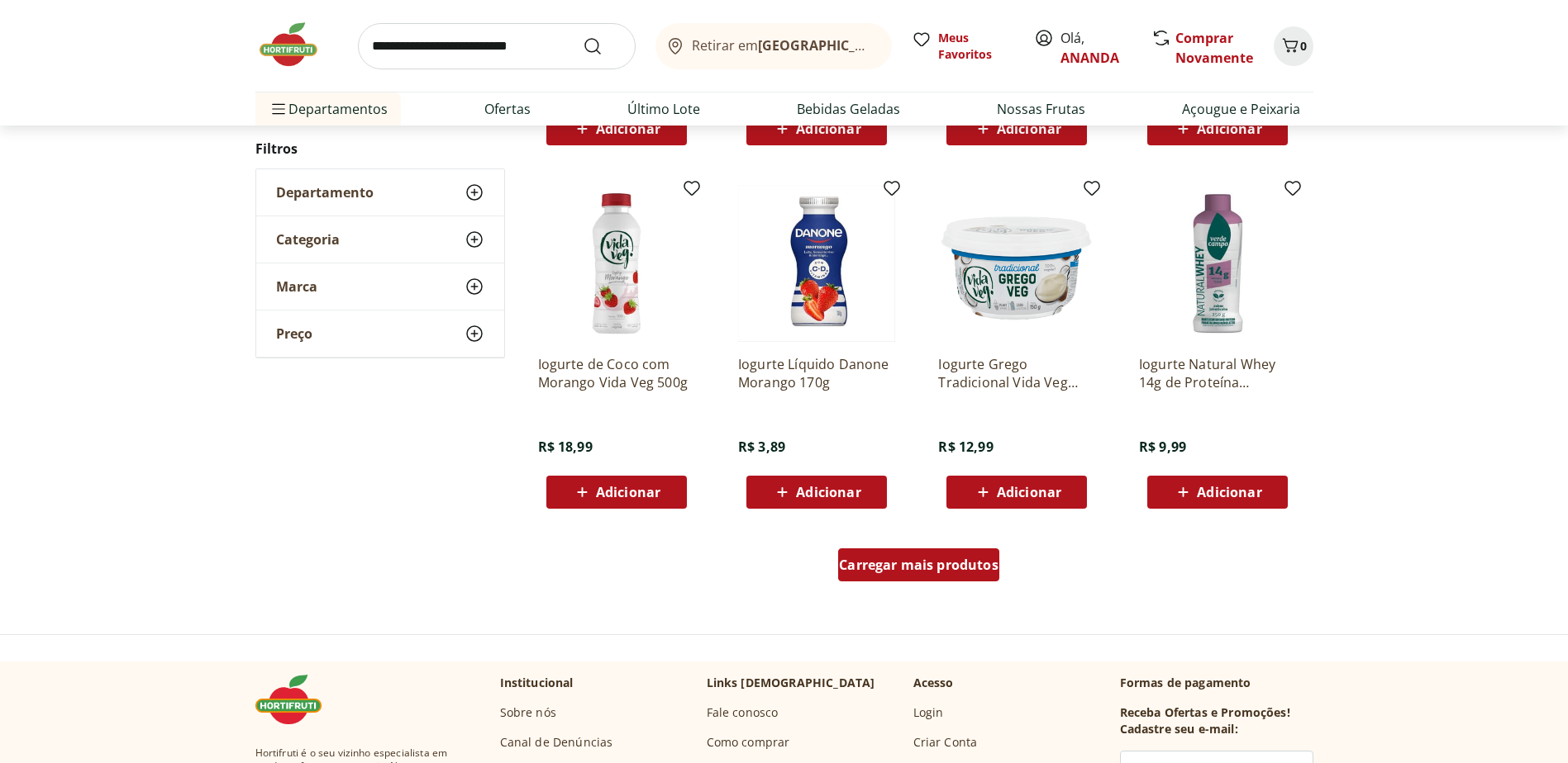
click at [877, 555] on div "Carregar mais produtos" at bounding box center [919, 565] width 161 height 33
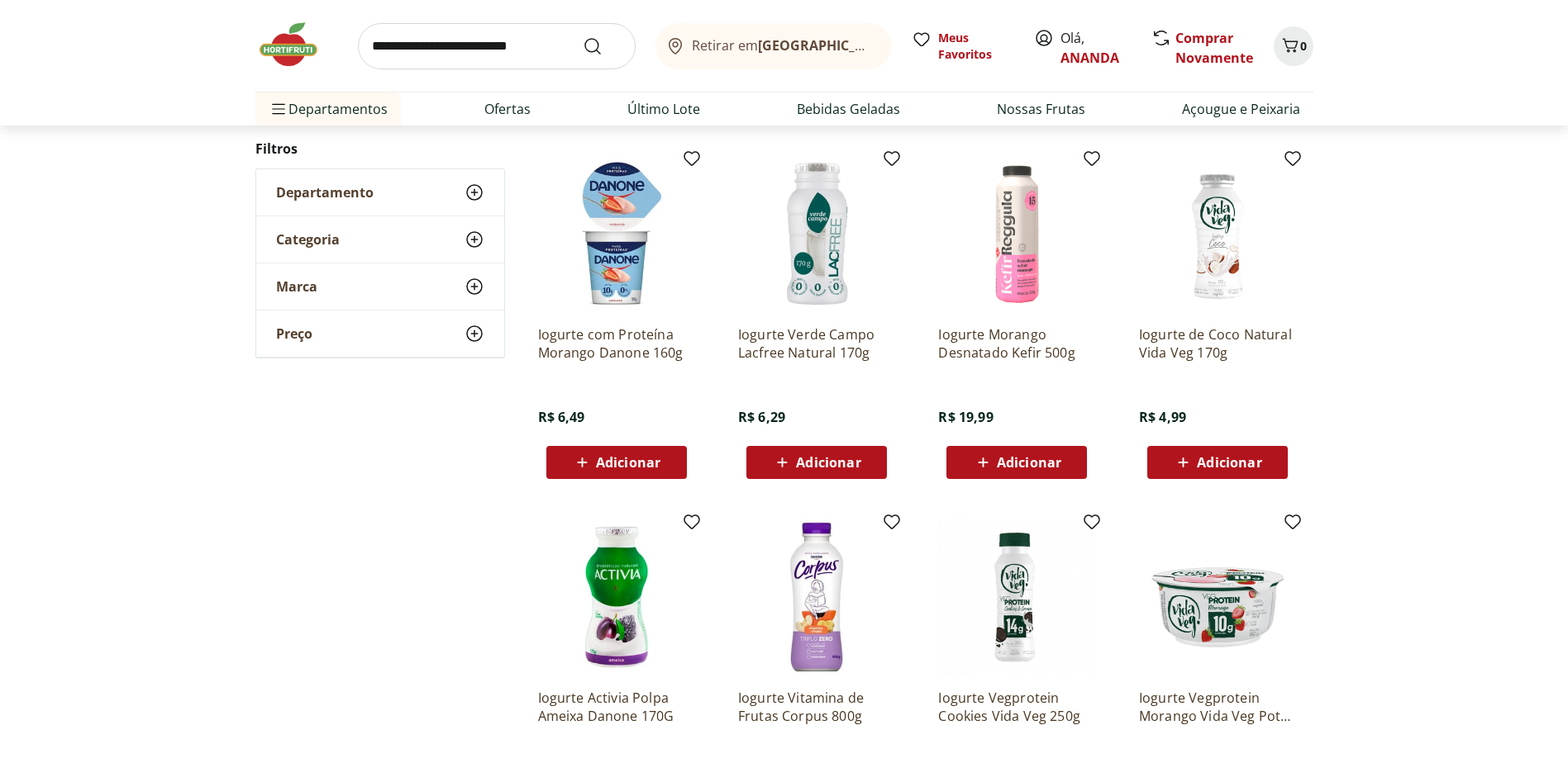
scroll to position [1057, 0]
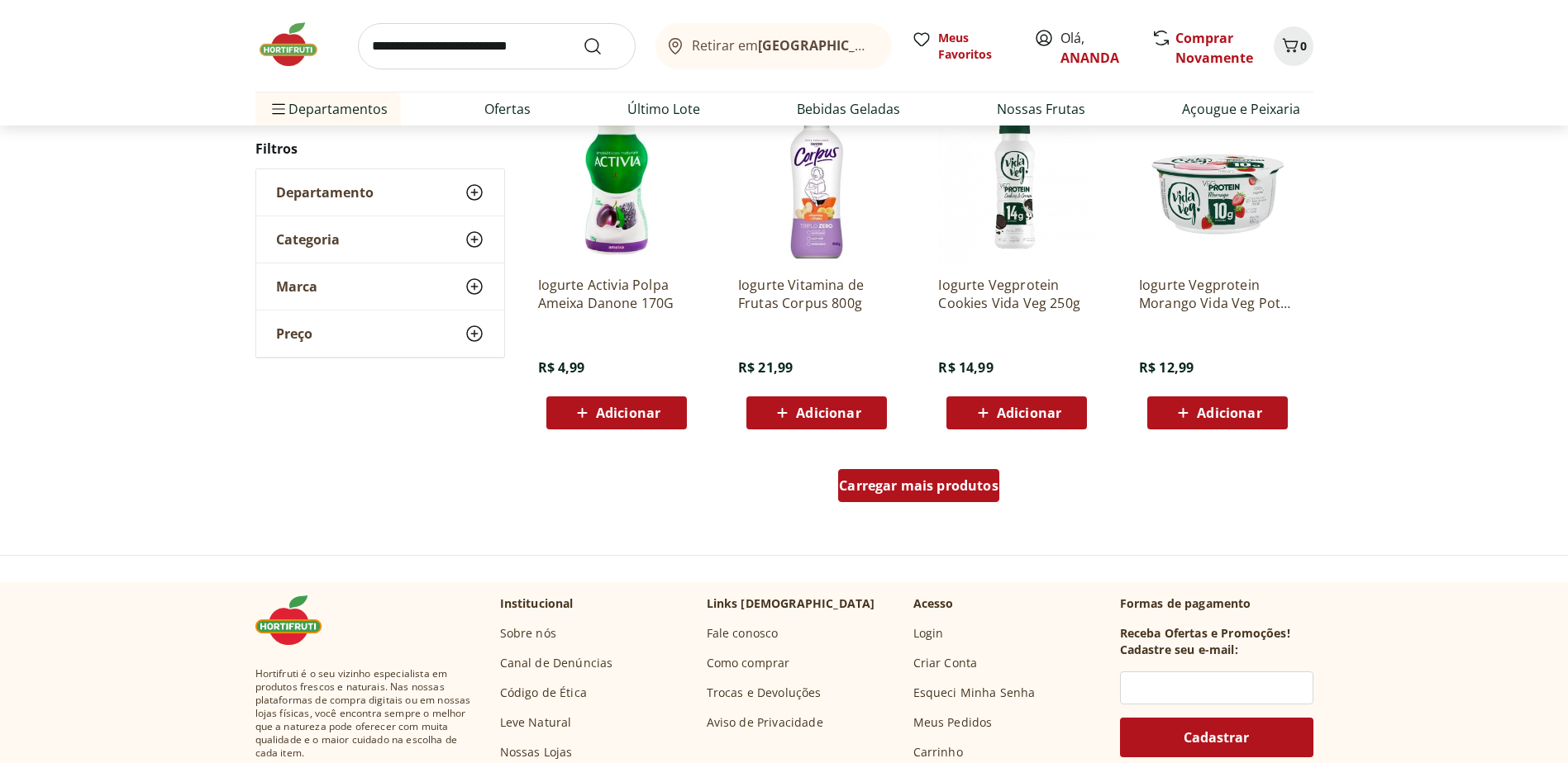
click at [939, 491] on span "Carregar mais produtos" at bounding box center [919, 486] width 160 height 13
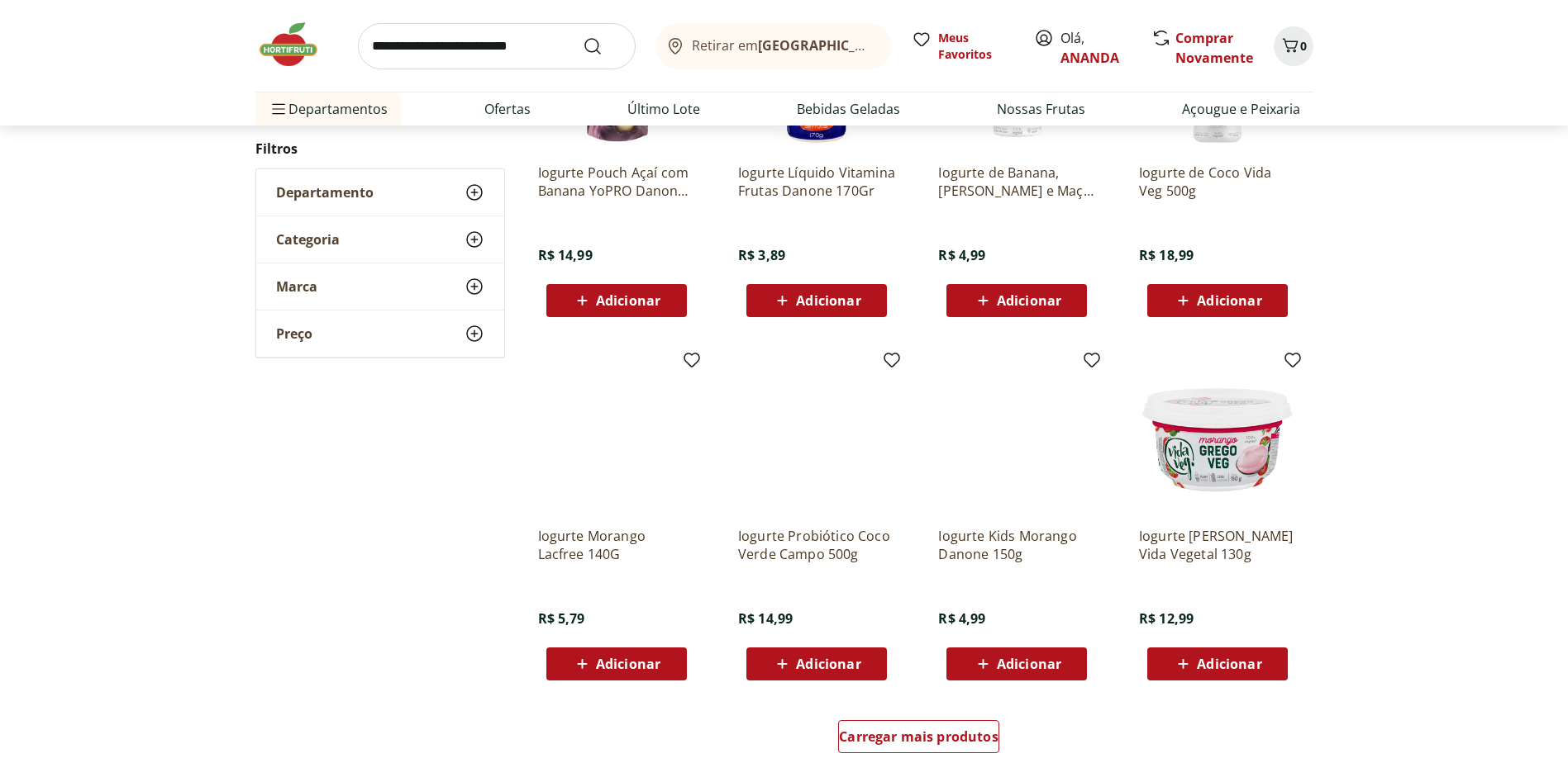
scroll to position [1302, 0]
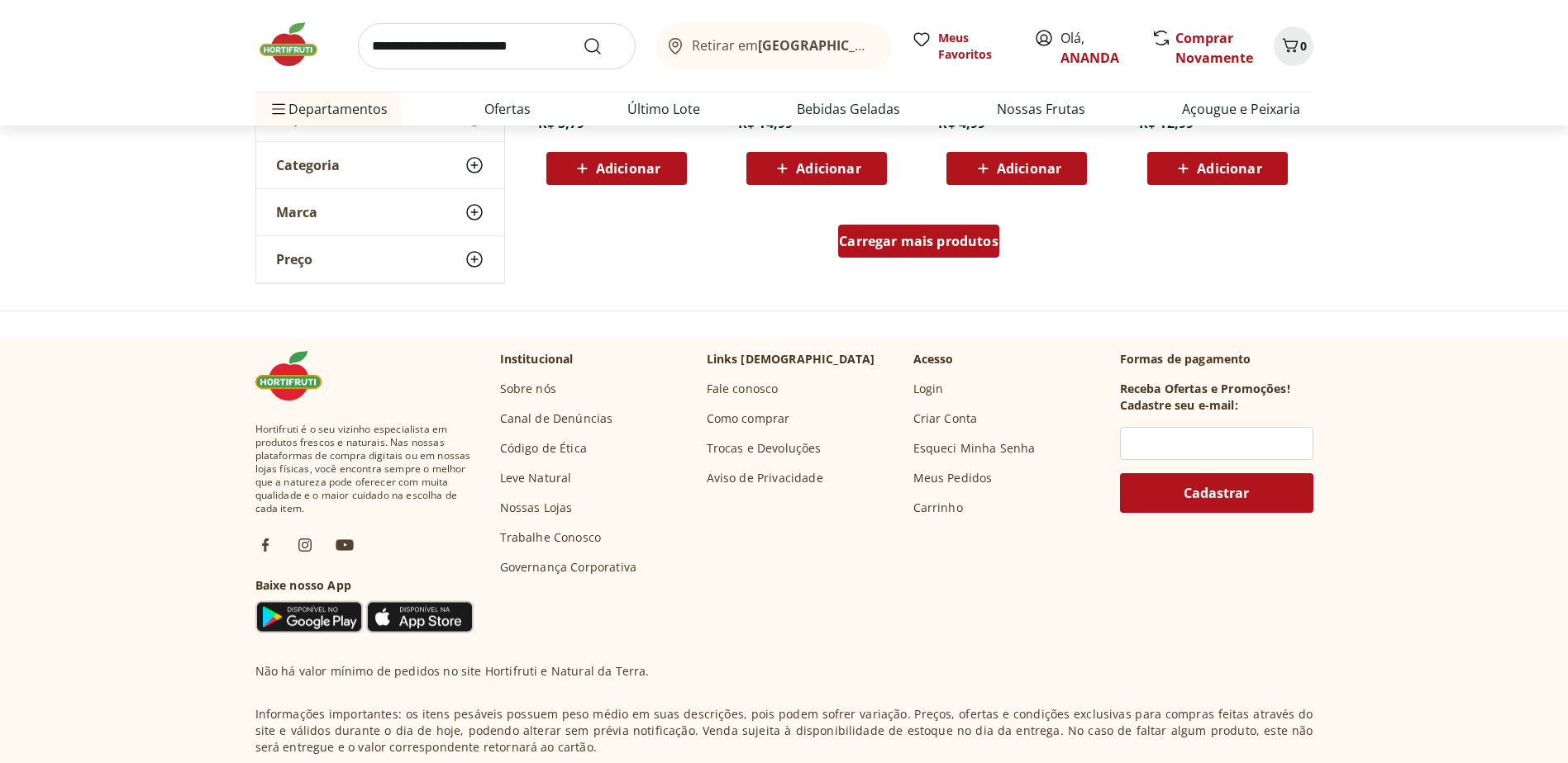
click at [893, 255] on div "Carregar mais produtos" at bounding box center [919, 240] width 161 height 33
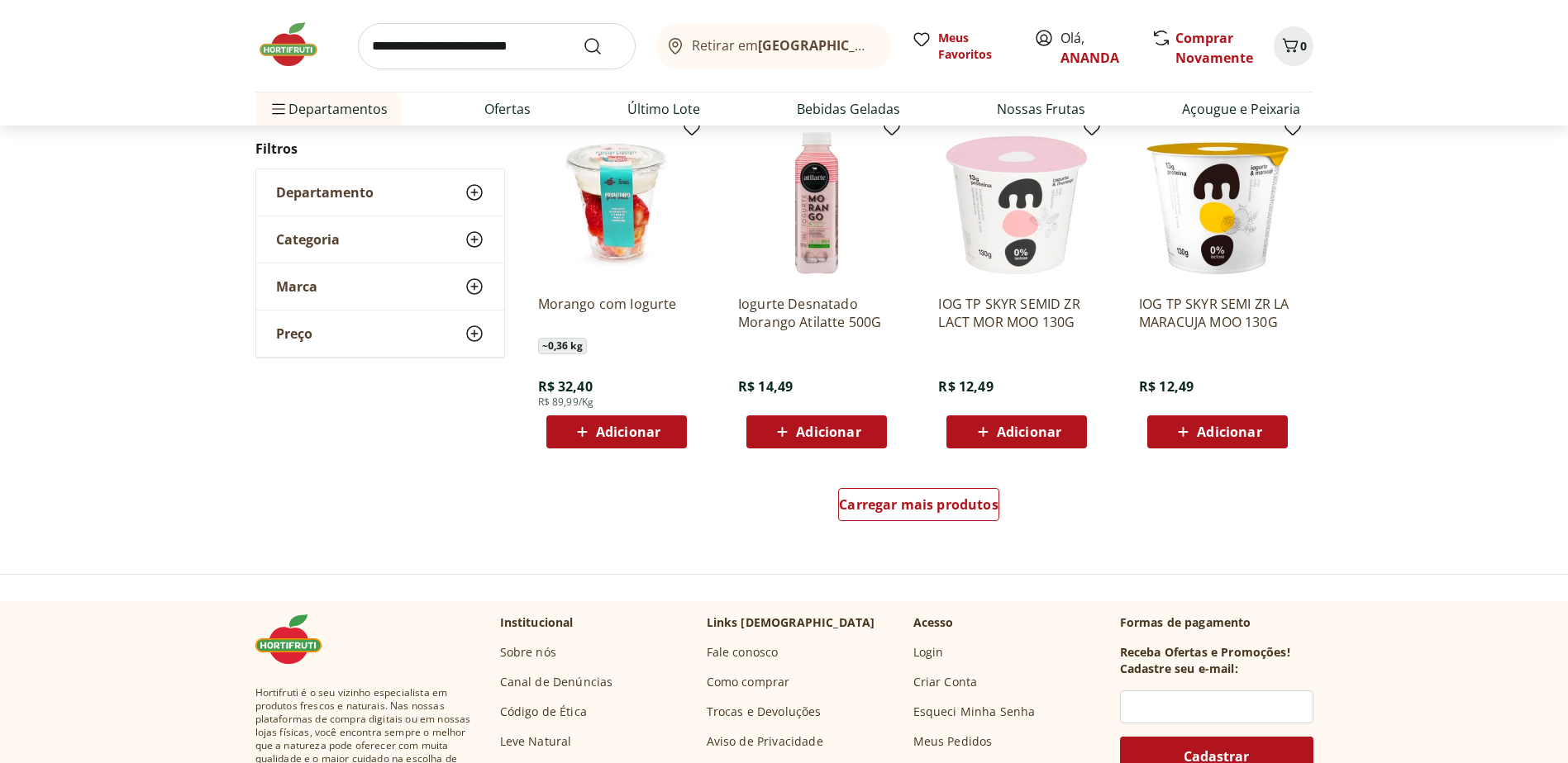
scroll to position [1216, 0]
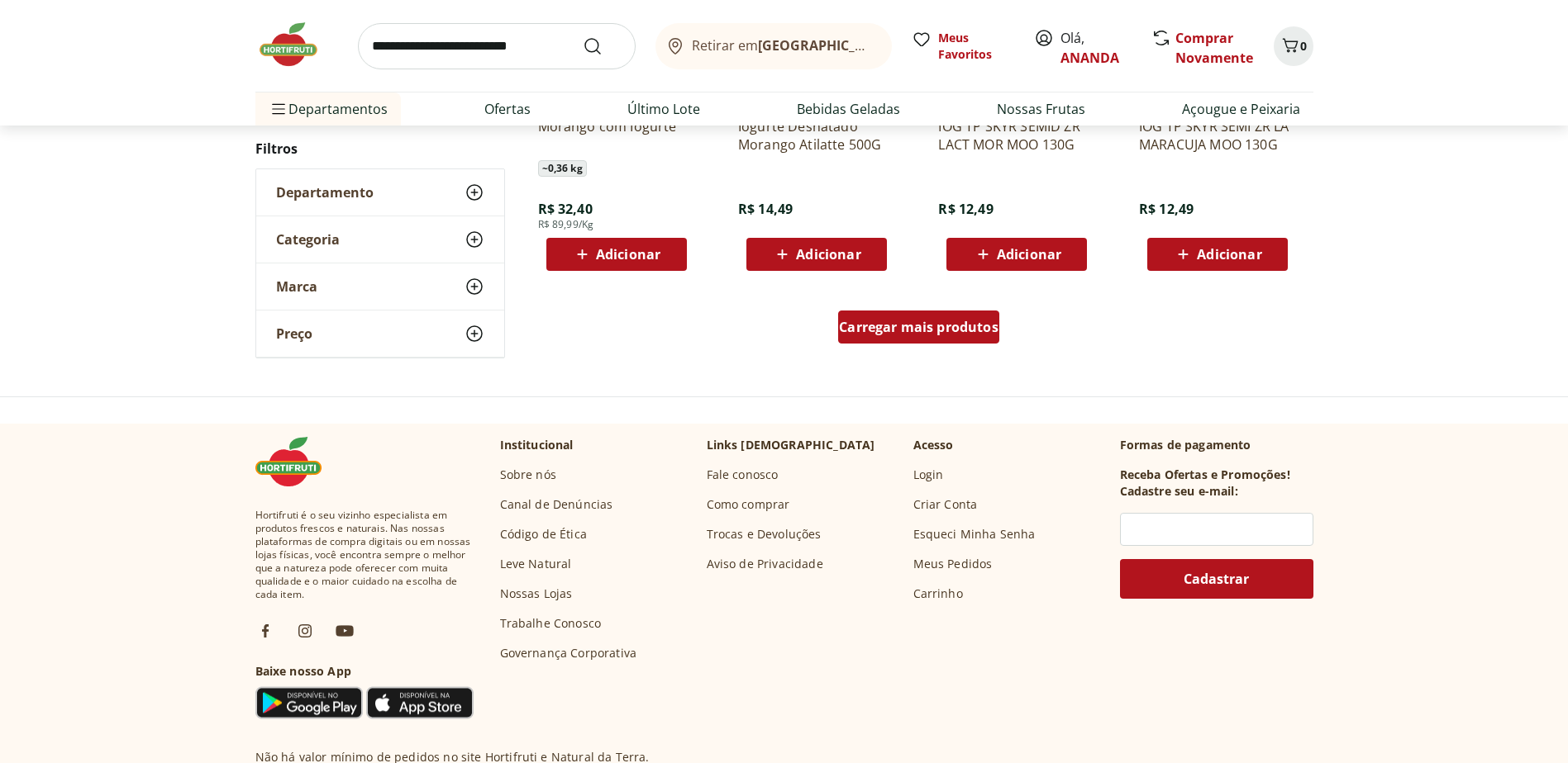
click at [941, 329] on span "Carregar mais produtos" at bounding box center [919, 327] width 160 height 13
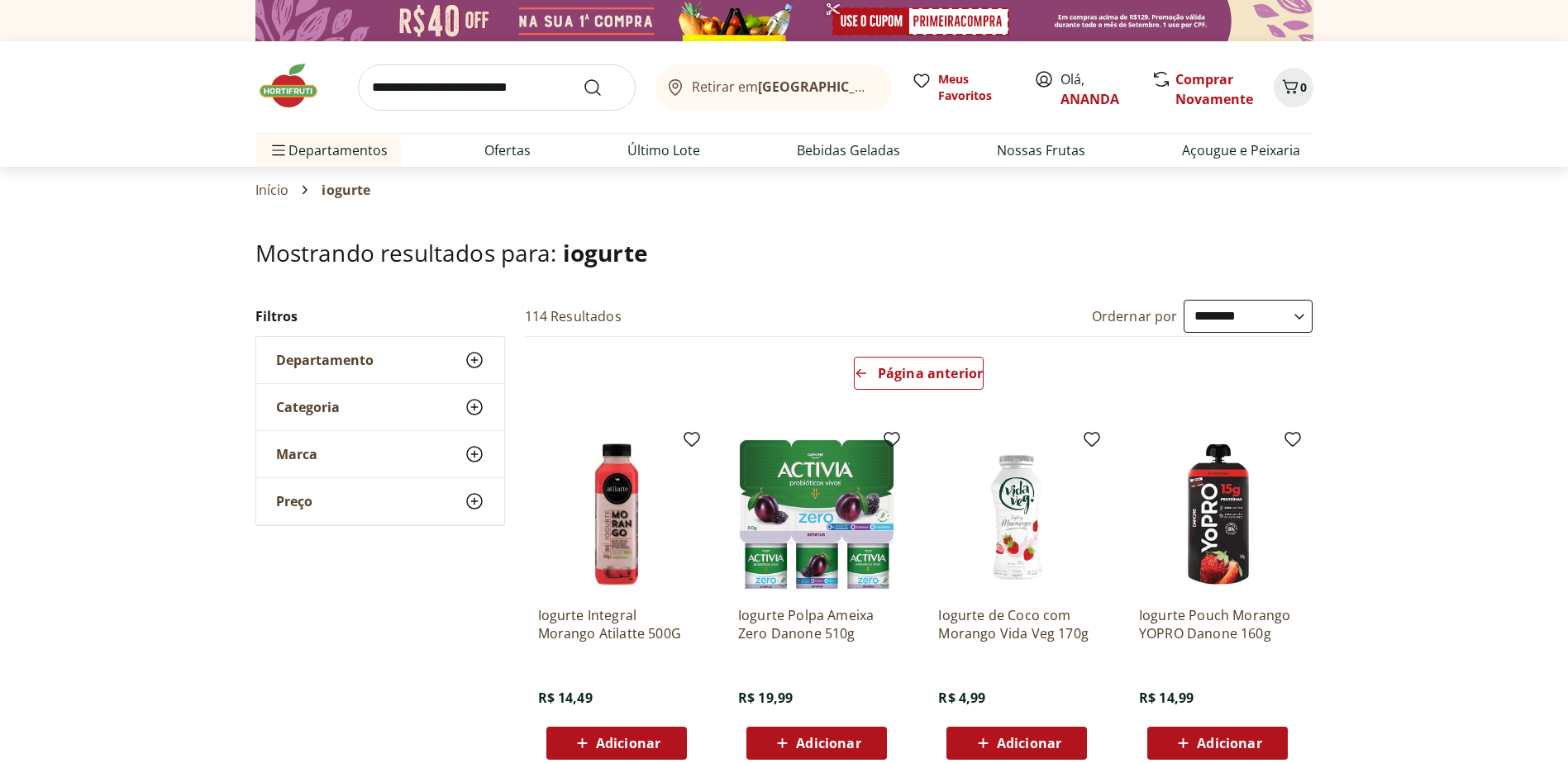
select select "**********"
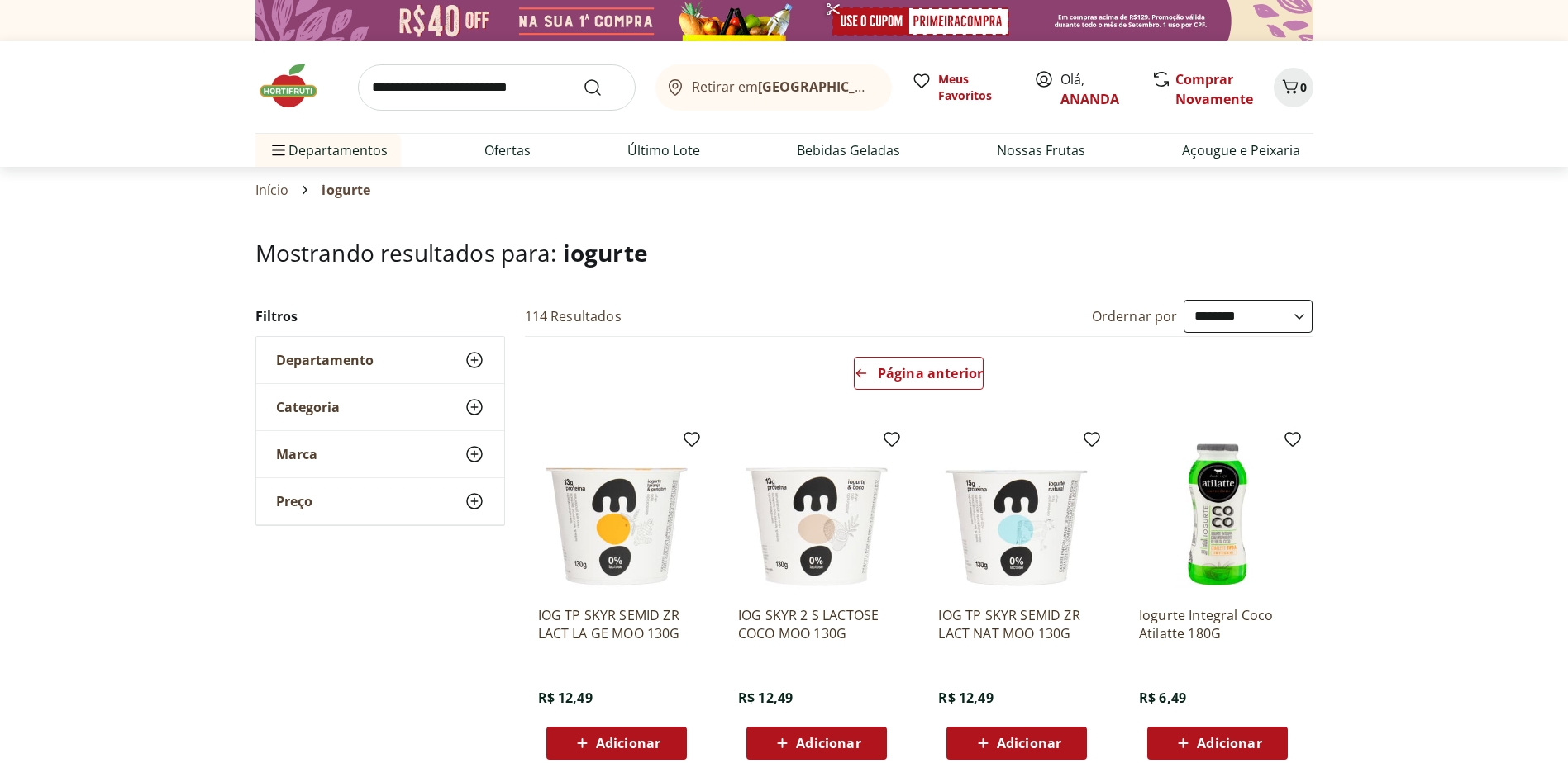
click at [462, 87] on input "search" at bounding box center [497, 87] width 277 height 46
type input "*****"
click at [583, 77] on button "Submit Search" at bounding box center [602, 87] width 40 height 20
